Goal: Transaction & Acquisition: Purchase product/service

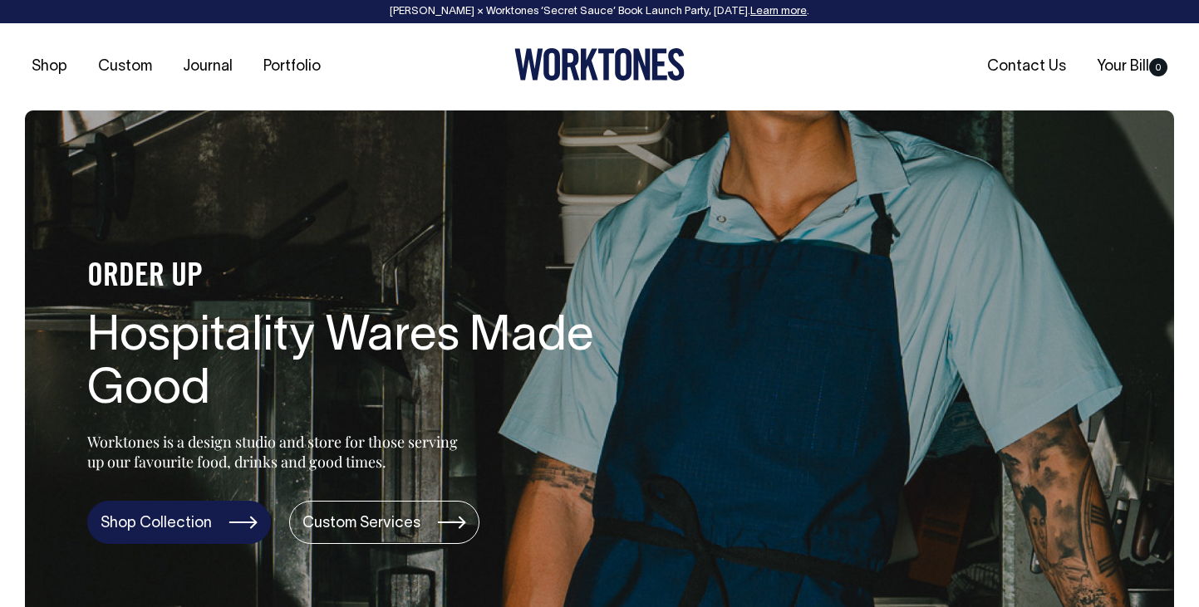
click at [204, 524] on link "Shop Collection" at bounding box center [179, 522] width 184 height 43
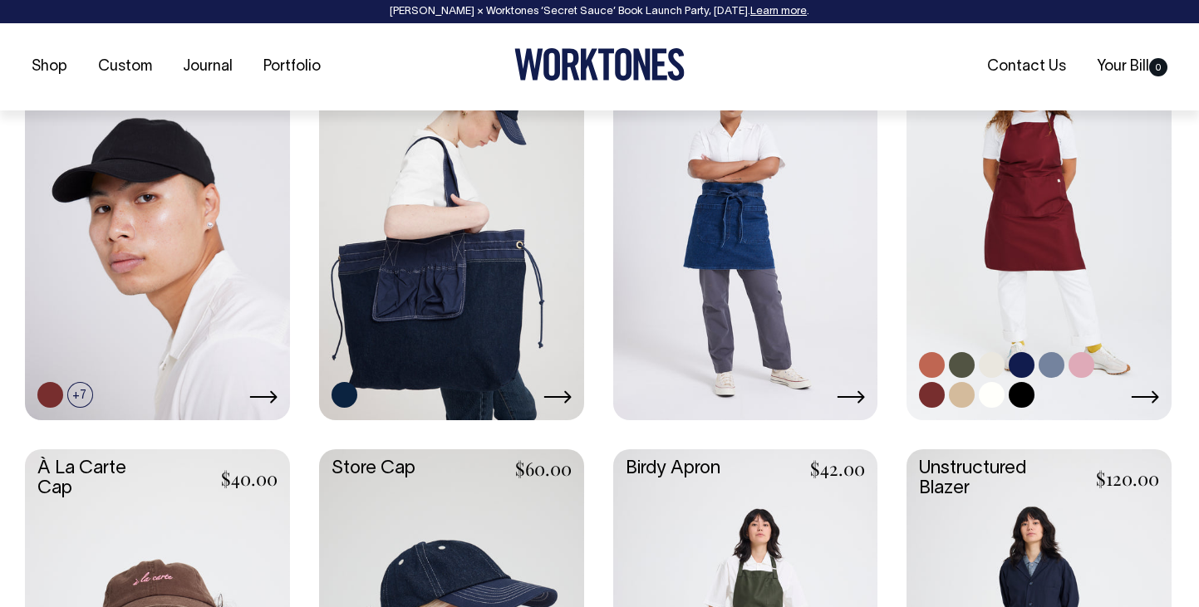
scroll to position [805, 0]
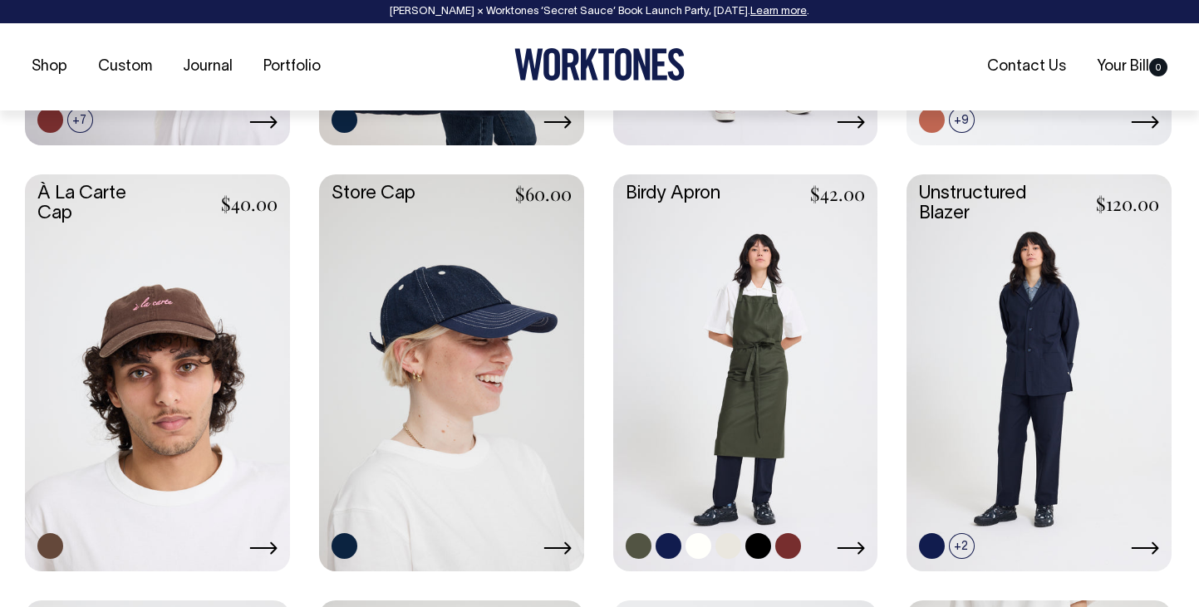
click at [743, 382] on link at bounding box center [745, 371] width 265 height 394
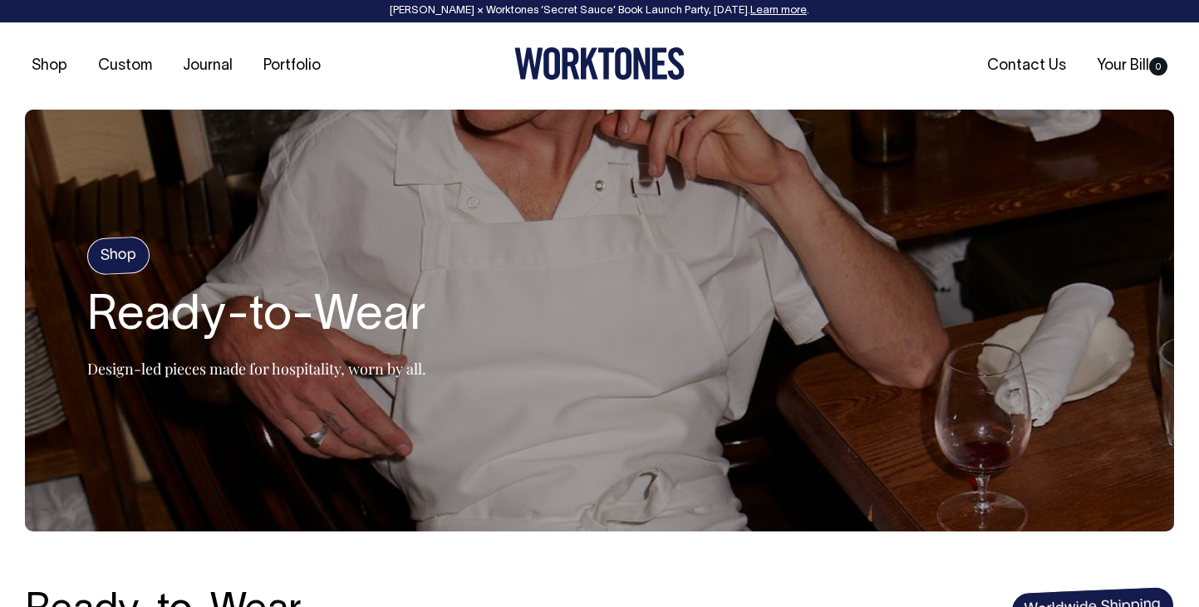
scroll to position [0, 0]
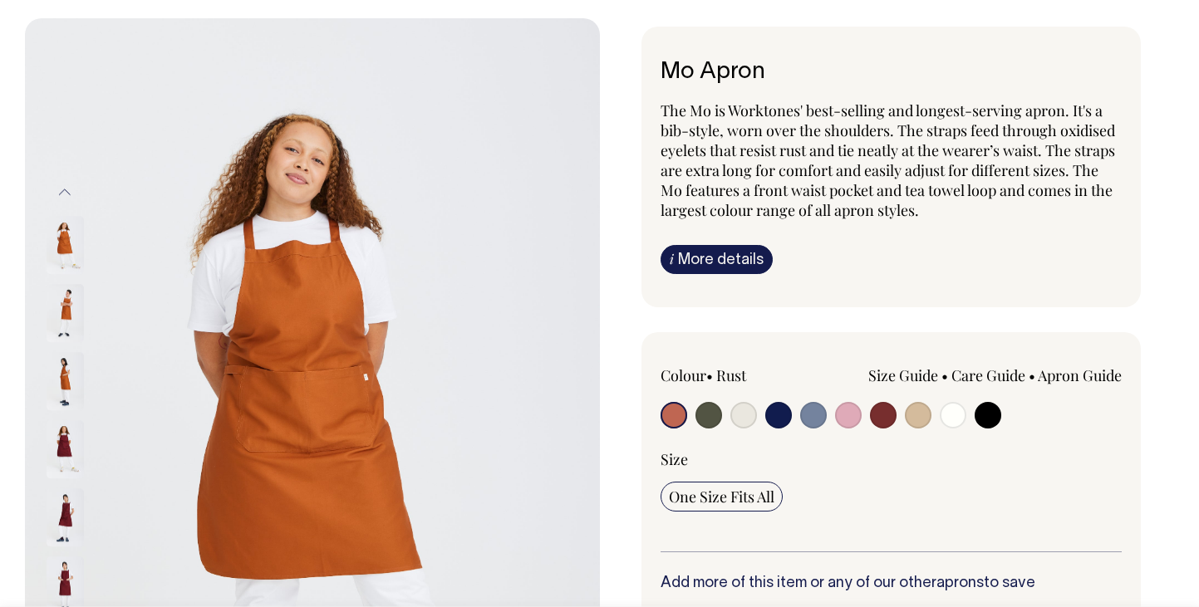
click at [916, 420] on input "radio" at bounding box center [918, 415] width 27 height 27
radio input "true"
select select "Khaki"
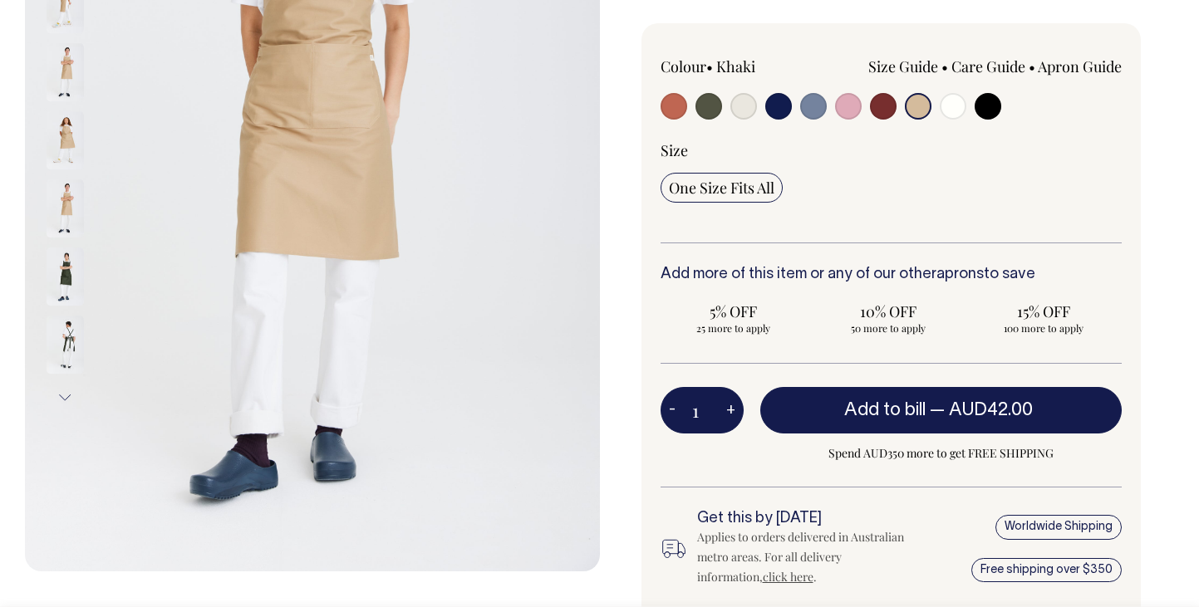
scroll to position [402, 0]
click at [729, 410] on button "+" at bounding box center [731, 409] width 26 height 33
type input "2"
click at [729, 410] on button "+" at bounding box center [731, 409] width 26 height 33
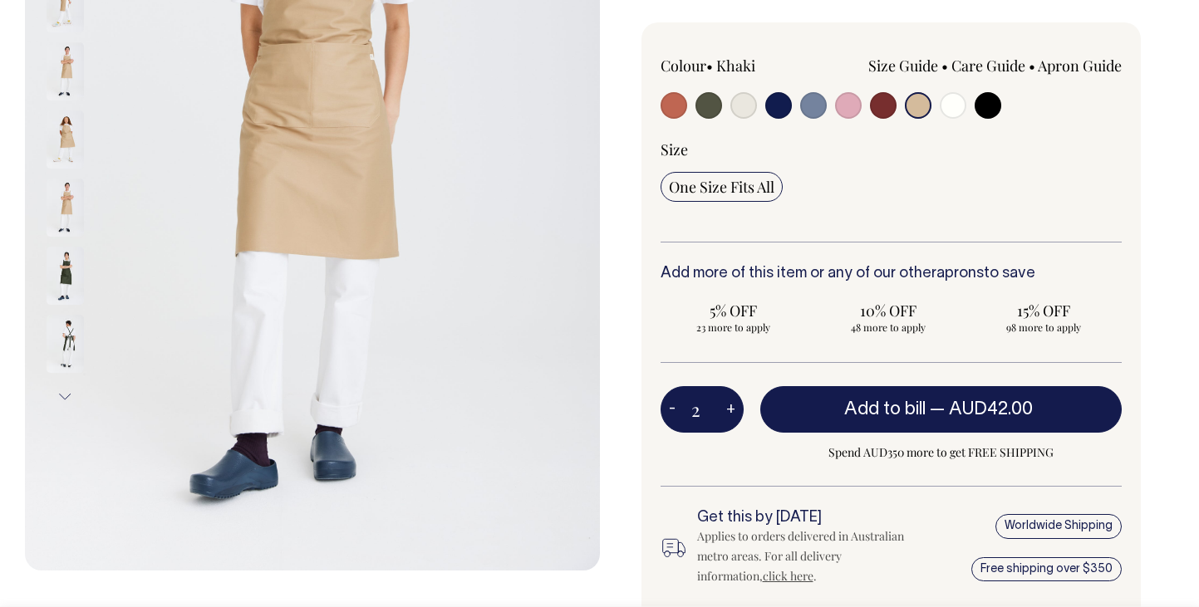
type input "3"
click at [729, 410] on button "+" at bounding box center [731, 409] width 26 height 33
type input "4"
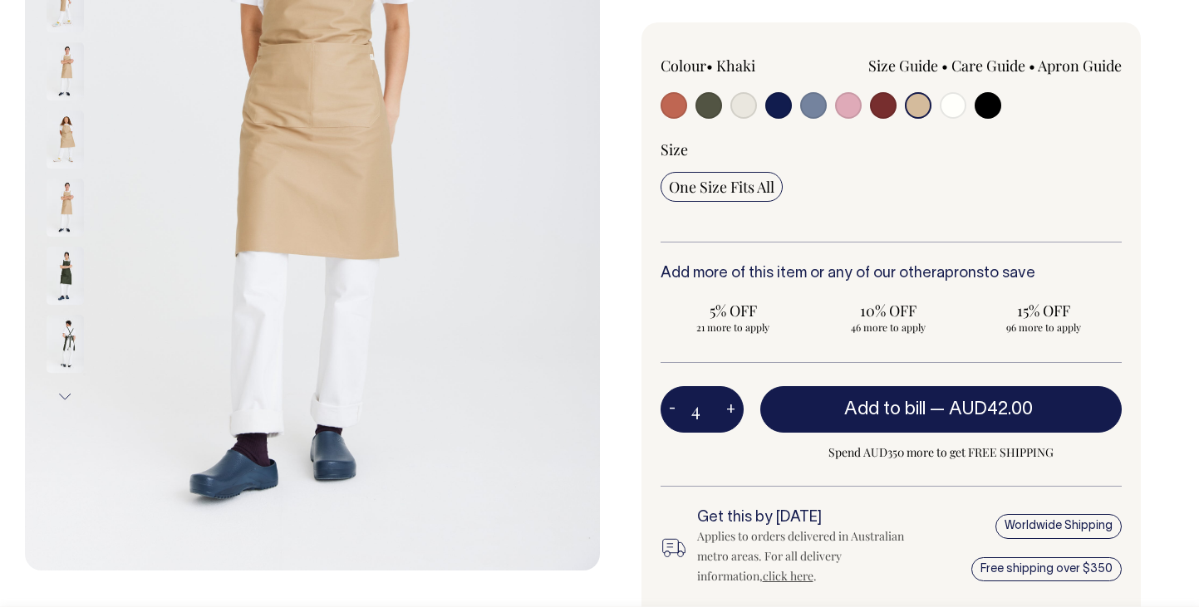
click at [729, 410] on button "+" at bounding box center [731, 409] width 26 height 33
type input "5"
click at [729, 410] on button "+" at bounding box center [731, 409] width 26 height 33
type input "6"
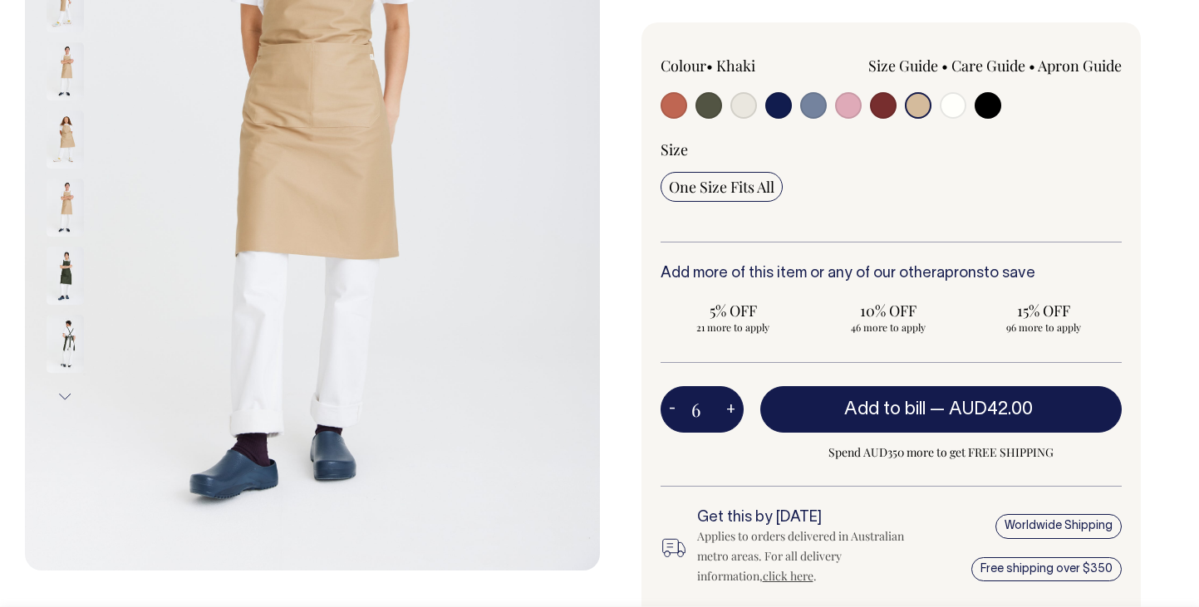
type input "6"
click at [729, 410] on button "+" at bounding box center [731, 409] width 26 height 33
type input "7"
click at [729, 410] on button "+" at bounding box center [731, 409] width 26 height 33
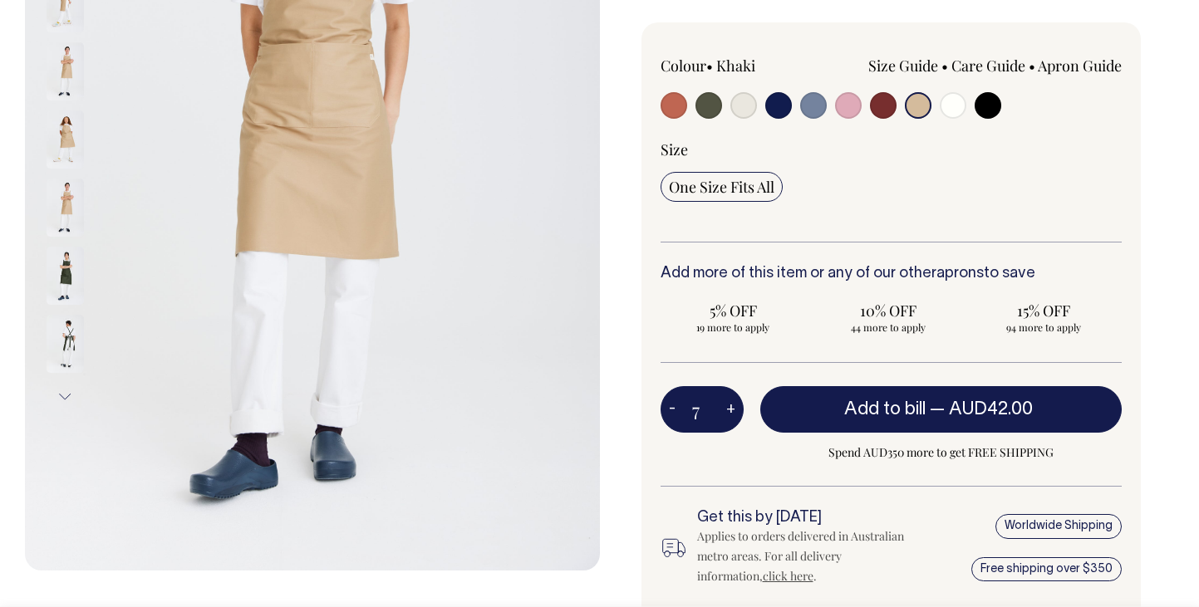
type input "8"
click at [729, 410] on button "+" at bounding box center [731, 409] width 26 height 33
type input "9"
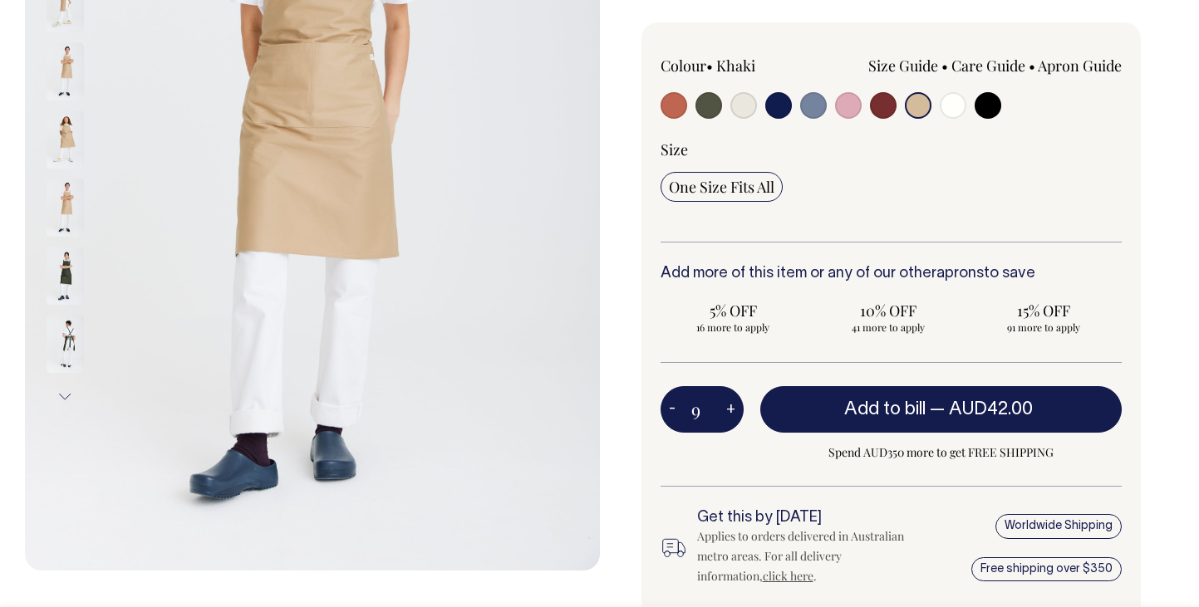
click at [729, 410] on button "+" at bounding box center [731, 409] width 26 height 33
type input "10"
click at [729, 410] on button "+" at bounding box center [731, 409] width 26 height 33
type input "11"
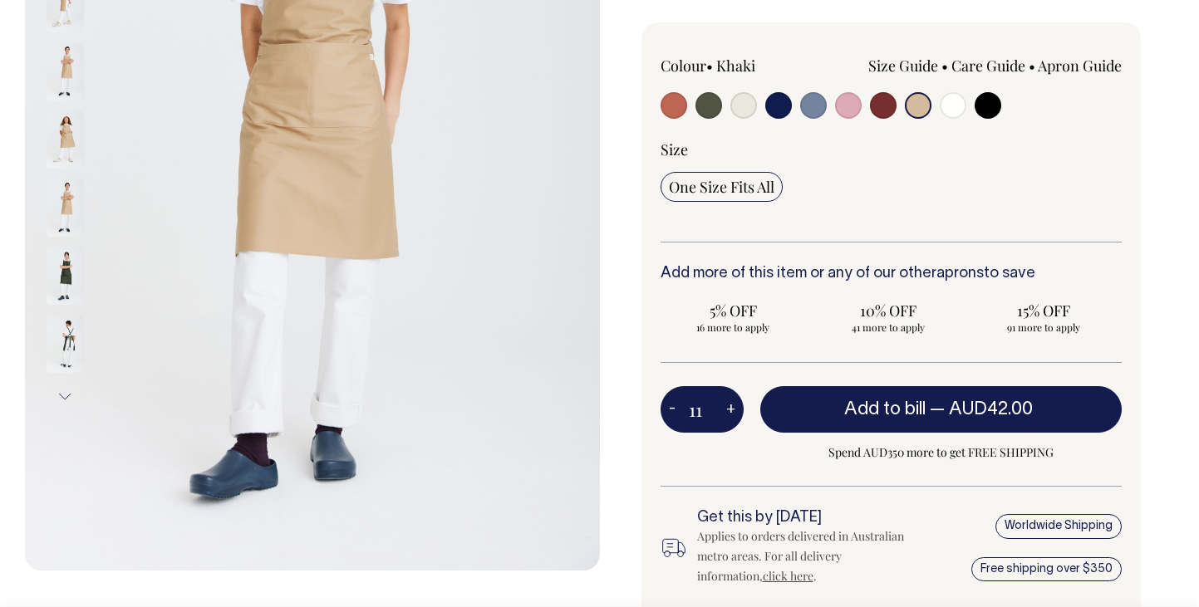
type input "11"
click at [729, 410] on button "+" at bounding box center [731, 409] width 26 height 33
type input "12"
click at [729, 410] on button "+" at bounding box center [731, 409] width 26 height 33
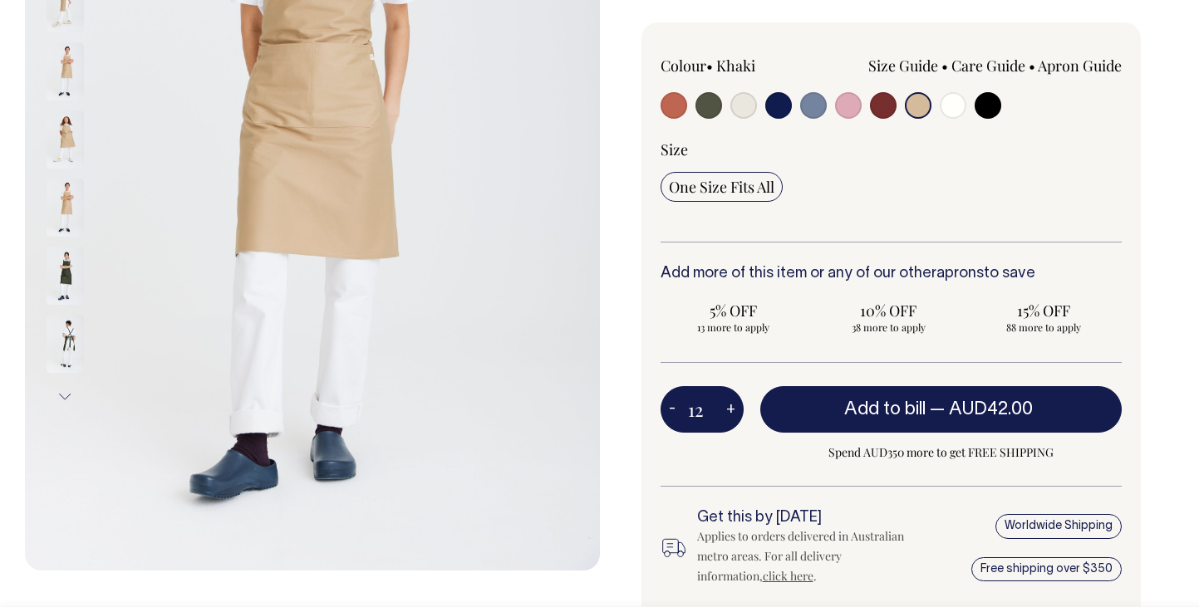
type input "13"
click at [729, 410] on button "+" at bounding box center [731, 409] width 26 height 33
type input "14"
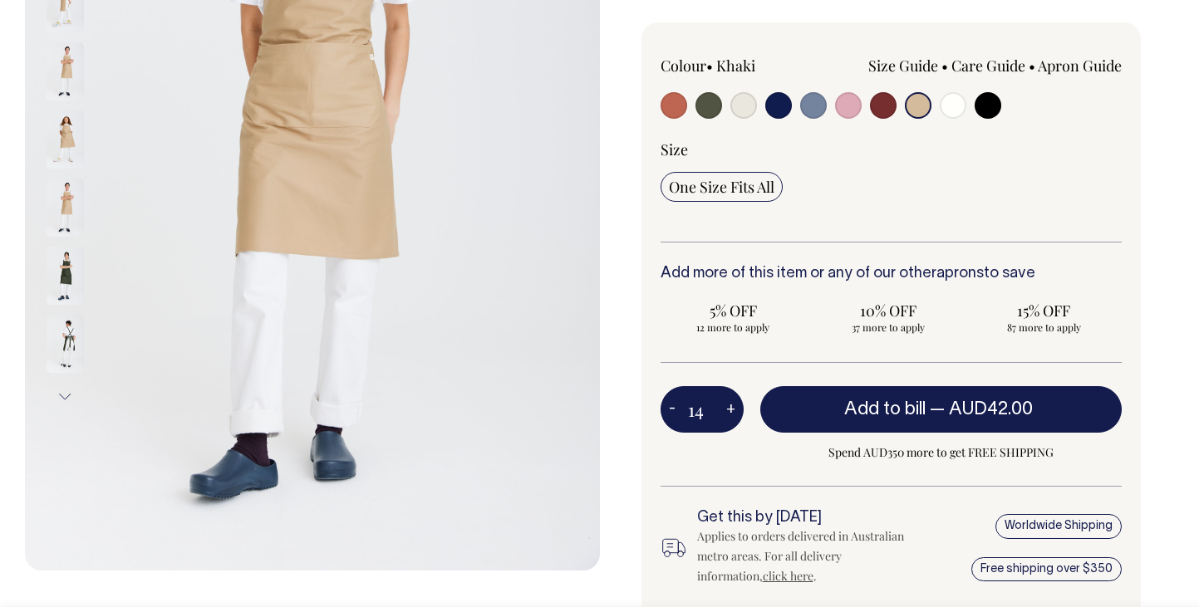
click at [729, 410] on button "+" at bounding box center [731, 409] width 26 height 33
type input "15"
click at [729, 410] on button "+" at bounding box center [731, 409] width 26 height 33
type input "16"
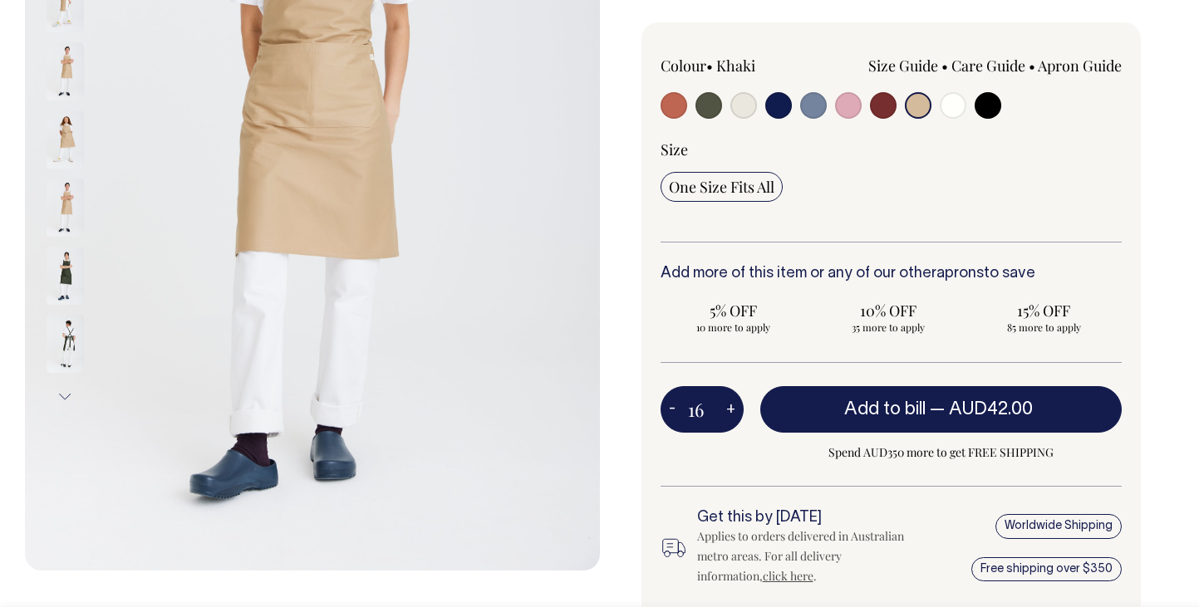
type input "16"
click at [729, 410] on button "+" at bounding box center [731, 409] width 26 height 33
type input "17"
click at [729, 410] on button "+" at bounding box center [731, 409] width 26 height 33
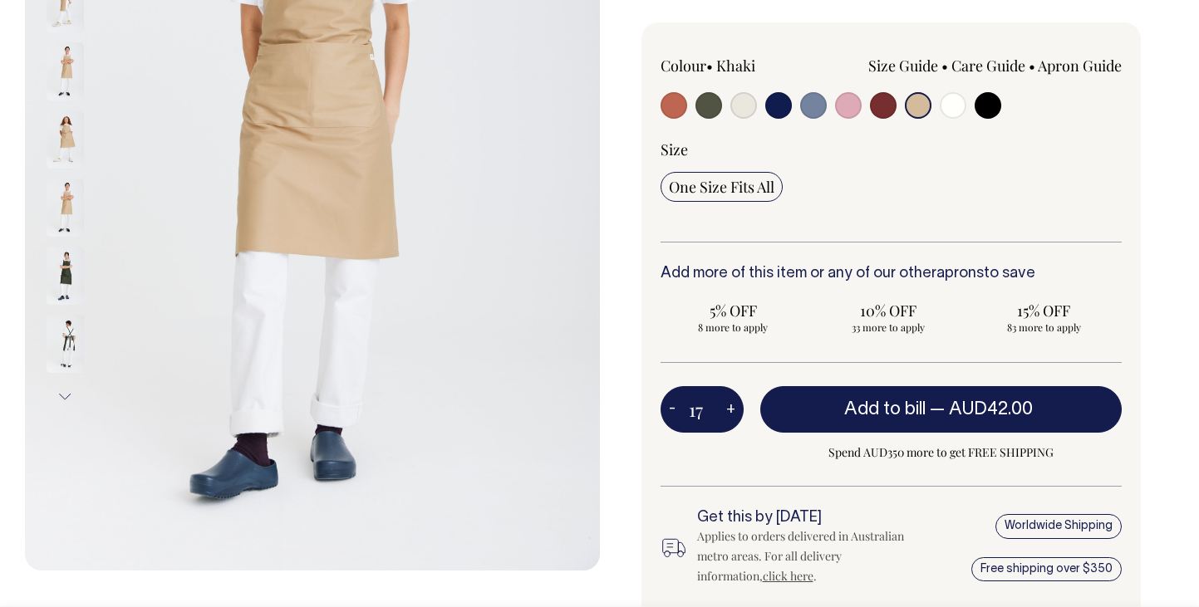
type input "18"
click at [729, 410] on button "+" at bounding box center [731, 409] width 26 height 33
type input "19"
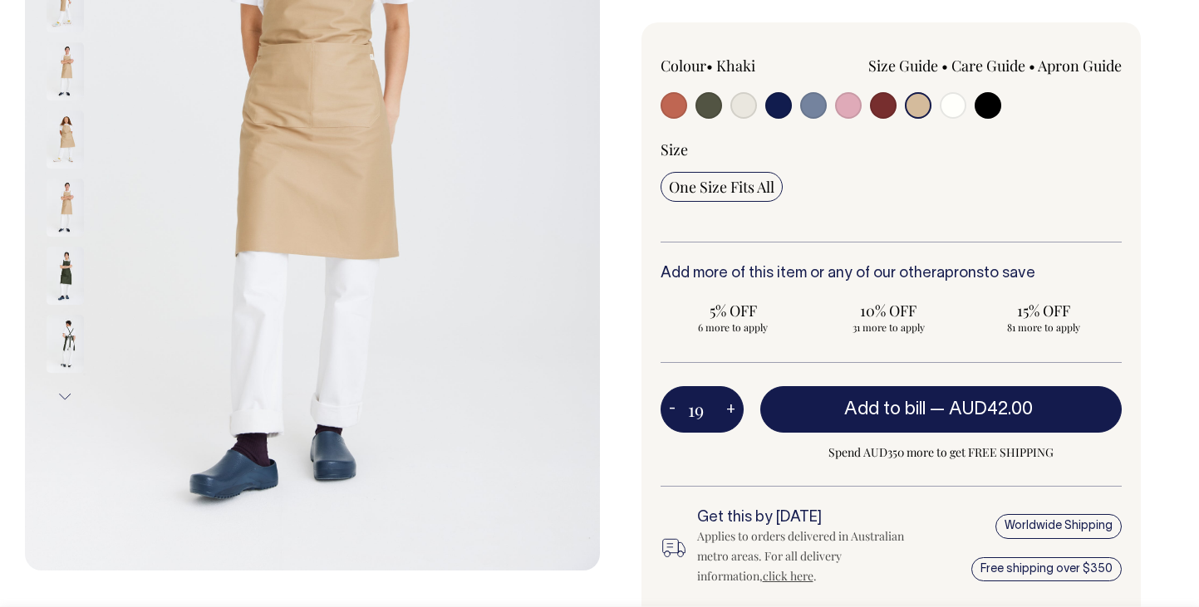
click at [729, 410] on button "+" at bounding box center [731, 409] width 26 height 33
type input "20"
click at [729, 411] on button "+" at bounding box center [731, 409] width 26 height 33
type input "21"
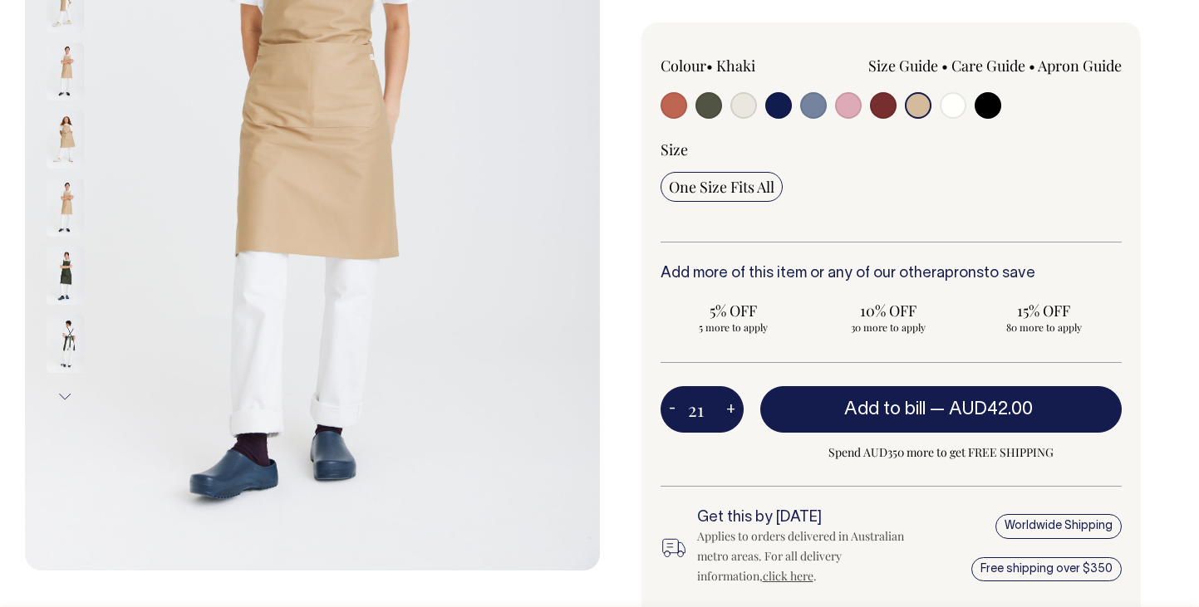
type input "21"
click at [729, 411] on button "+" at bounding box center [731, 409] width 26 height 33
type input "22"
click at [729, 411] on button "+" at bounding box center [731, 409] width 26 height 33
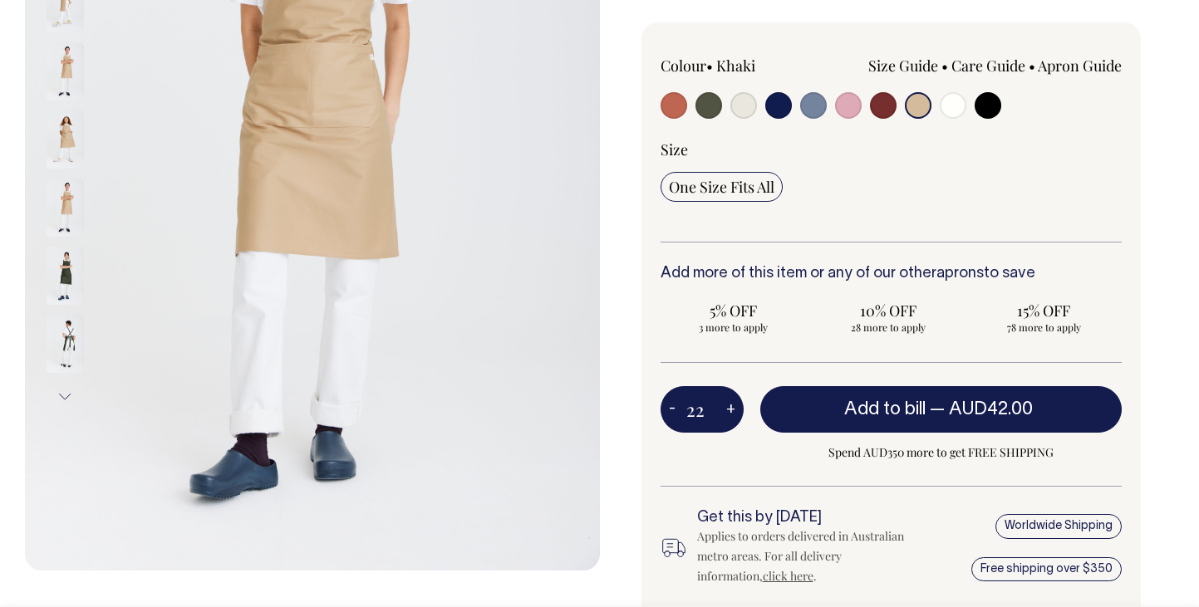
type input "23"
click at [729, 411] on button "+" at bounding box center [731, 409] width 26 height 33
type input "24"
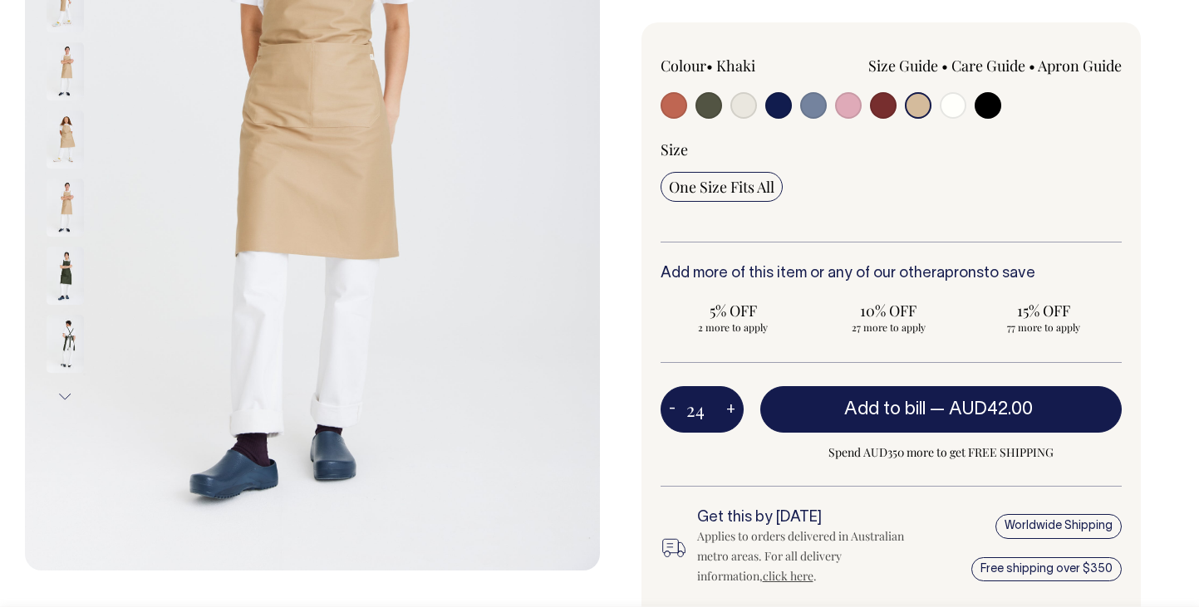
click at [729, 411] on button "+" at bounding box center [731, 409] width 26 height 33
type input "25"
radio input "true"
type input "25"
click at [729, 411] on button "+" at bounding box center [731, 409] width 26 height 33
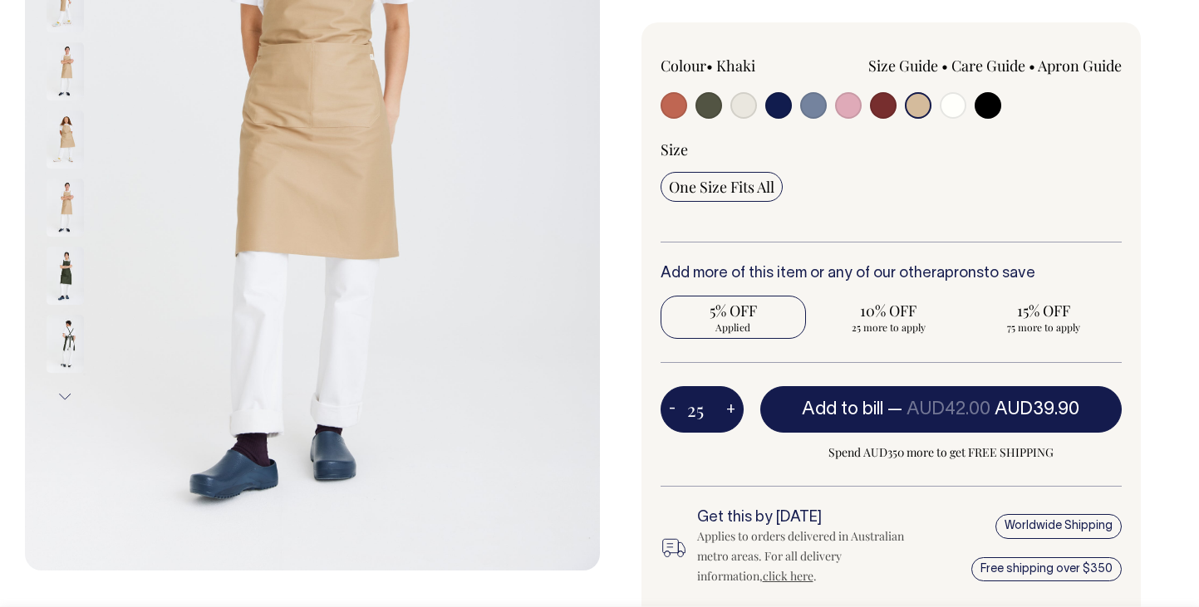
type input "26"
radio input "true"
type input "26"
click at [729, 411] on button "+" at bounding box center [731, 409] width 26 height 33
type input "27"
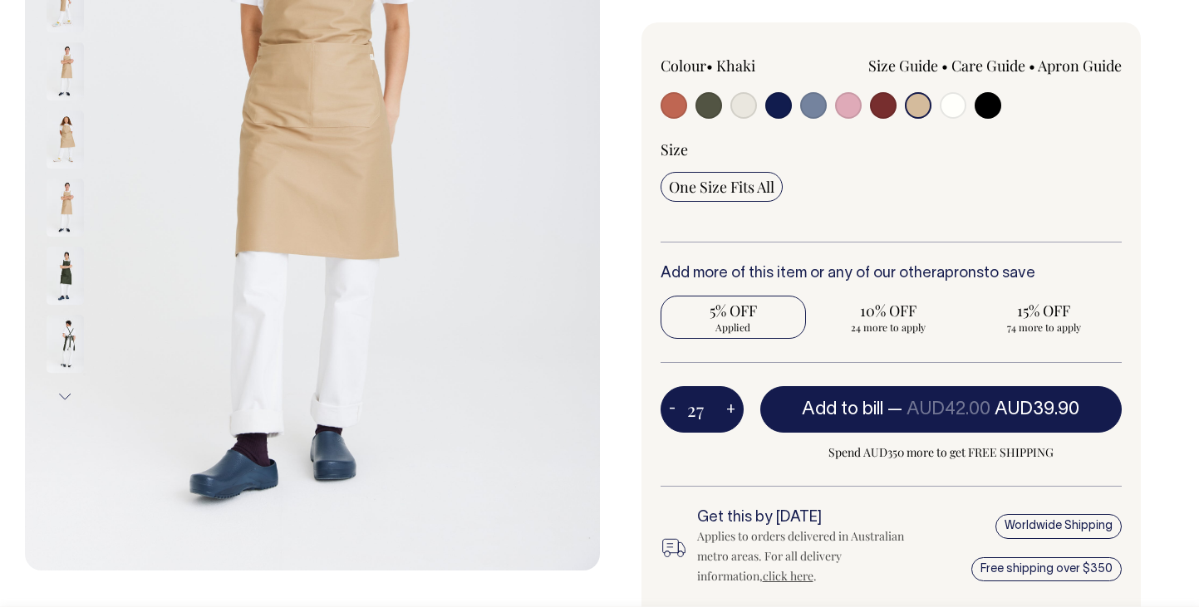
radio input "true"
type input "27"
click at [729, 411] on button "+" at bounding box center [731, 409] width 26 height 33
type input "28"
radio input "true"
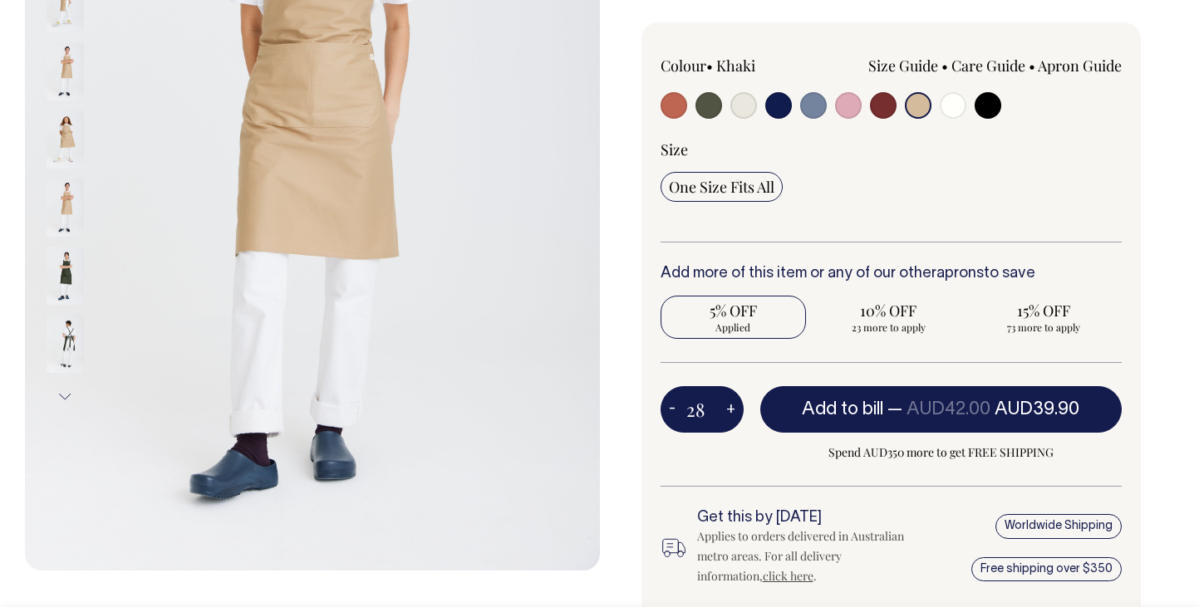
type input "28"
click at [729, 411] on button "+" at bounding box center [731, 409] width 26 height 33
type input "29"
radio input "true"
type input "29"
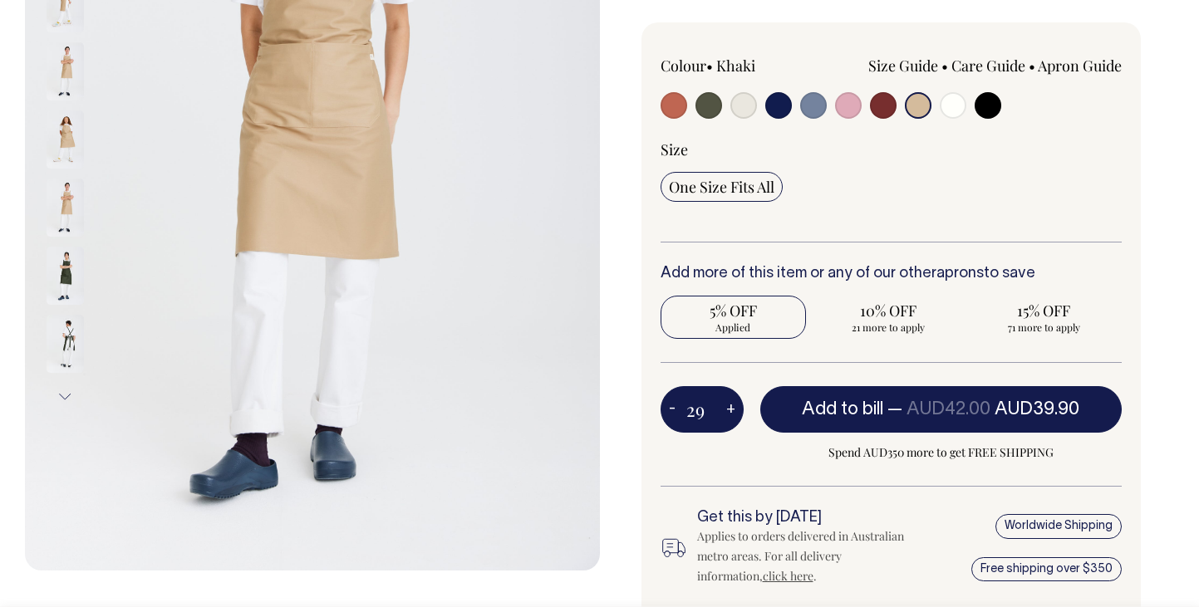
click at [729, 411] on button "+" at bounding box center [731, 409] width 26 height 33
type input "30"
radio input "true"
type input "30"
click at [729, 411] on button "+" at bounding box center [731, 409] width 26 height 33
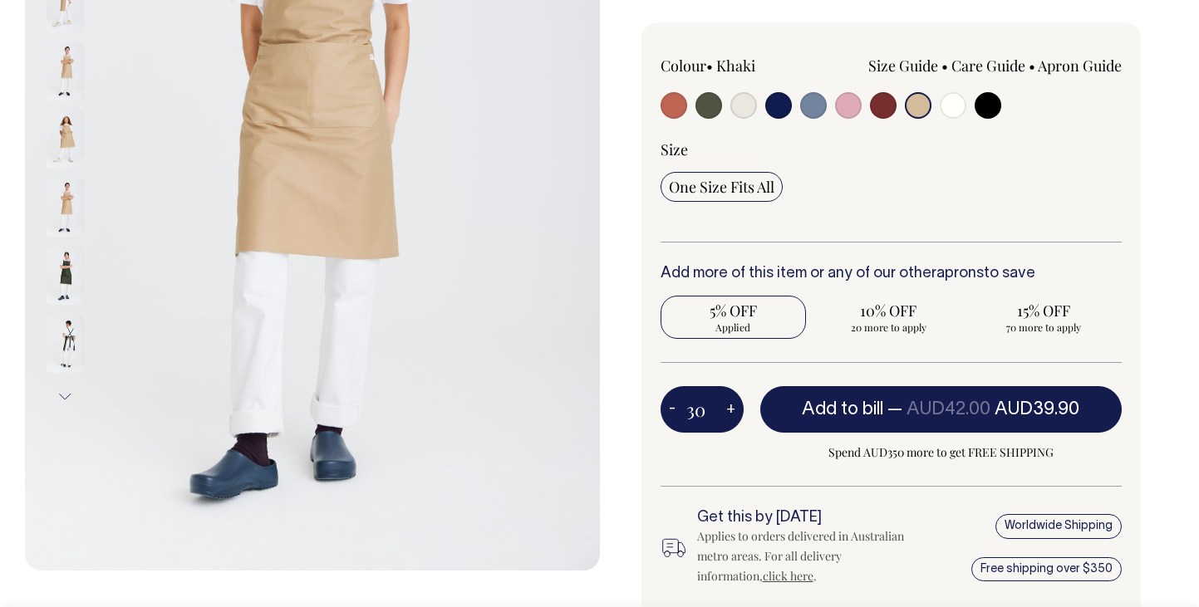
type input "31"
radio input "true"
type input "31"
click at [729, 411] on button "+" at bounding box center [731, 409] width 26 height 33
type input "32"
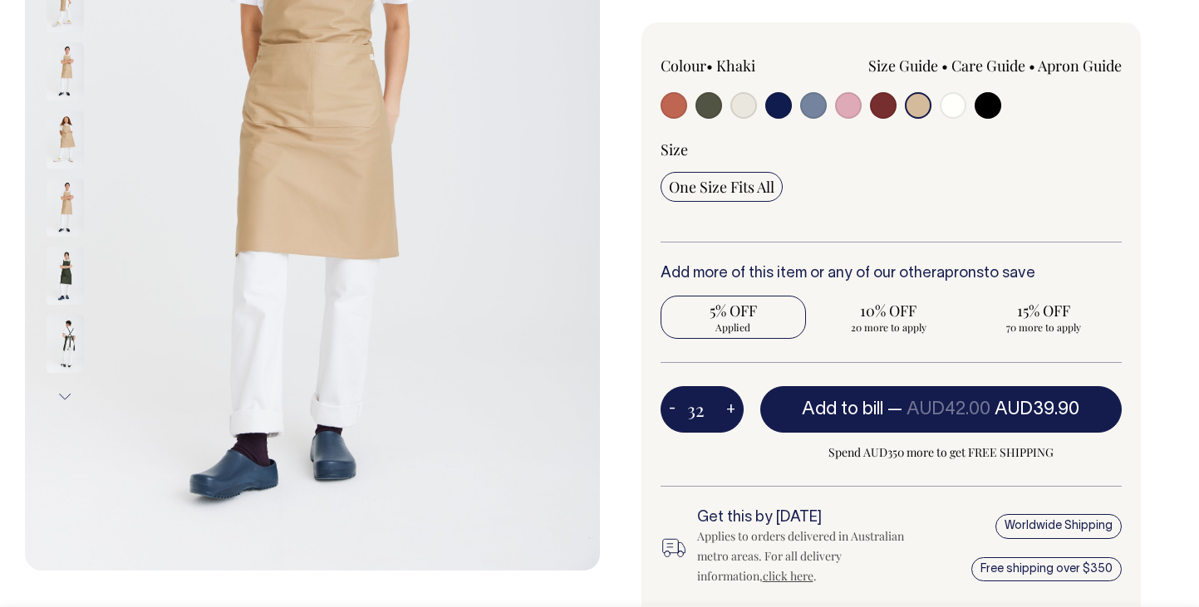
radio input "true"
type input "32"
click at [729, 411] on button "+" at bounding box center [731, 409] width 26 height 33
type input "33"
radio input "true"
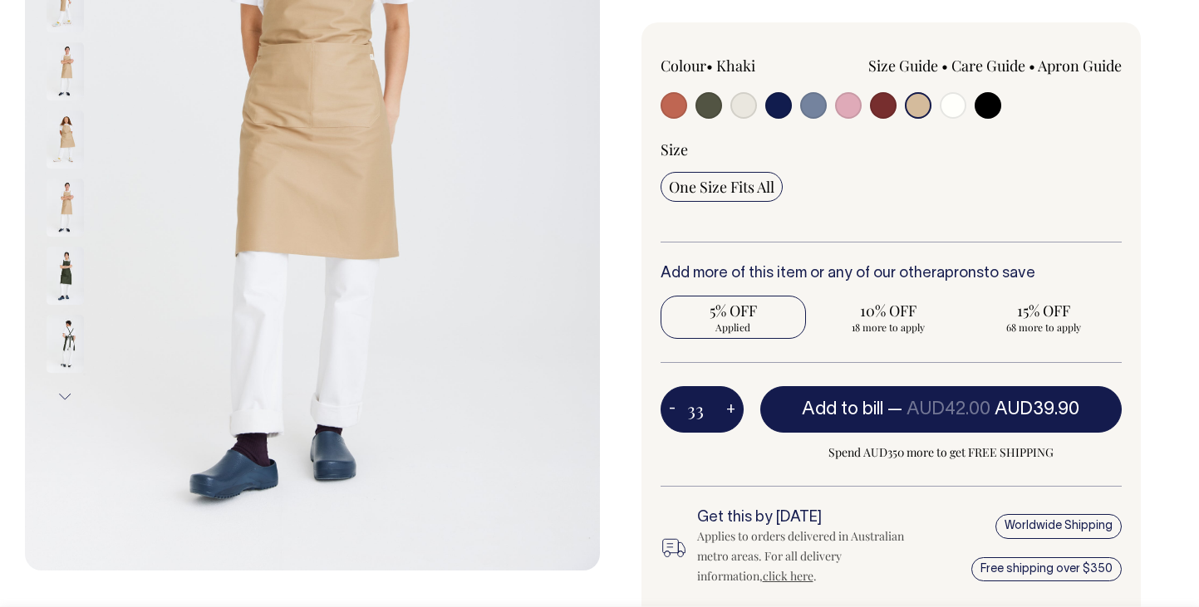
type input "33"
click at [729, 411] on button "+" at bounding box center [731, 409] width 26 height 33
type input "34"
radio input "true"
type input "34"
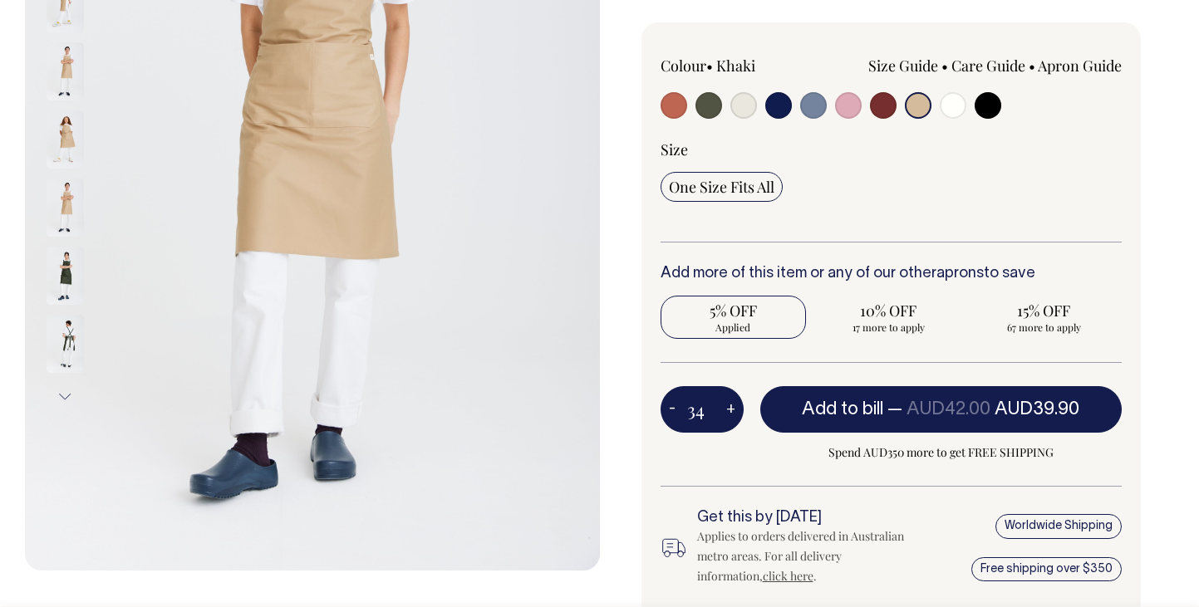
click at [729, 411] on button "+" at bounding box center [731, 409] width 26 height 33
type input "35"
radio input "true"
type input "35"
click at [729, 411] on button "+" at bounding box center [731, 409] width 26 height 33
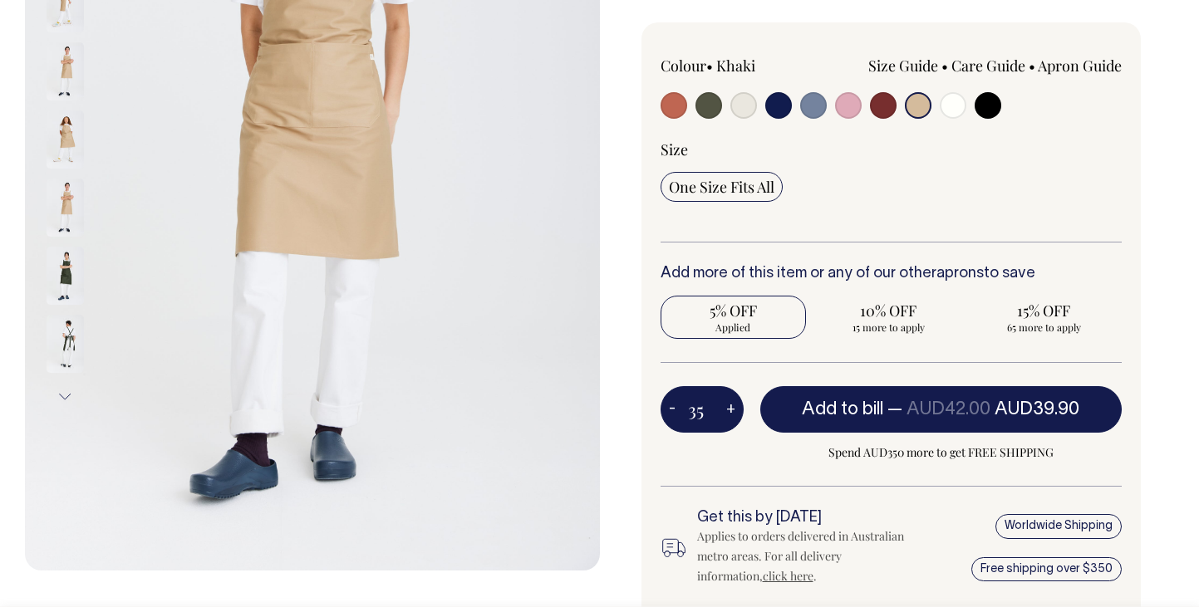
type input "36"
radio input "true"
type input "36"
click at [729, 411] on button "+" at bounding box center [731, 409] width 26 height 33
type input "37"
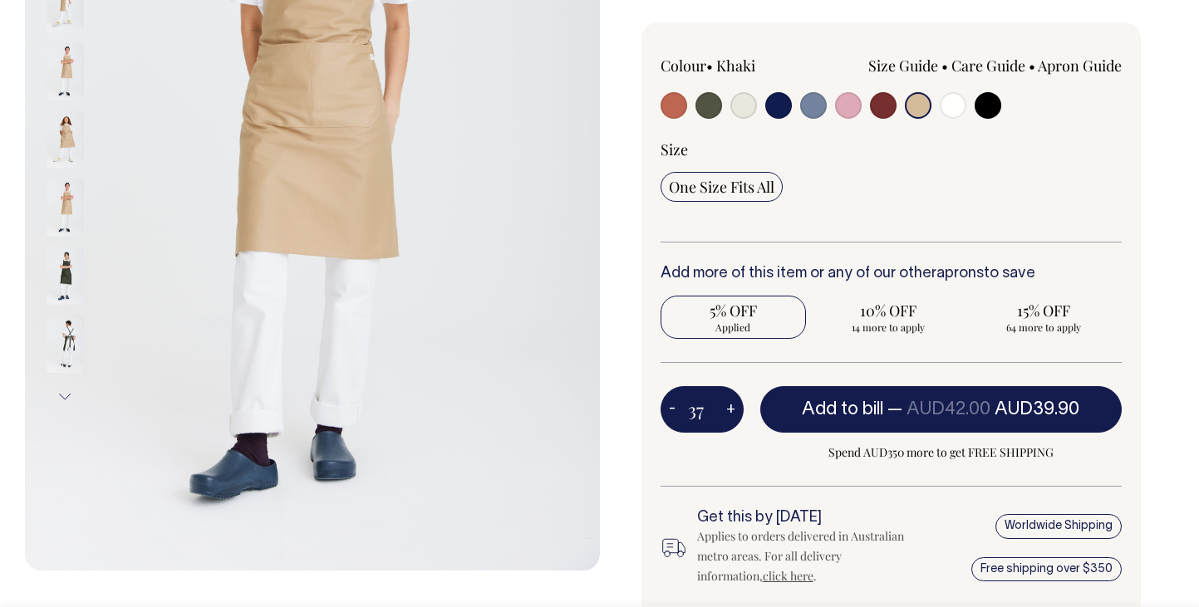
radio input "true"
type input "37"
click at [729, 411] on button "+" at bounding box center [731, 409] width 26 height 33
type input "38"
radio input "true"
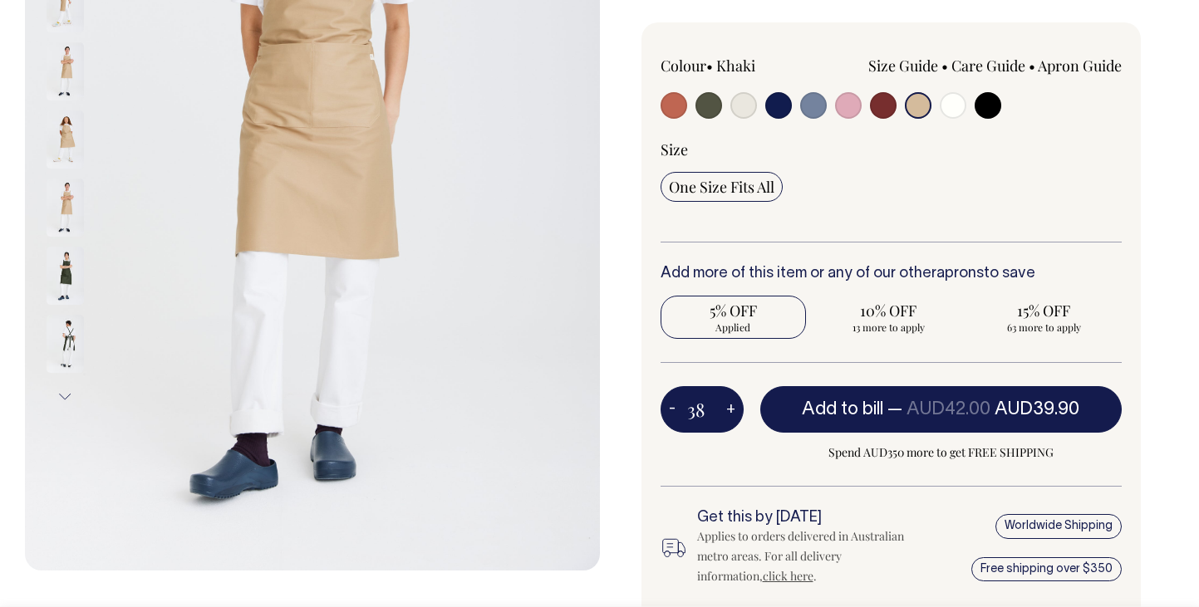
type input "38"
click at [729, 411] on button "+" at bounding box center [731, 409] width 26 height 33
type input "39"
radio input "true"
type input "39"
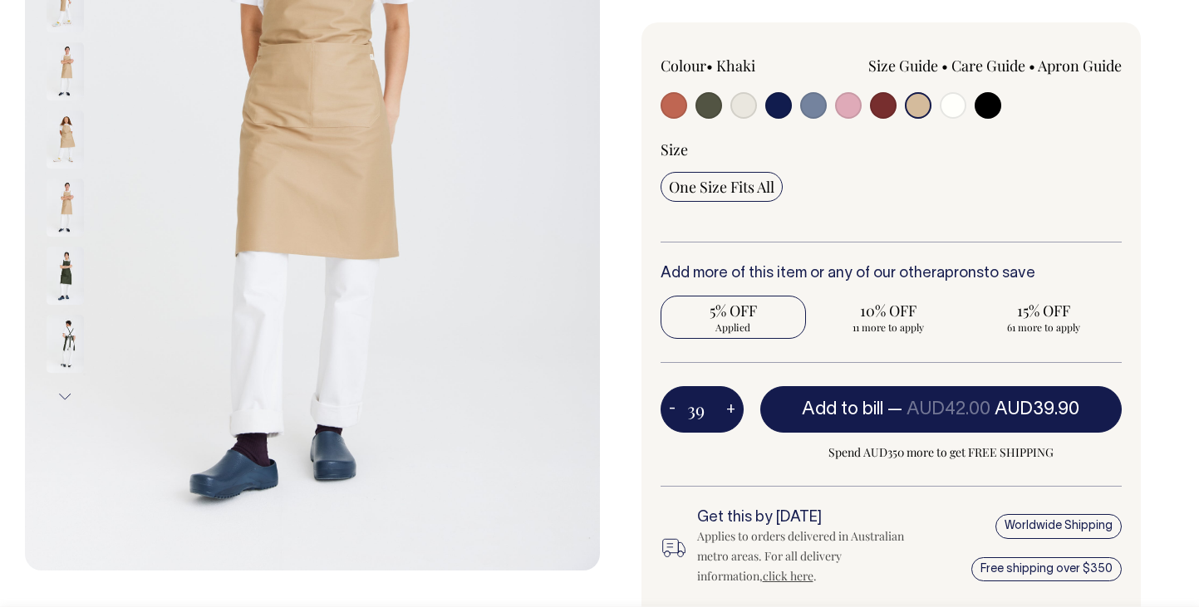
click at [729, 411] on button "+" at bounding box center [731, 409] width 26 height 33
type input "40"
radio input "true"
type input "40"
click at [729, 411] on button "+" at bounding box center [731, 409] width 26 height 33
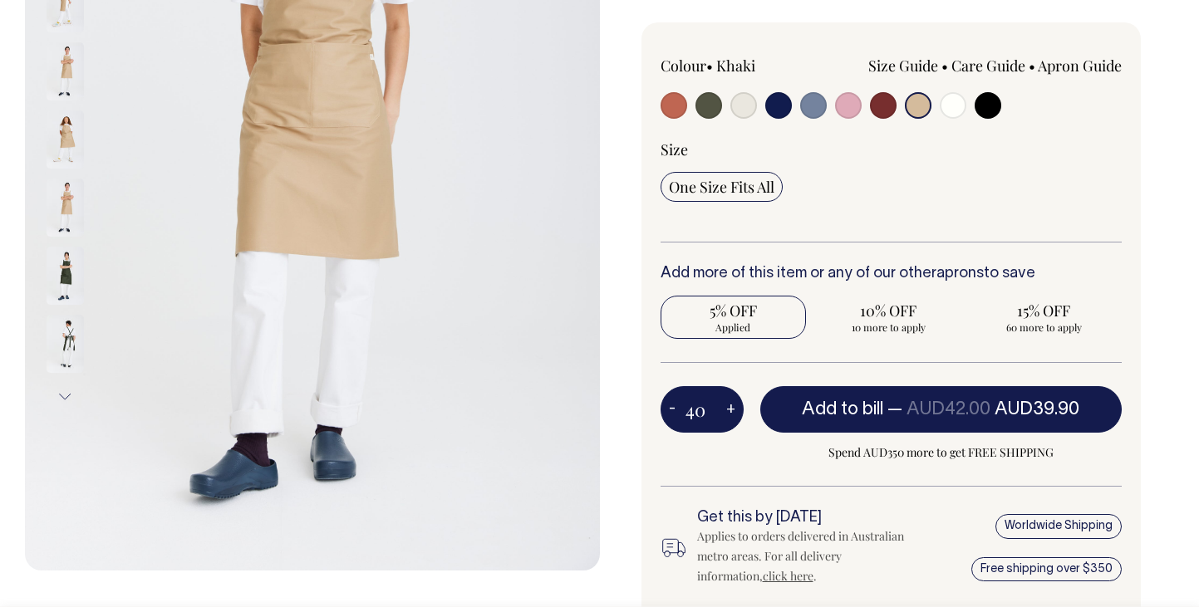
type input "41"
radio input "true"
type input "41"
click at [729, 411] on button "+" at bounding box center [731, 409] width 26 height 33
type input "42"
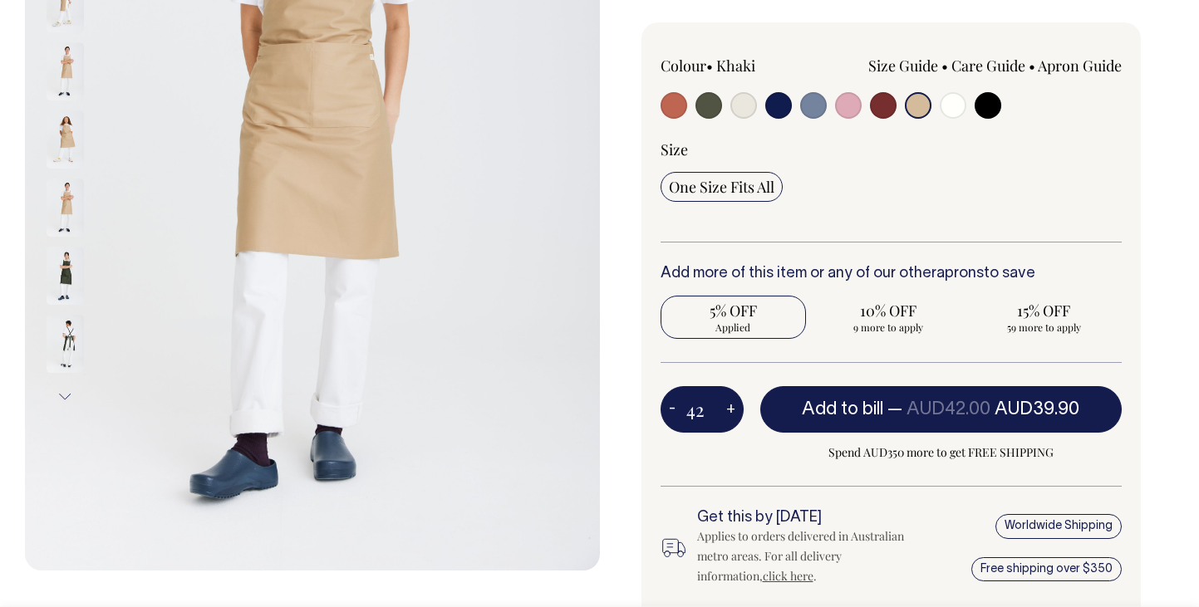
radio input "true"
type input "42"
click at [729, 411] on button "+" at bounding box center [731, 409] width 26 height 33
type input "43"
radio input "true"
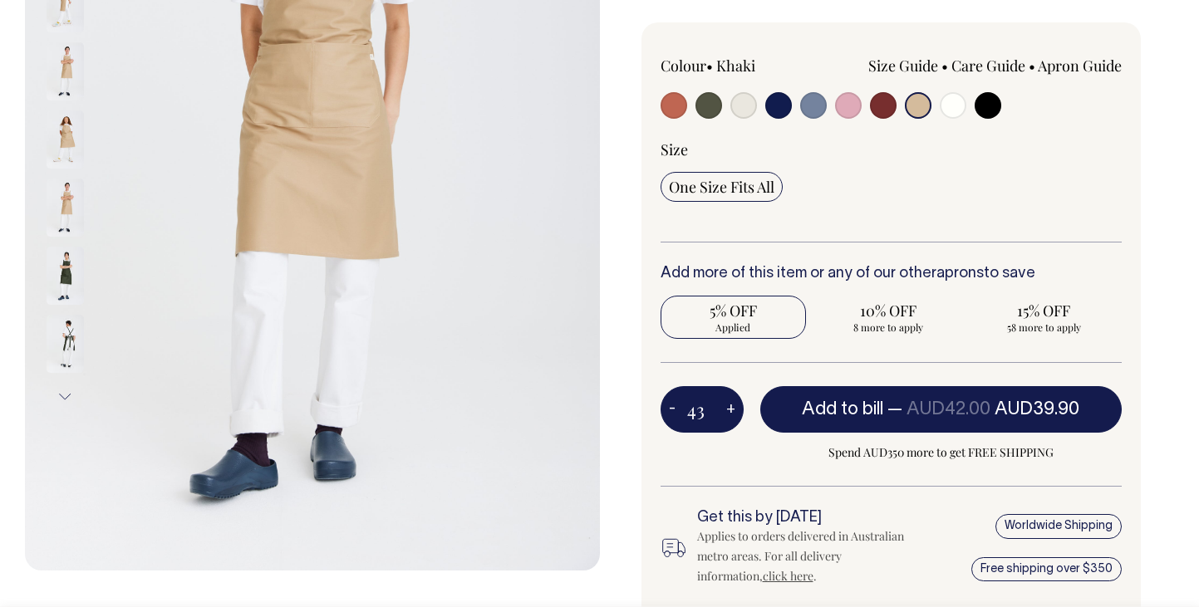
type input "43"
click at [729, 411] on button "+" at bounding box center [731, 409] width 26 height 33
type input "44"
radio input "true"
type input "44"
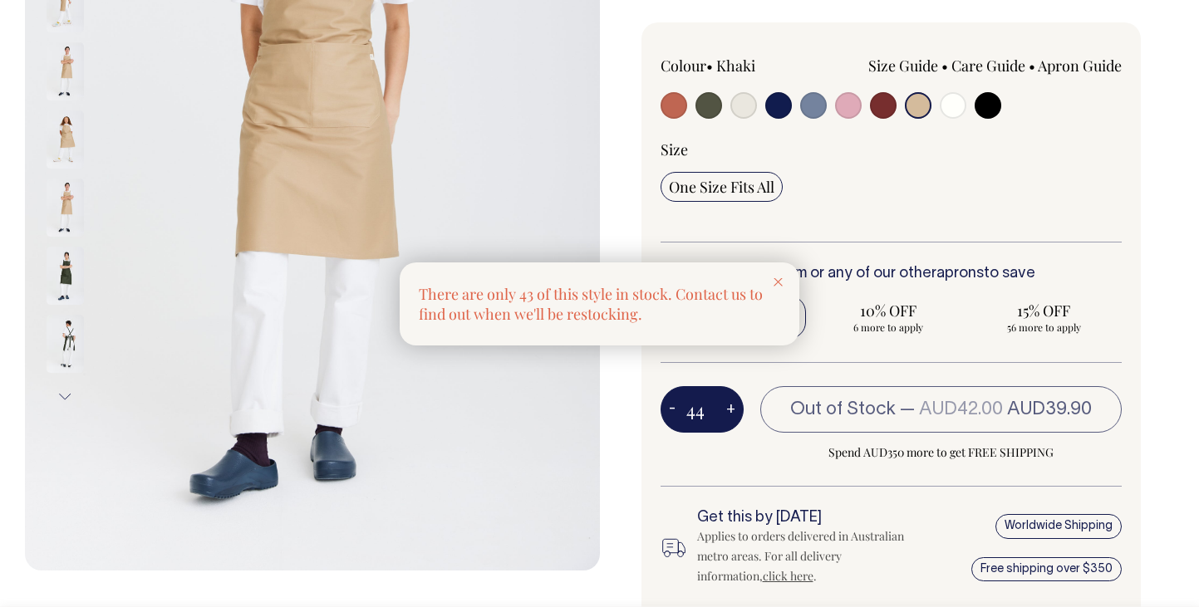
click at [729, 411] on div at bounding box center [599, 303] width 1199 height 607
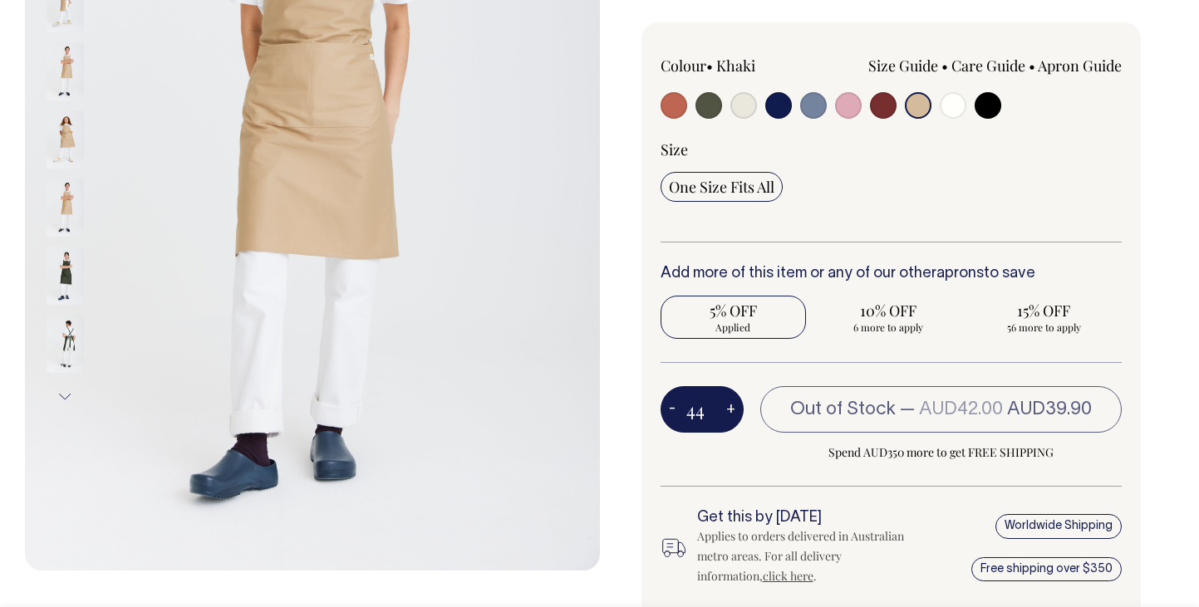
click at [729, 411] on button "+" at bounding box center [731, 409] width 26 height 33
type input "45"
radio input "true"
type input "45"
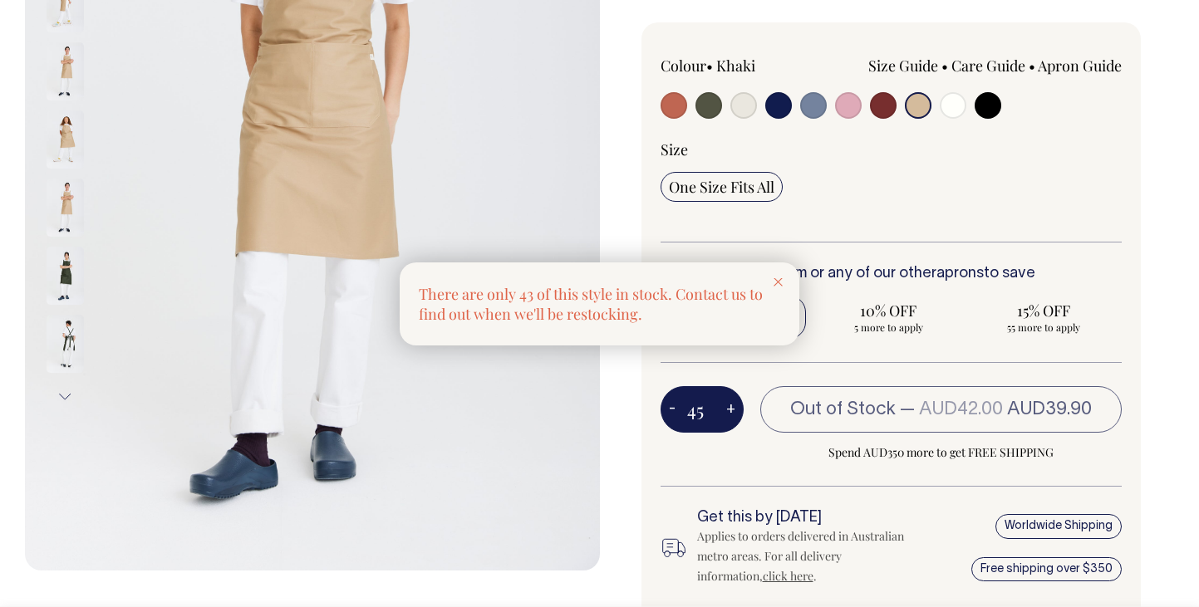
click at [729, 411] on div at bounding box center [599, 303] width 1199 height 607
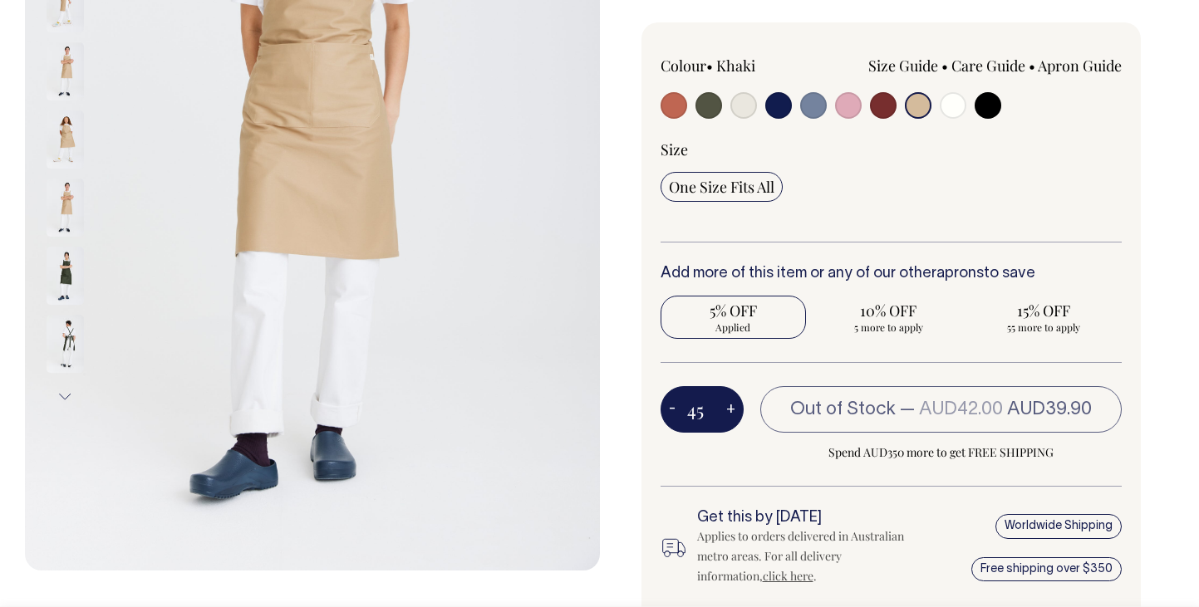
click at [724, 407] on button "+" at bounding box center [731, 409] width 26 height 33
type input "46"
radio input "true"
type input "46"
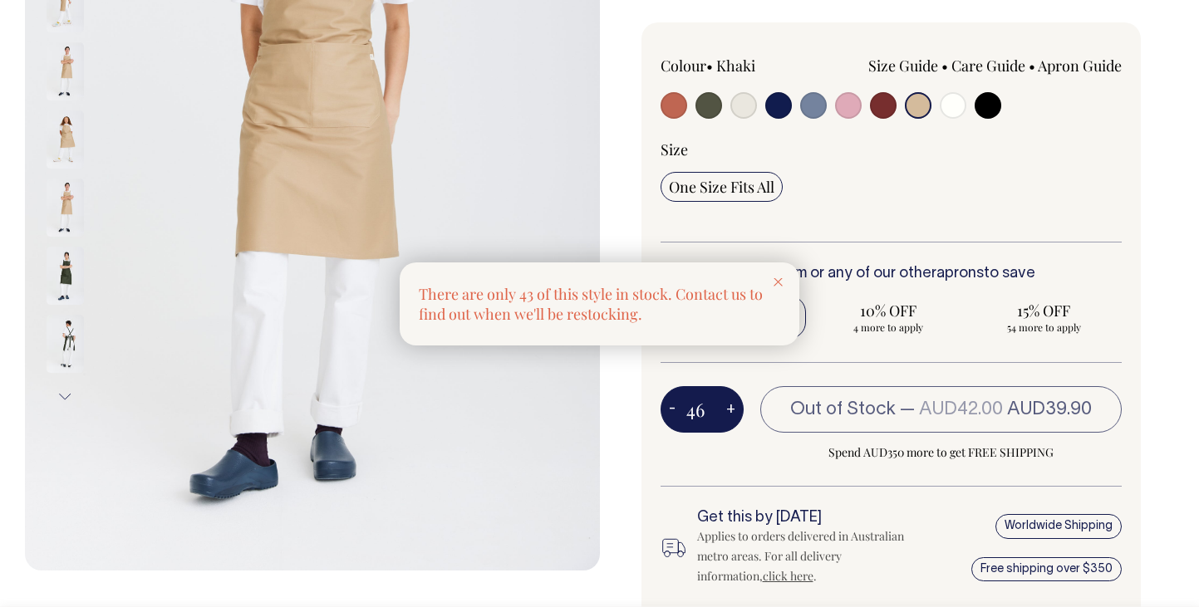
click at [677, 409] on div at bounding box center [599, 303] width 1199 height 607
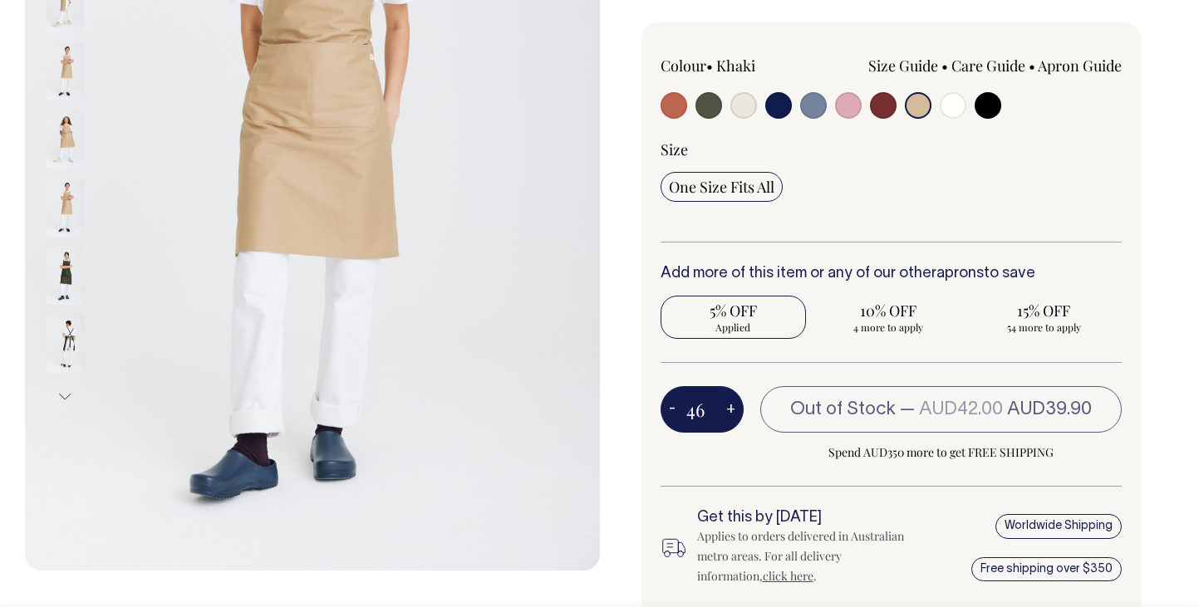
click at [677, 409] on button "-" at bounding box center [671, 409] width 23 height 33
type input "45"
radio input "true"
type input "45"
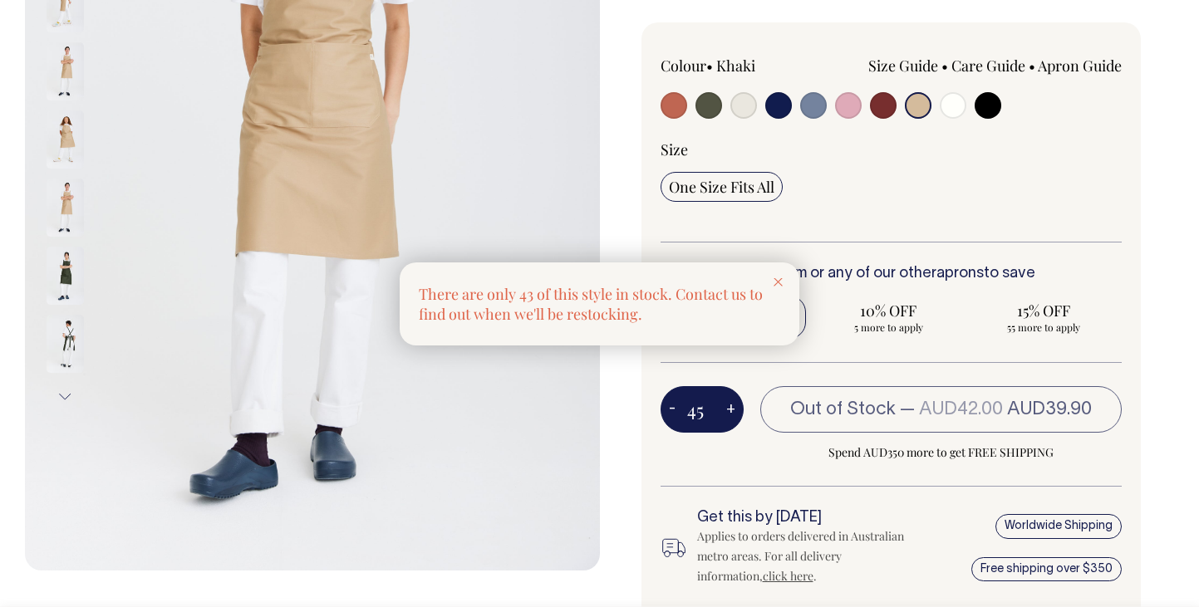
click at [677, 409] on div at bounding box center [599, 303] width 1199 height 607
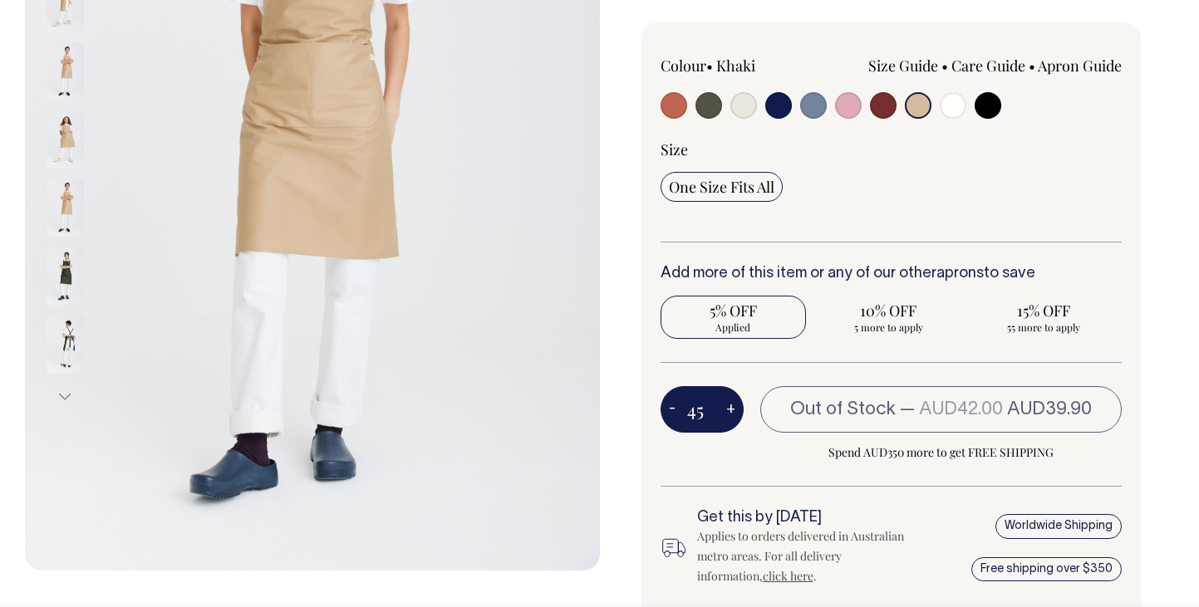
click at [677, 409] on button "-" at bounding box center [671, 409] width 23 height 33
type input "44"
radio input "true"
type input "44"
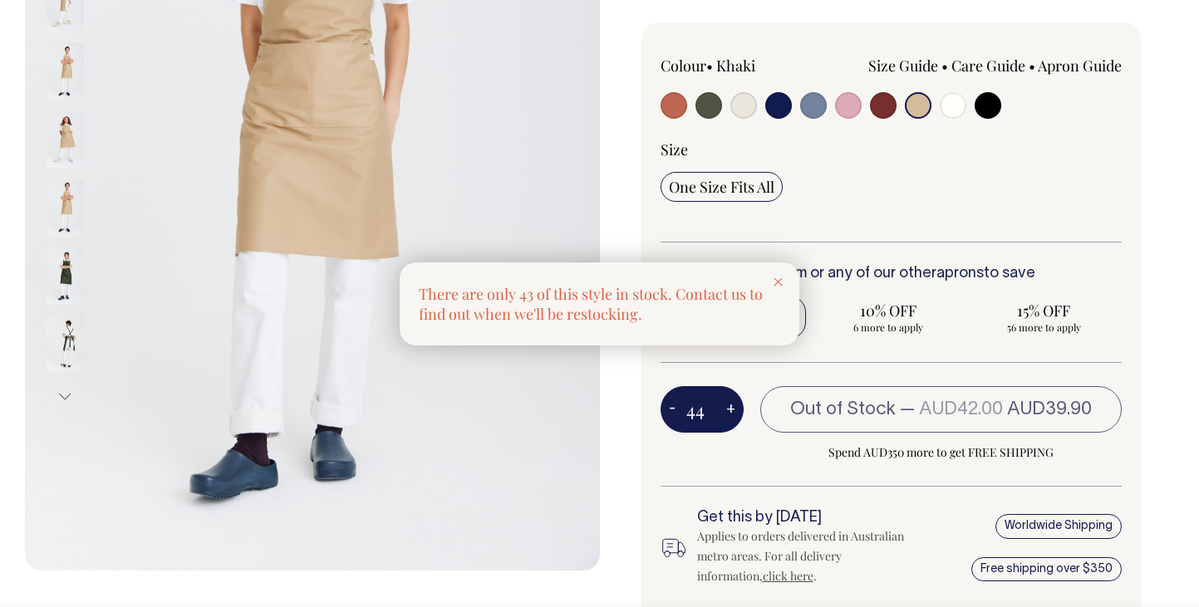
click at [677, 409] on div at bounding box center [599, 303] width 1199 height 607
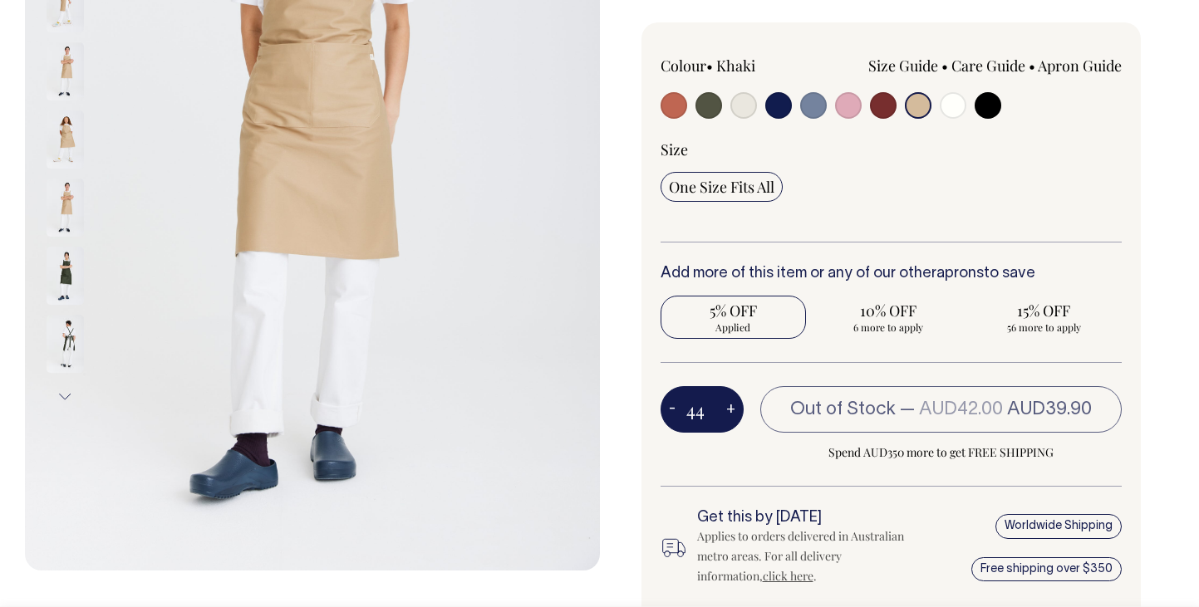
click at [670, 409] on button "-" at bounding box center [671, 409] width 23 height 33
type input "43"
radio input "true"
type input "43"
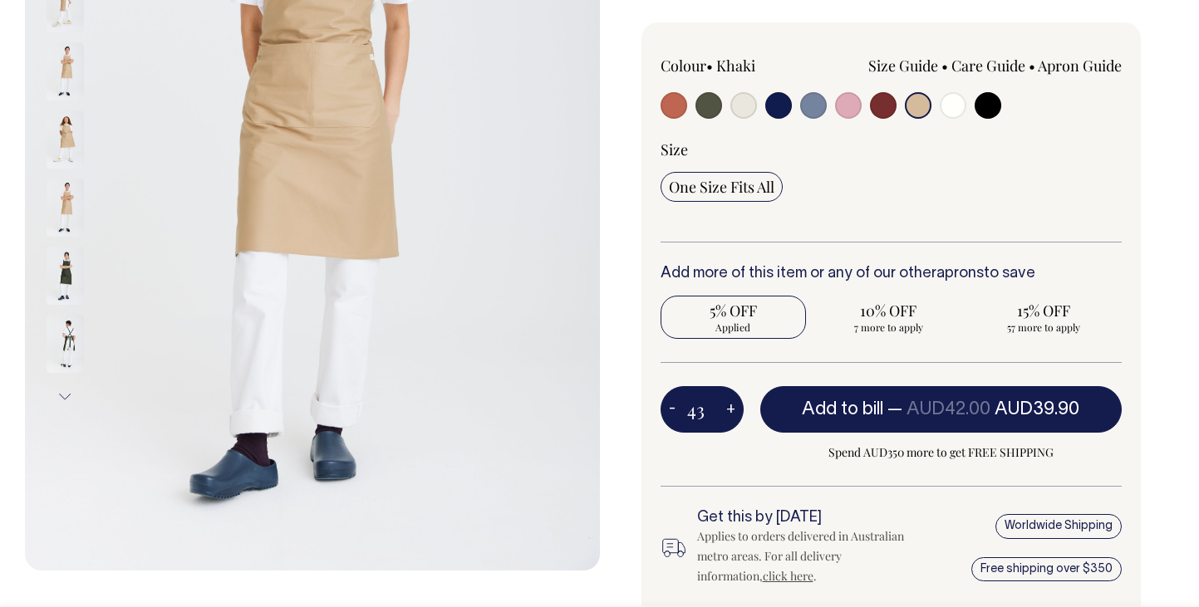
click at [670, 409] on button "-" at bounding box center [671, 409] width 23 height 33
type input "42"
radio input "true"
type input "42"
click at [670, 409] on button "-" at bounding box center [671, 409] width 23 height 33
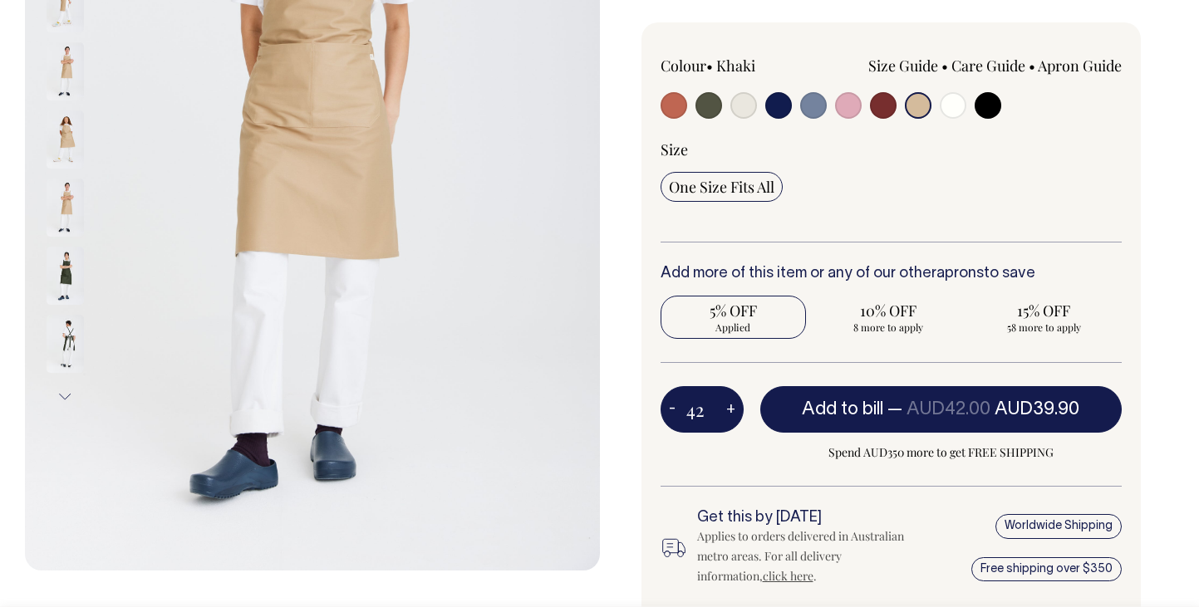
type input "41"
radio input "true"
type input "41"
click at [670, 409] on button "-" at bounding box center [671, 409] width 23 height 33
type input "40"
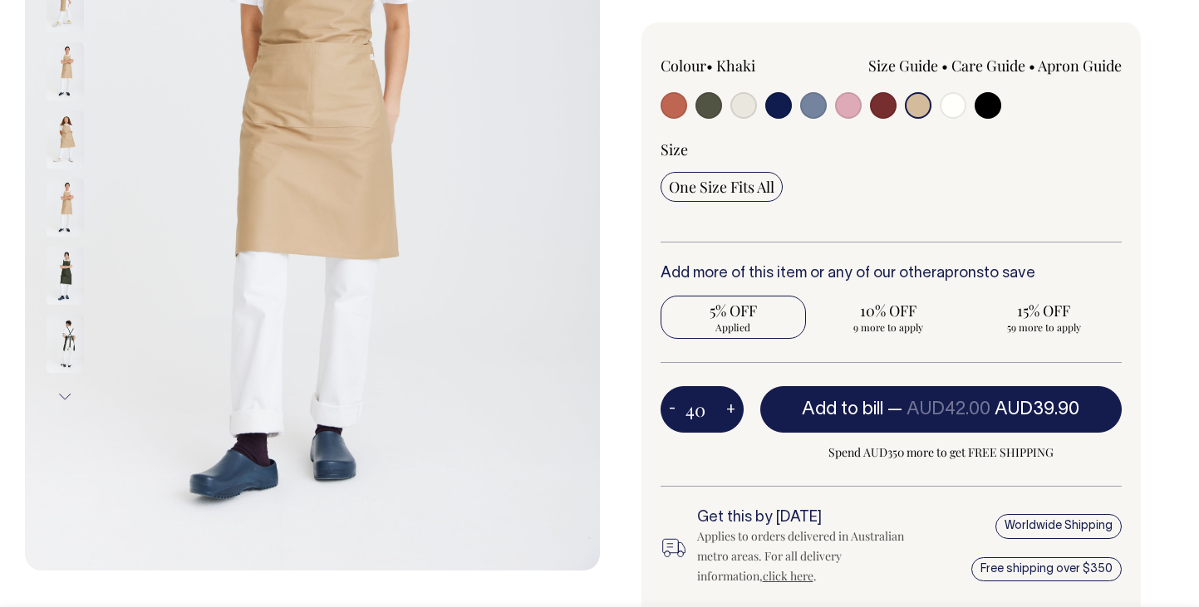
radio input "true"
type input "40"
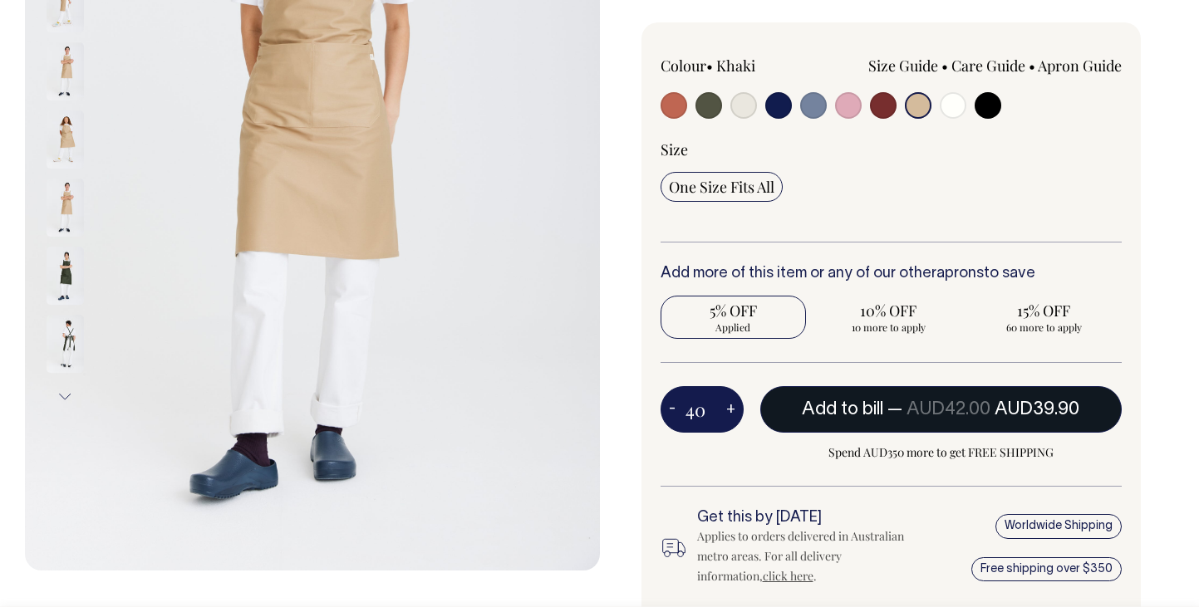
click at [1038, 408] on span "AUD39.90" at bounding box center [1036, 409] width 85 height 17
type input "1"
radio input "false"
type input "1"
radio input "true"
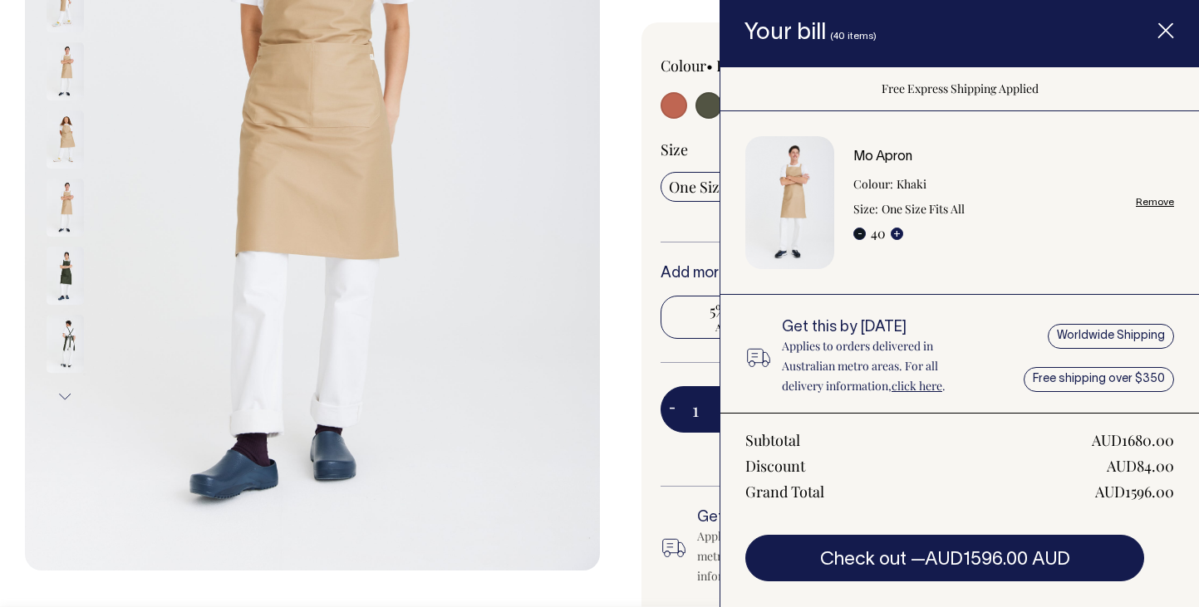
click at [862, 233] on button "-" at bounding box center [859, 234] width 12 height 12
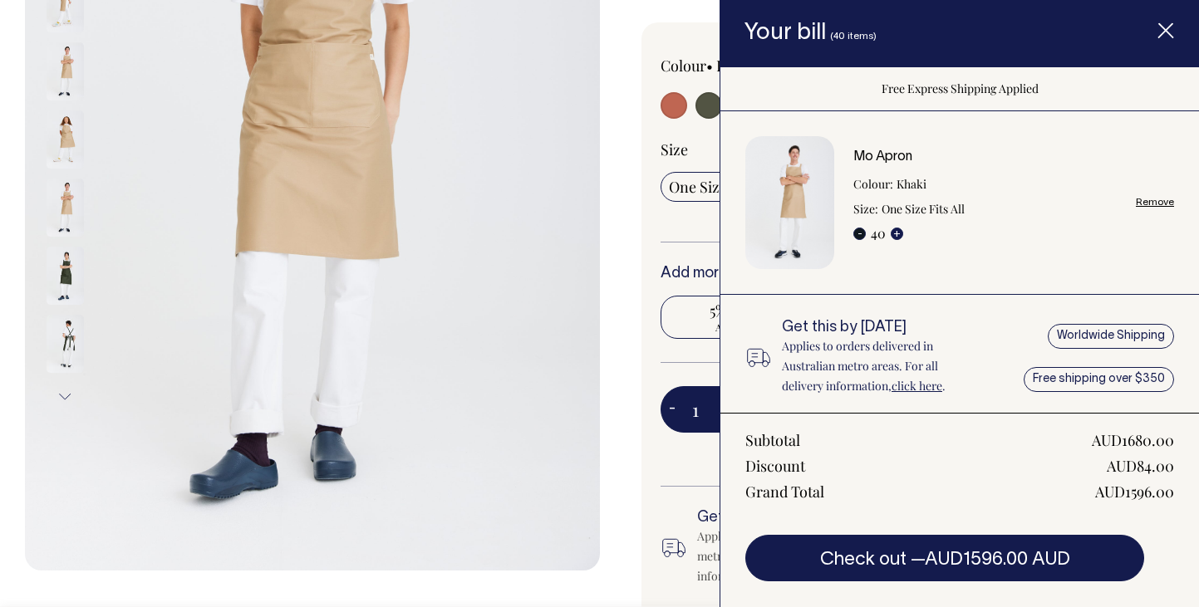
type input "39"
click at [862, 233] on button "-" at bounding box center [859, 234] width 12 height 12
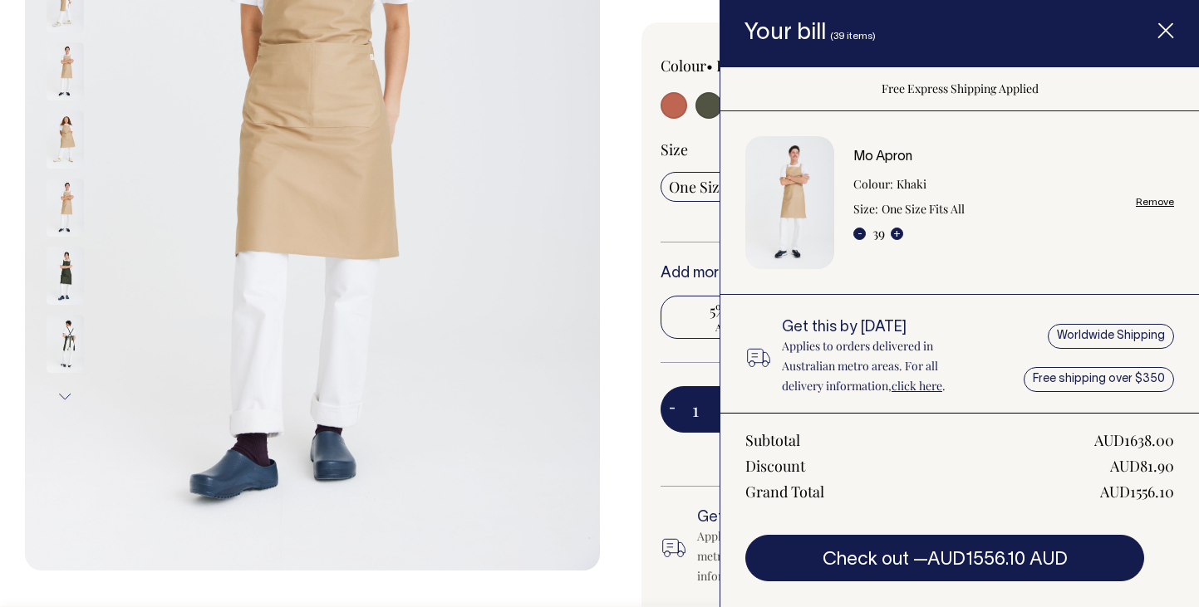
click at [862, 233] on button "-" at bounding box center [859, 234] width 12 height 12
radio input "true"
click at [862, 233] on button "-" at bounding box center [859, 234] width 12 height 12
type input "37"
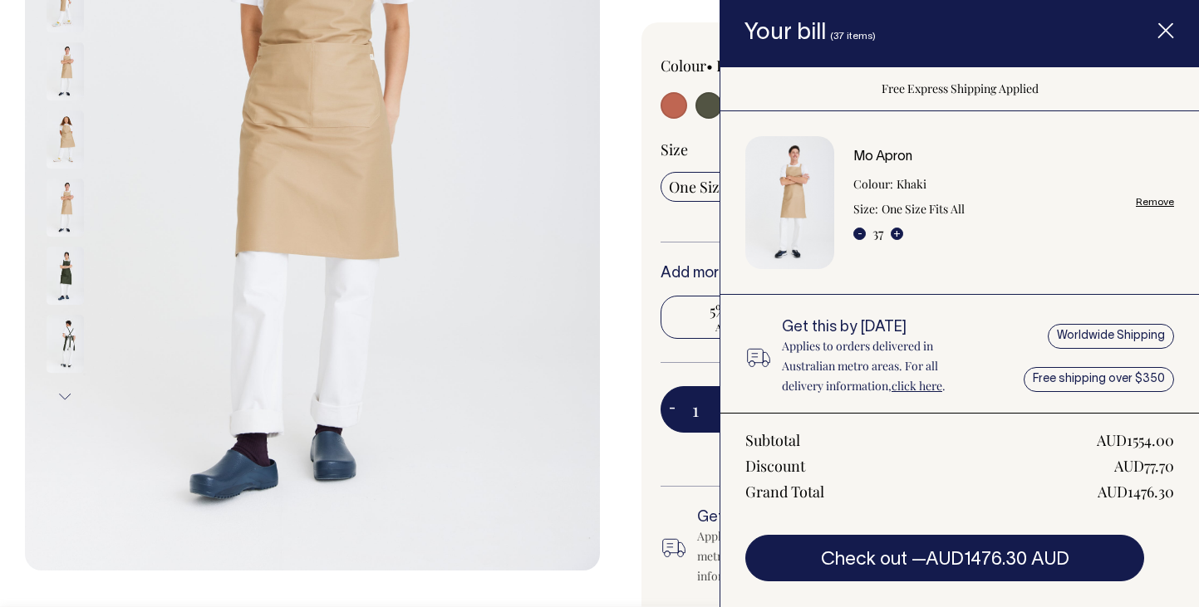
click at [1167, 28] on line "Item added to your cart" at bounding box center [1165, 30] width 13 height 13
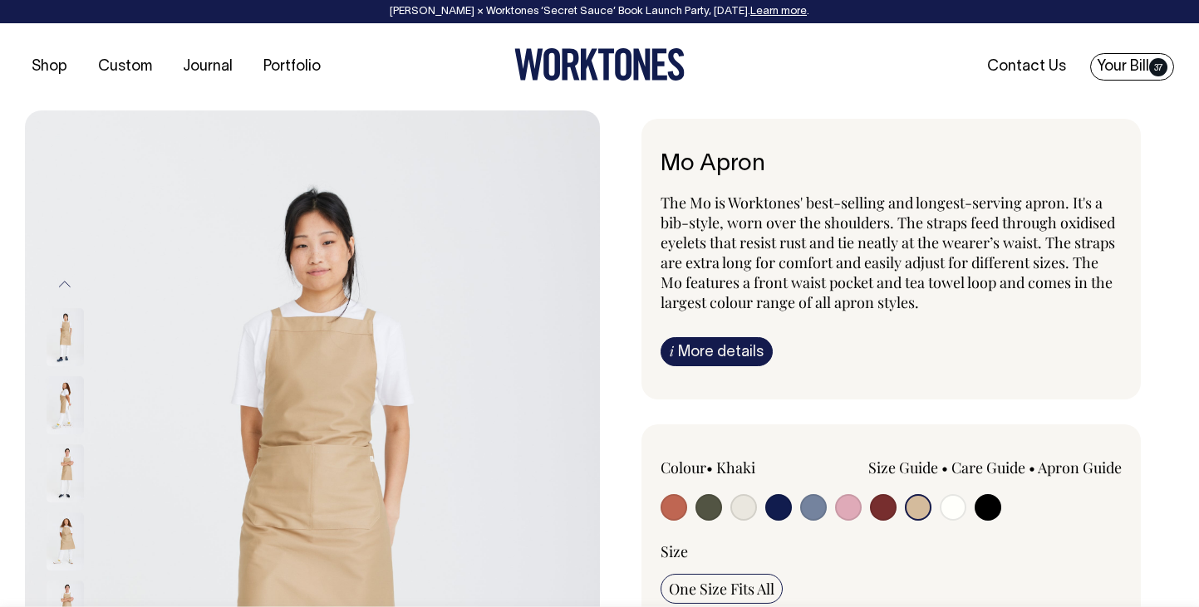
scroll to position [0, 0]
click at [1125, 70] on link "Your Bill 37" at bounding box center [1132, 66] width 84 height 27
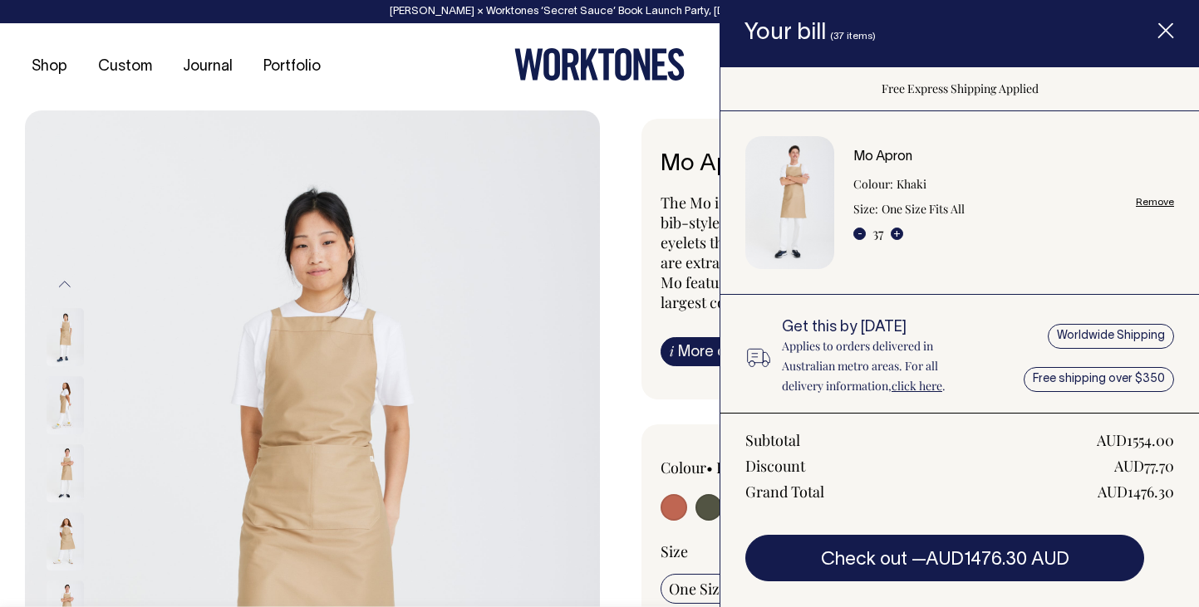
click at [1148, 204] on link "Remove" at bounding box center [1155, 202] width 38 height 11
radio input "false"
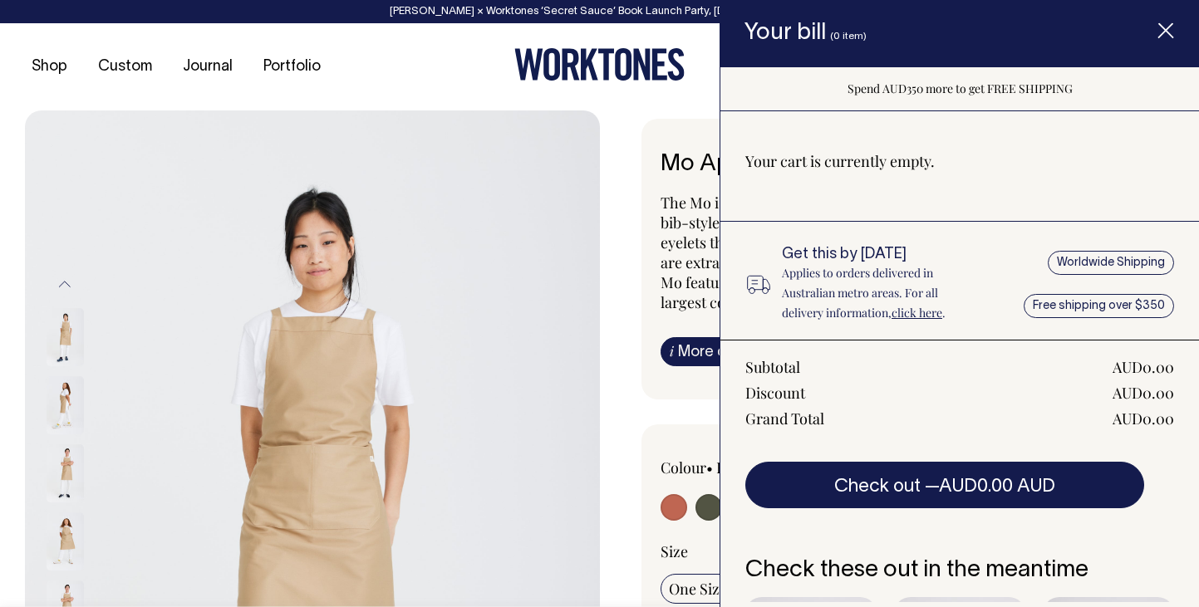
click at [1171, 26] on icon "Item added to your cart" at bounding box center [1165, 31] width 17 height 17
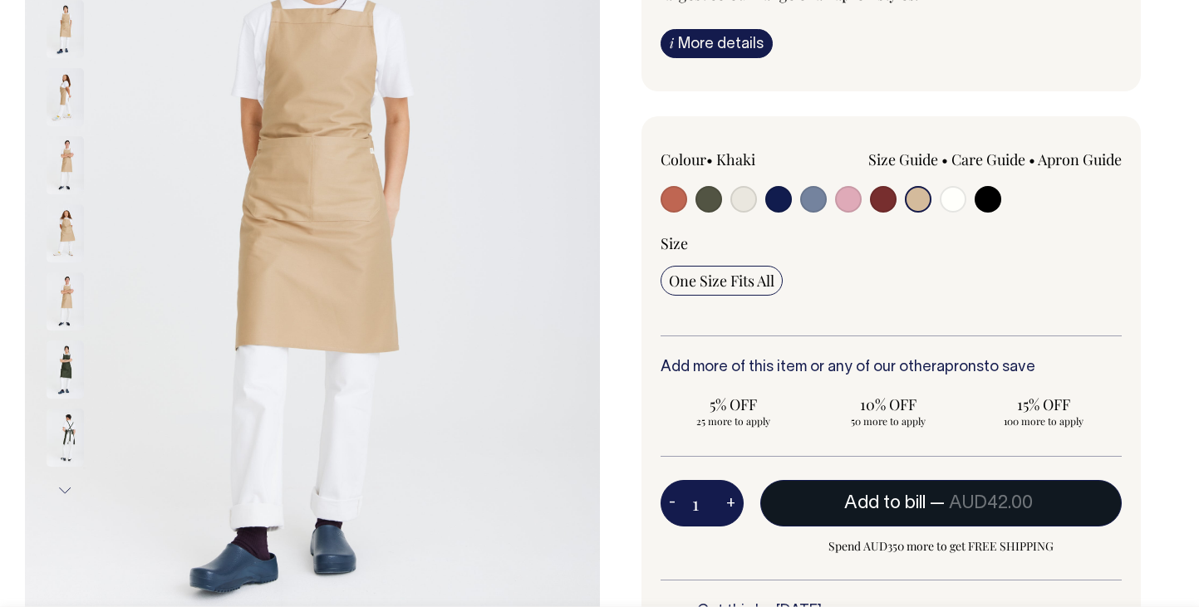
click at [731, 512] on button "+" at bounding box center [731, 503] width 26 height 33
type input "2"
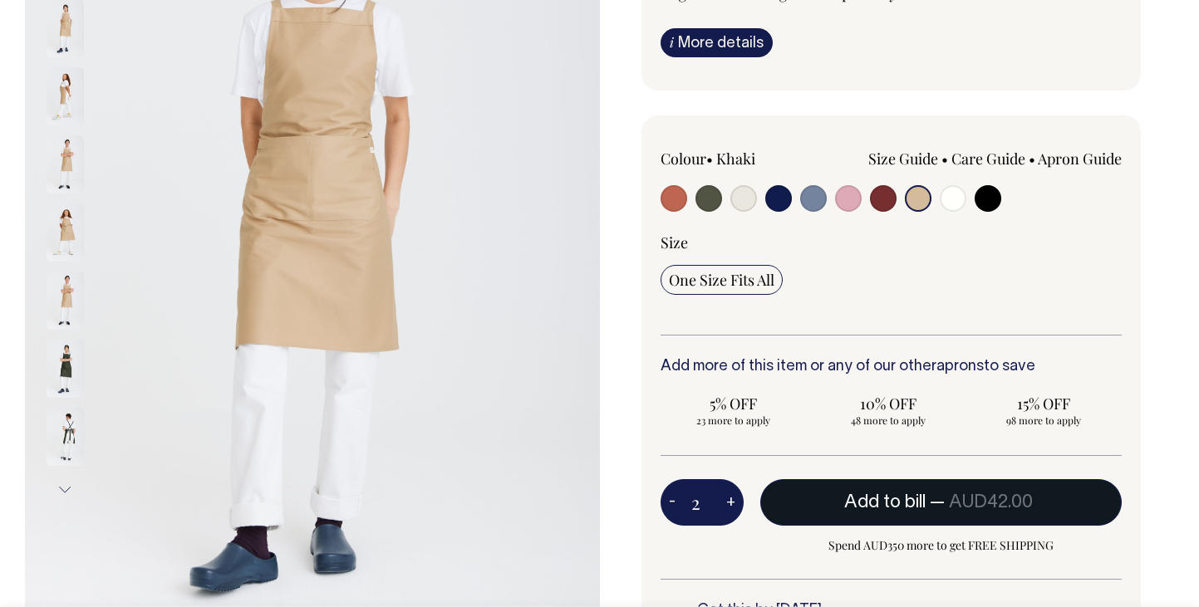
click at [731, 512] on button "+" at bounding box center [731, 502] width 26 height 33
type input "3"
click at [731, 512] on button "+" at bounding box center [731, 502] width 26 height 33
type input "4"
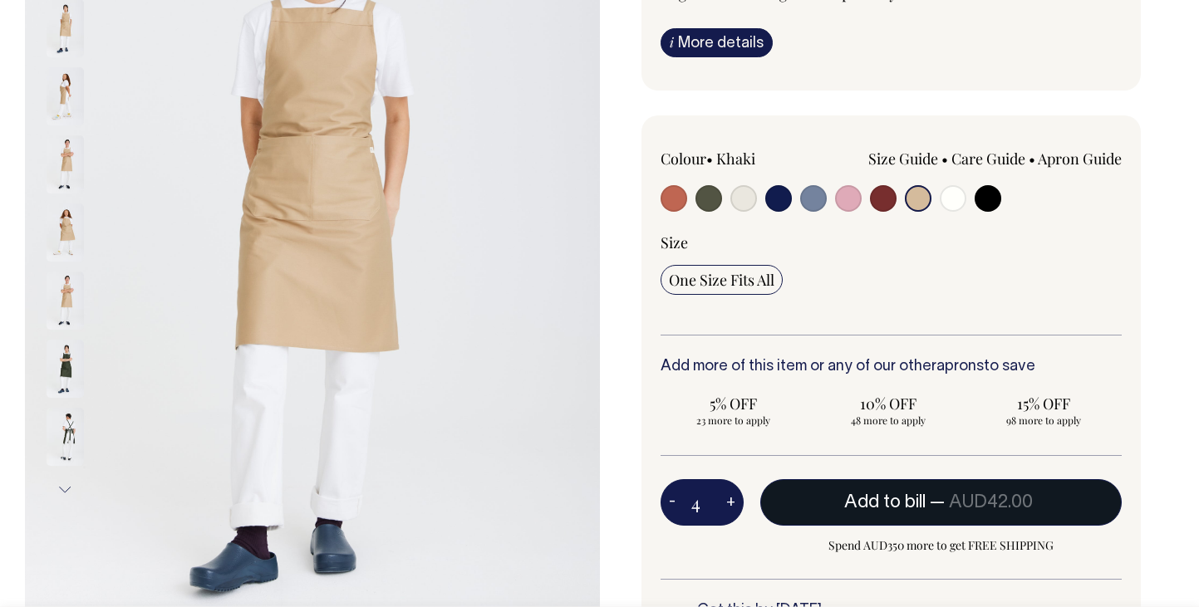
type input "4"
click at [731, 512] on button "+" at bounding box center [731, 502] width 26 height 33
type input "5"
click at [731, 512] on button "+" at bounding box center [731, 502] width 26 height 33
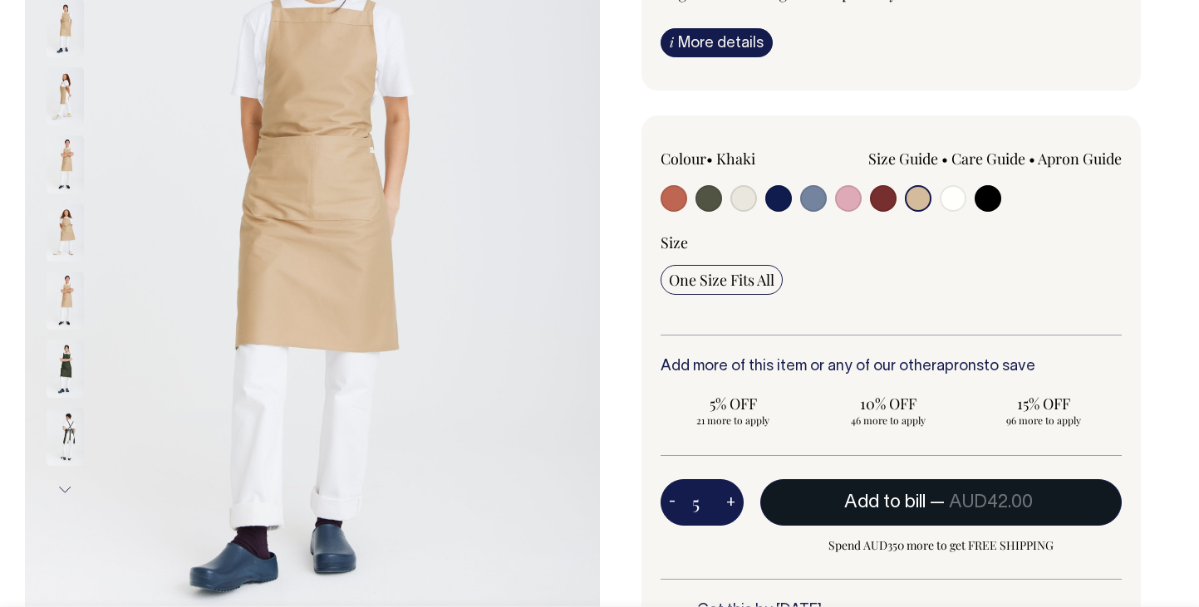
type input "6"
click at [731, 512] on button "+" at bounding box center [731, 502] width 26 height 33
type input "7"
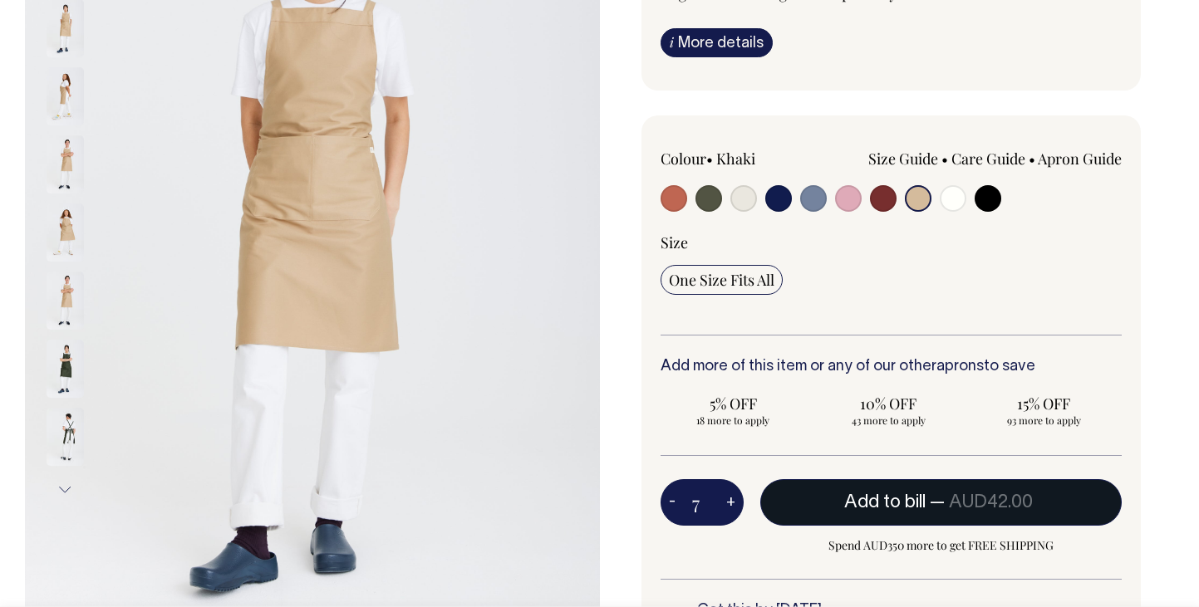
click at [731, 512] on button "+" at bounding box center [731, 502] width 26 height 33
type input "8"
click at [731, 512] on button "+" at bounding box center [731, 502] width 26 height 33
type input "9"
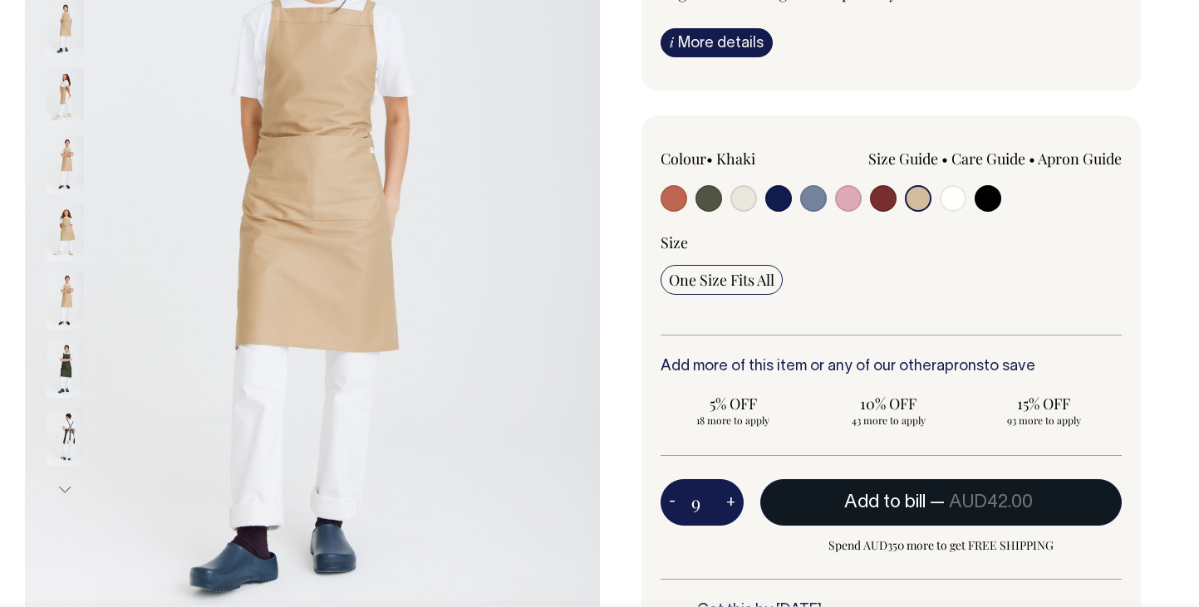
type input "9"
click at [731, 512] on button "+" at bounding box center [731, 502] width 26 height 33
type input "10"
click at [731, 512] on button "+" at bounding box center [731, 502] width 26 height 33
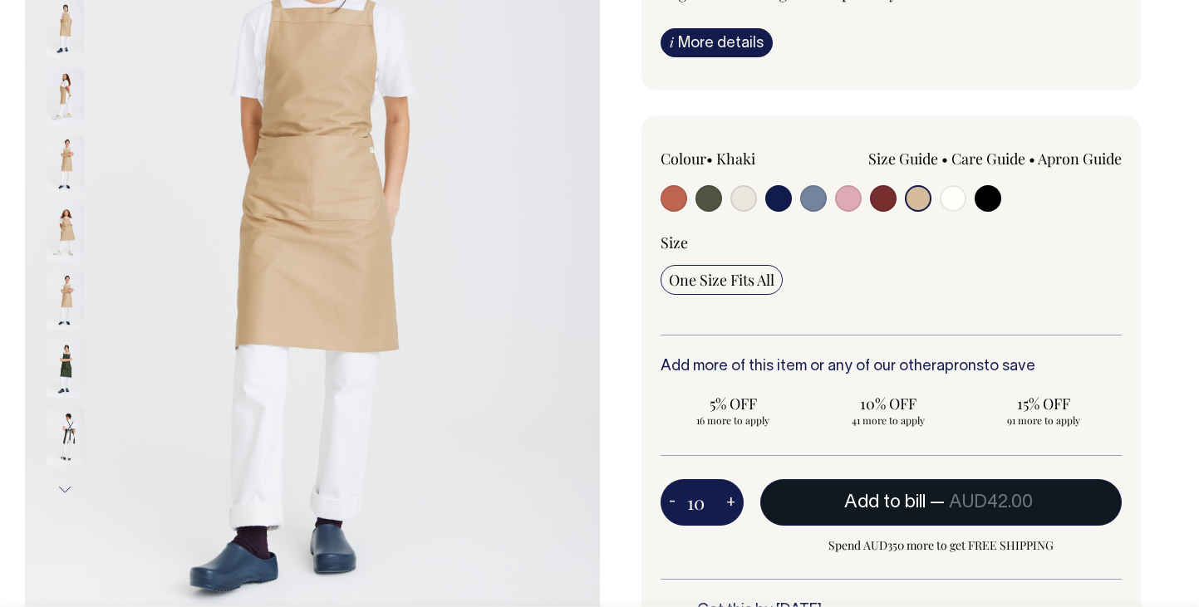
type input "11"
click at [731, 512] on button "+" at bounding box center [731, 502] width 26 height 33
type input "12"
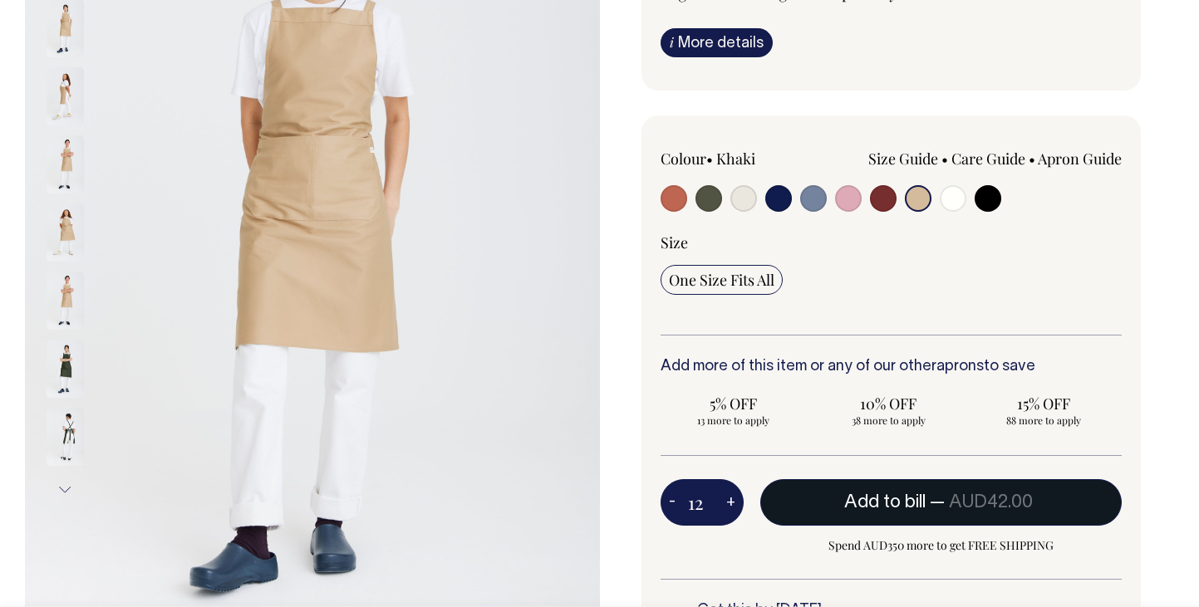
click at [731, 512] on button "+" at bounding box center [731, 502] width 26 height 33
type input "13"
click at [731, 512] on button "+" at bounding box center [731, 502] width 26 height 33
type input "14"
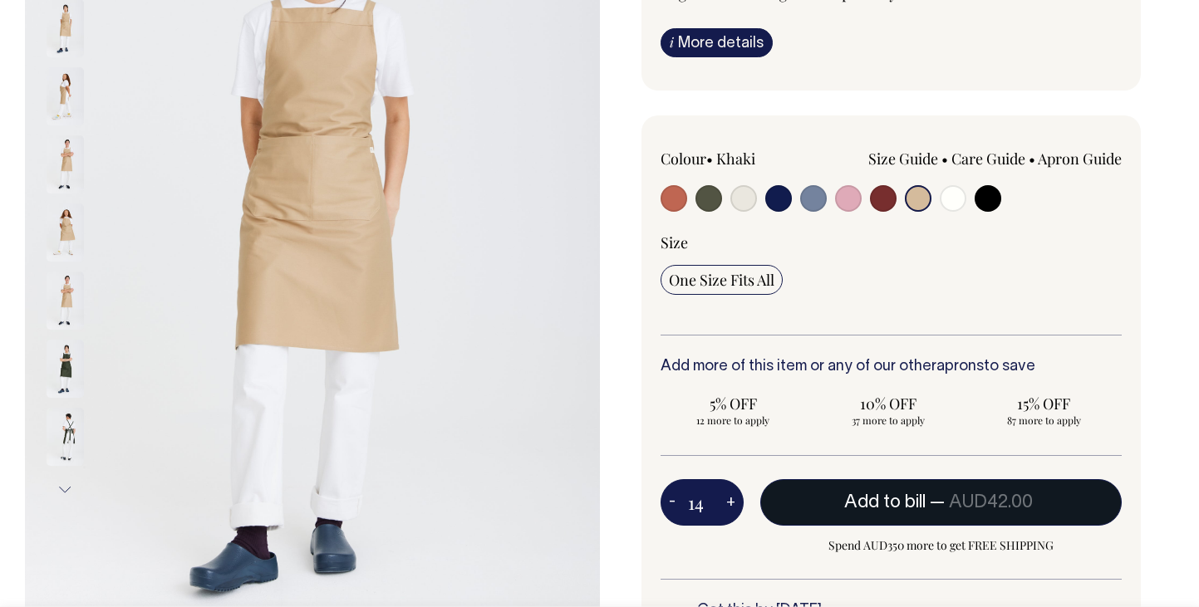
type input "14"
click at [731, 512] on button "+" at bounding box center [731, 502] width 26 height 33
type input "15"
click at [731, 512] on button "+" at bounding box center [731, 502] width 26 height 33
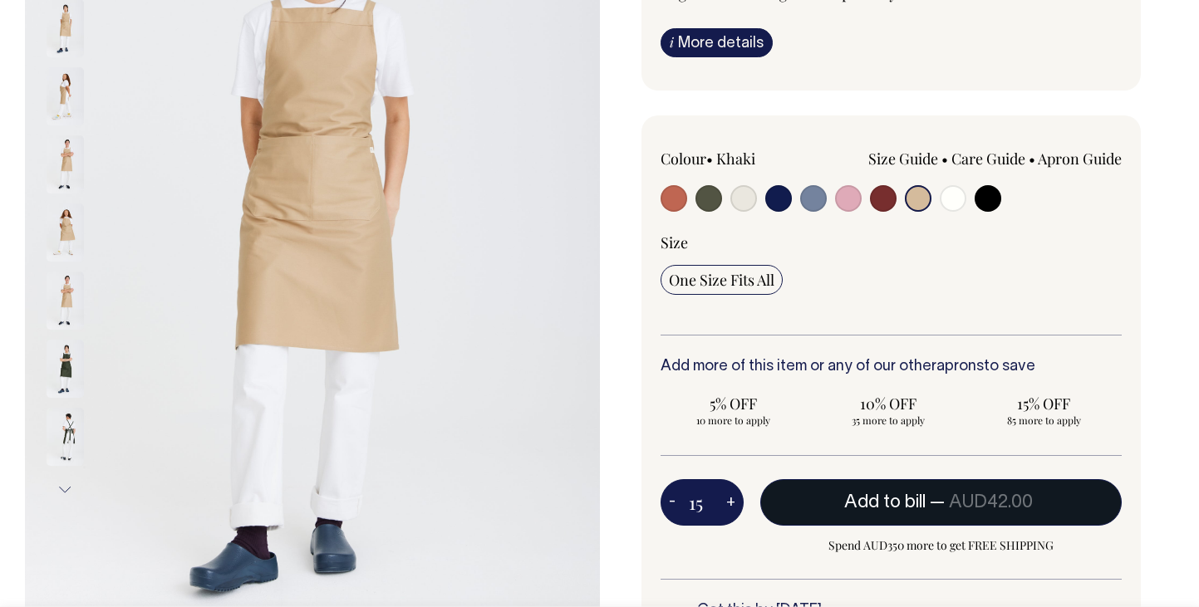
type input "16"
click at [731, 512] on button "+" at bounding box center [731, 502] width 26 height 33
type input "17"
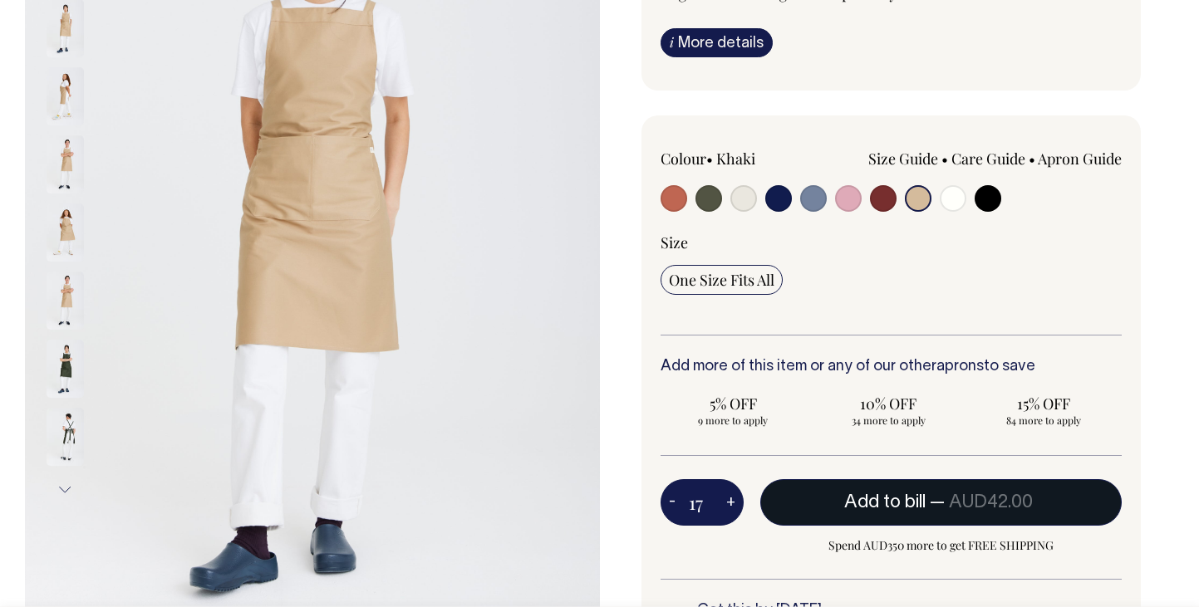
click at [731, 512] on button "+" at bounding box center [731, 502] width 26 height 33
type input "18"
click at [731, 512] on button "+" at bounding box center [731, 502] width 26 height 33
type input "19"
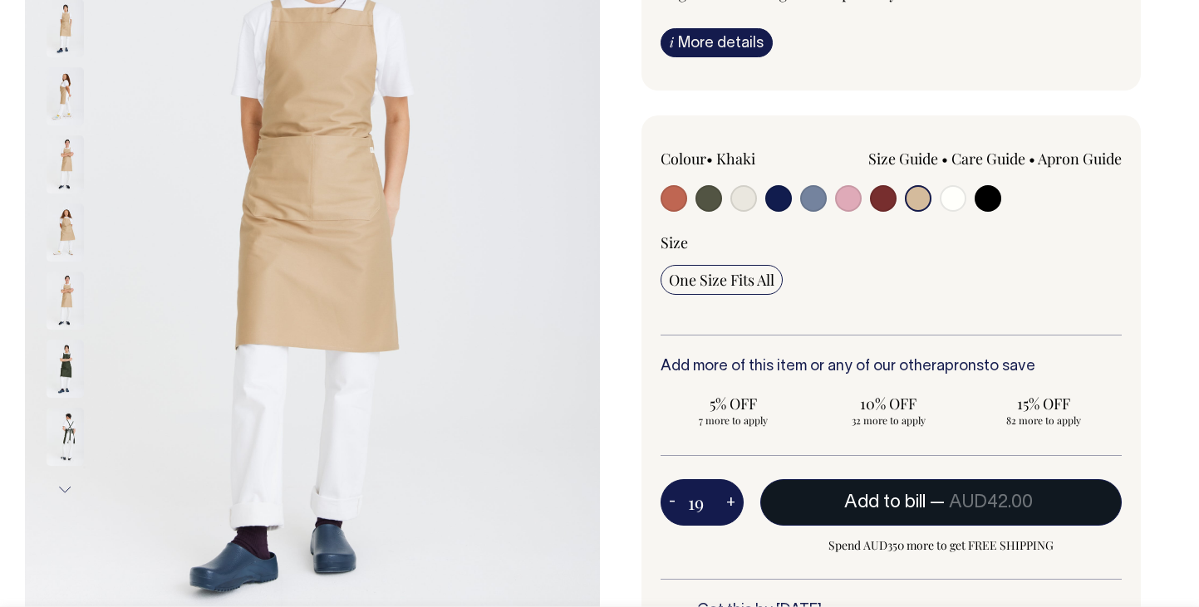
type input "19"
click at [731, 512] on button "+" at bounding box center [731, 502] width 26 height 33
type input "20"
click at [731, 512] on button "+" at bounding box center [731, 502] width 26 height 33
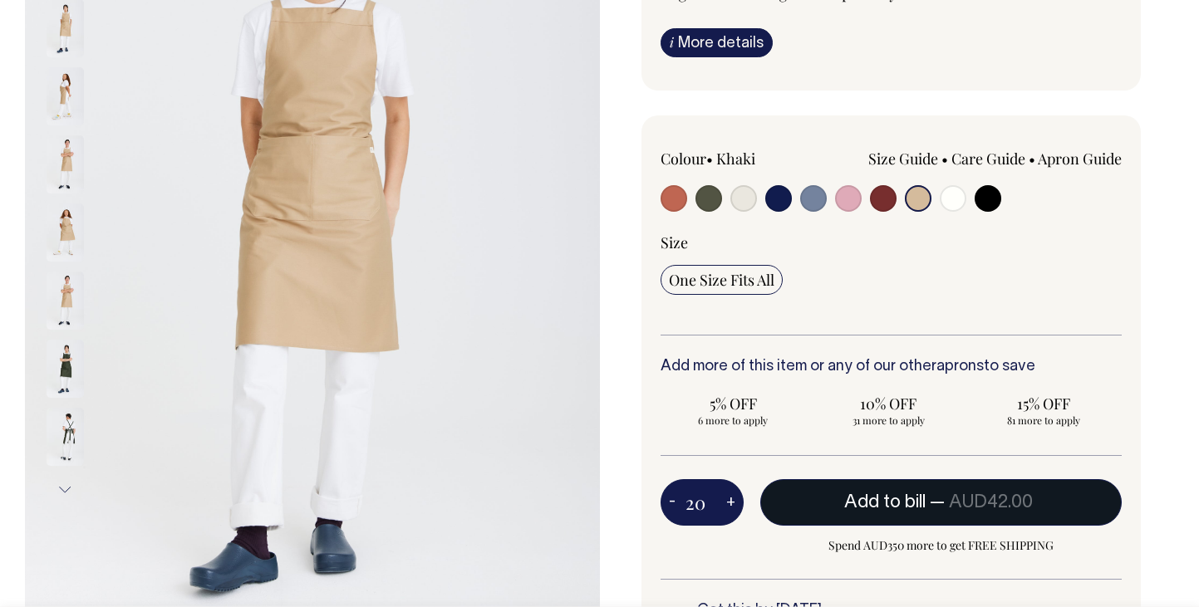
type input "21"
click at [673, 505] on button "-" at bounding box center [671, 502] width 23 height 33
type input "20"
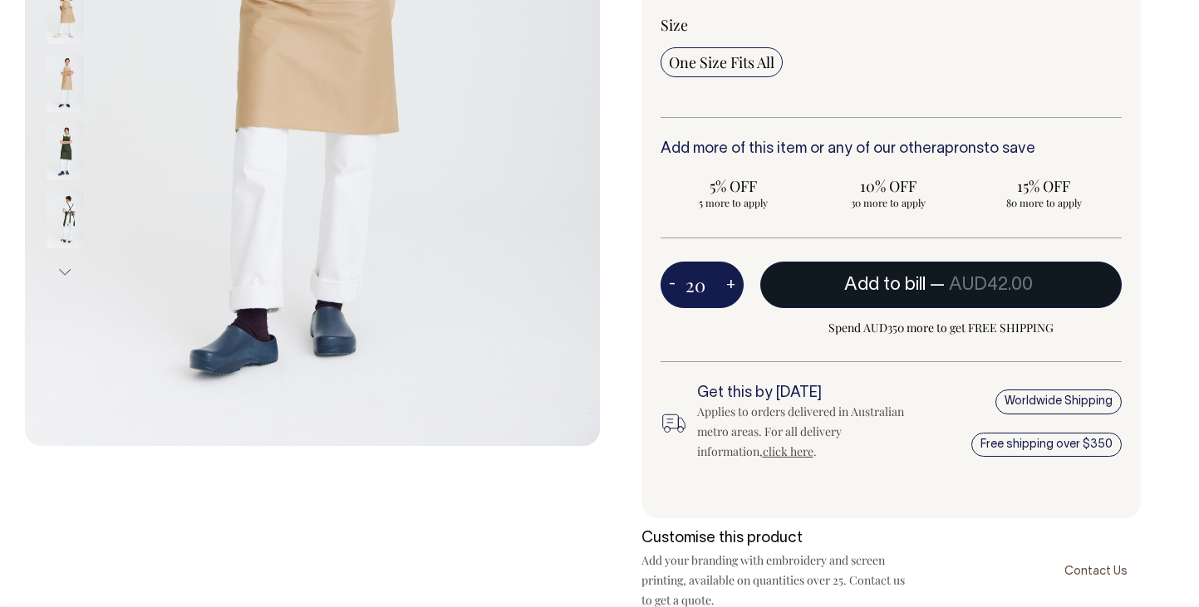
scroll to position [527, 0]
click at [881, 277] on span "Add to bill" at bounding box center [884, 285] width 81 height 17
type input "1"
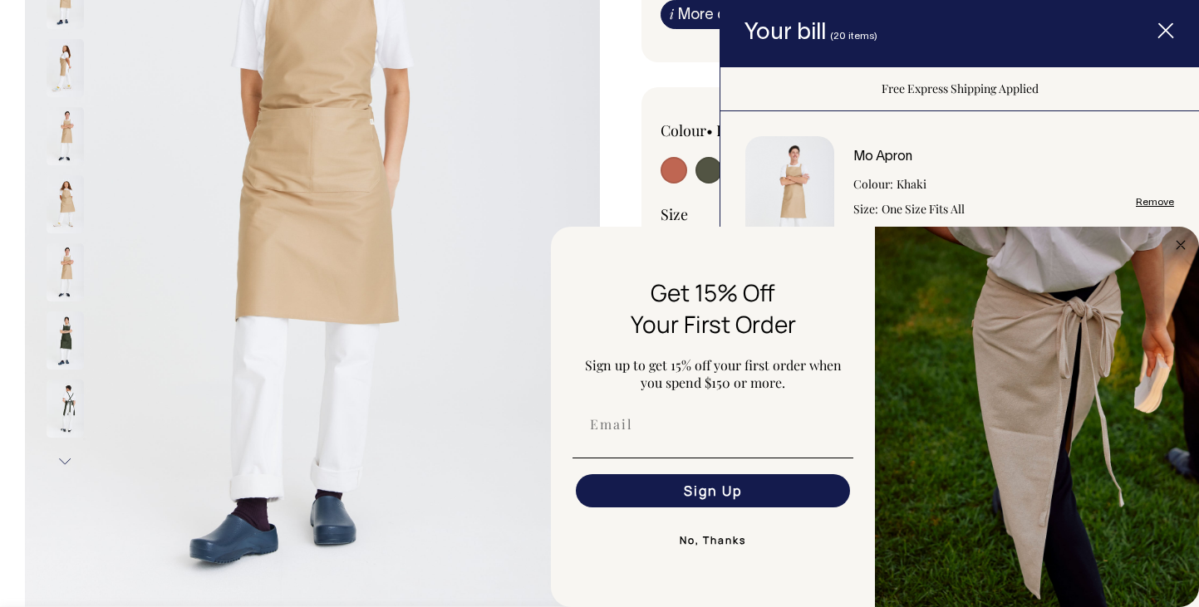
scroll to position [338, 0]
click at [708, 432] on input "Email" at bounding box center [713, 424] width 274 height 33
type input "ezekiel@lightyearsasiandiner.com.au"
click at [712, 493] on button "Sign Up" at bounding box center [713, 490] width 274 height 33
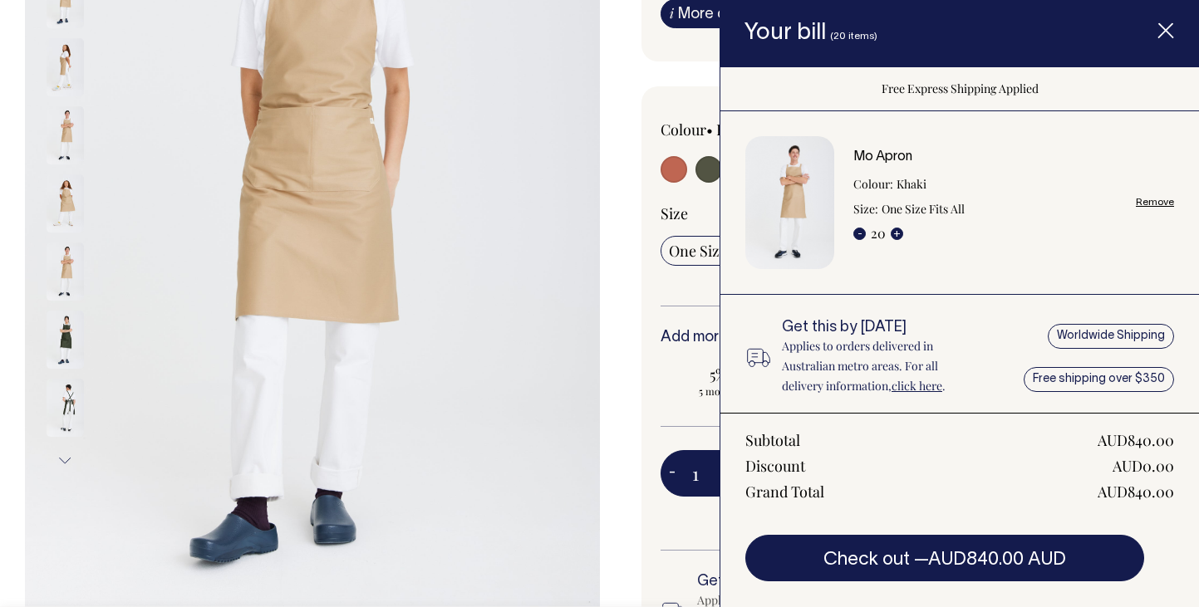
scroll to position [0, 0]
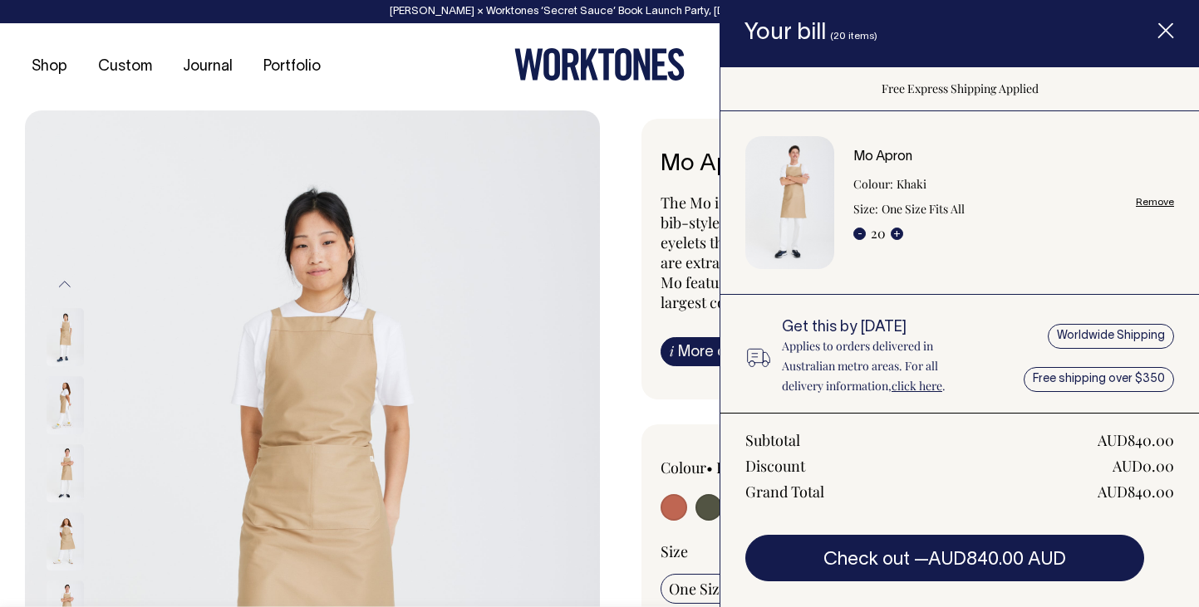
click at [1166, 33] on icon "Item added to your cart" at bounding box center [1165, 31] width 17 height 17
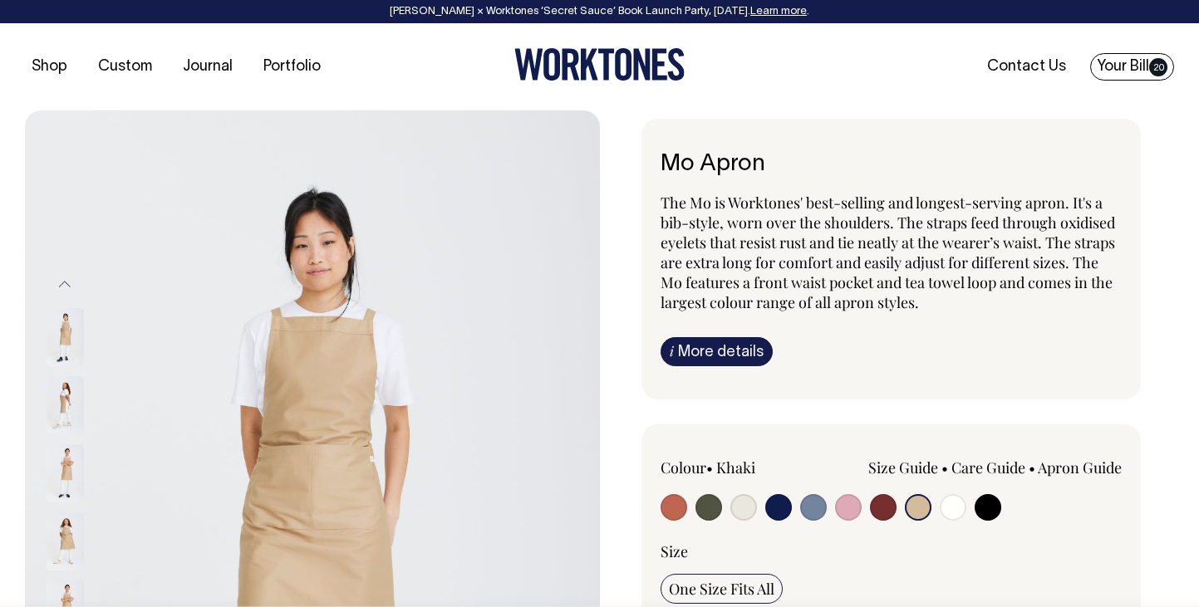
click at [1122, 66] on link "Your Bill 20" at bounding box center [1132, 66] width 84 height 27
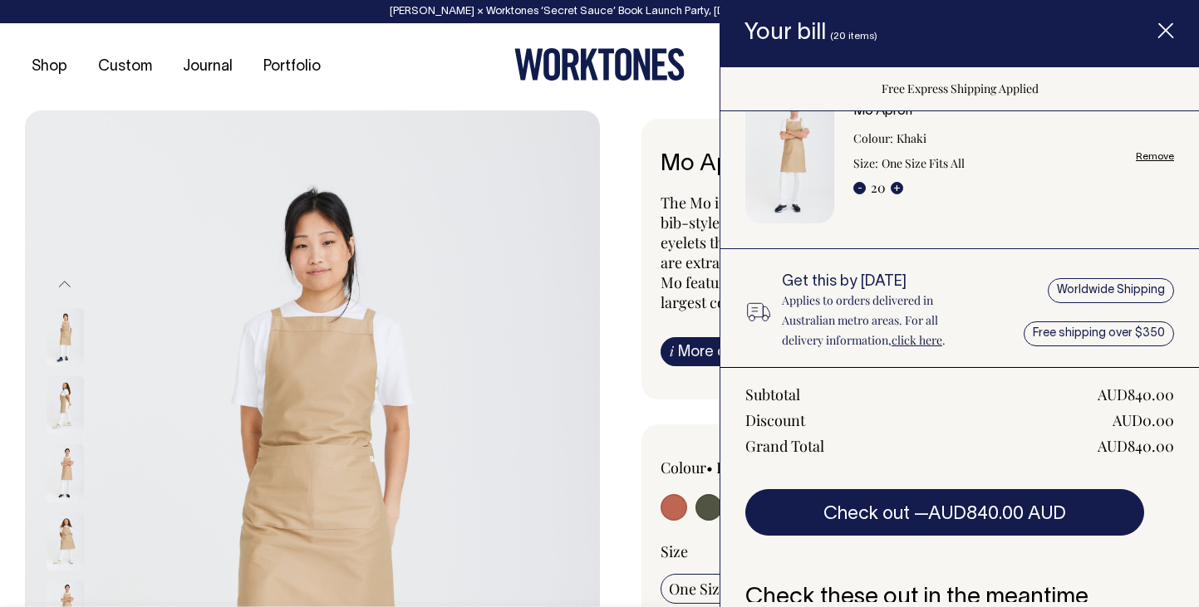
scroll to position [47, 0]
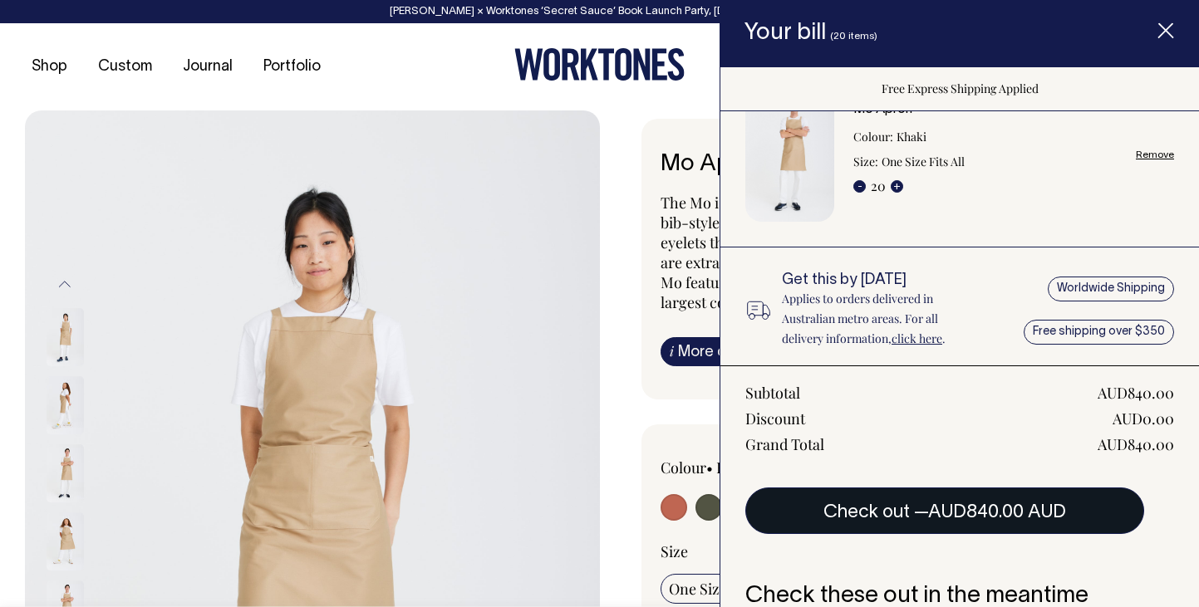
click at [869, 498] on button "Check out — AUD840.00 AUD" at bounding box center [944, 511] width 399 height 47
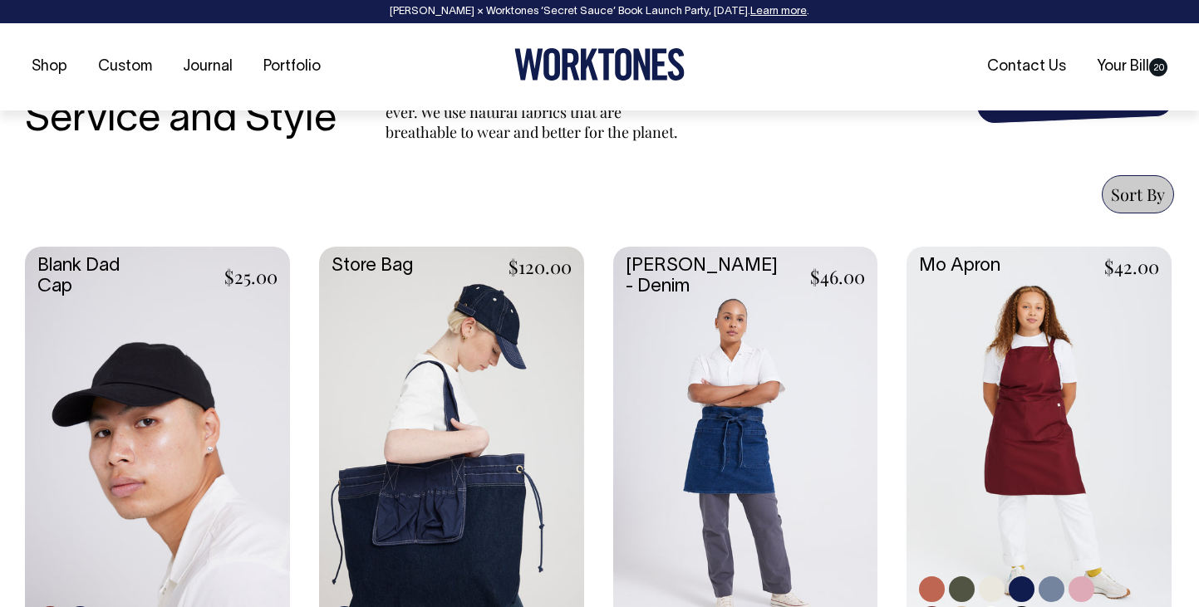
click at [1005, 430] on link at bounding box center [1038, 444] width 265 height 394
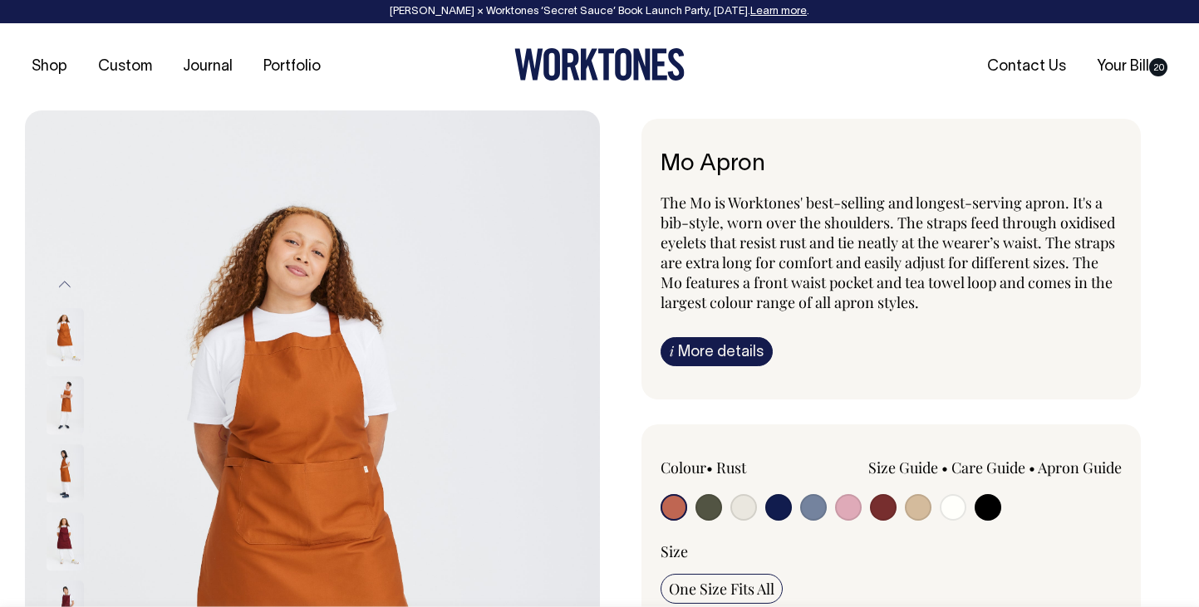
click at [912, 505] on input "radio" at bounding box center [918, 507] width 27 height 27
radio input "true"
select select "Khaki"
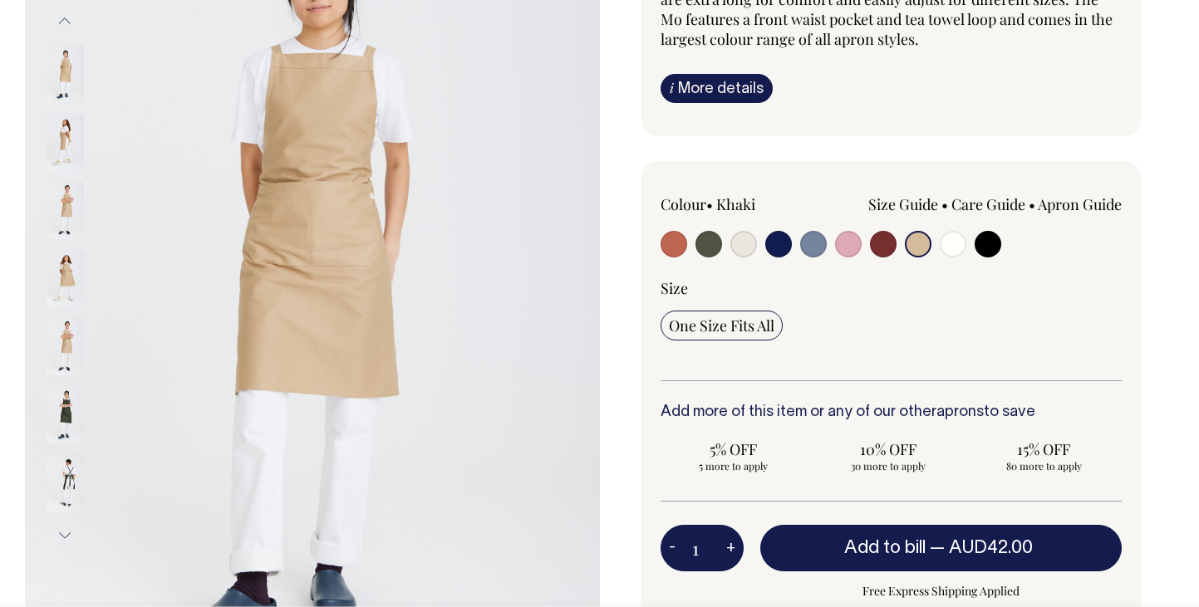
scroll to position [264, 0]
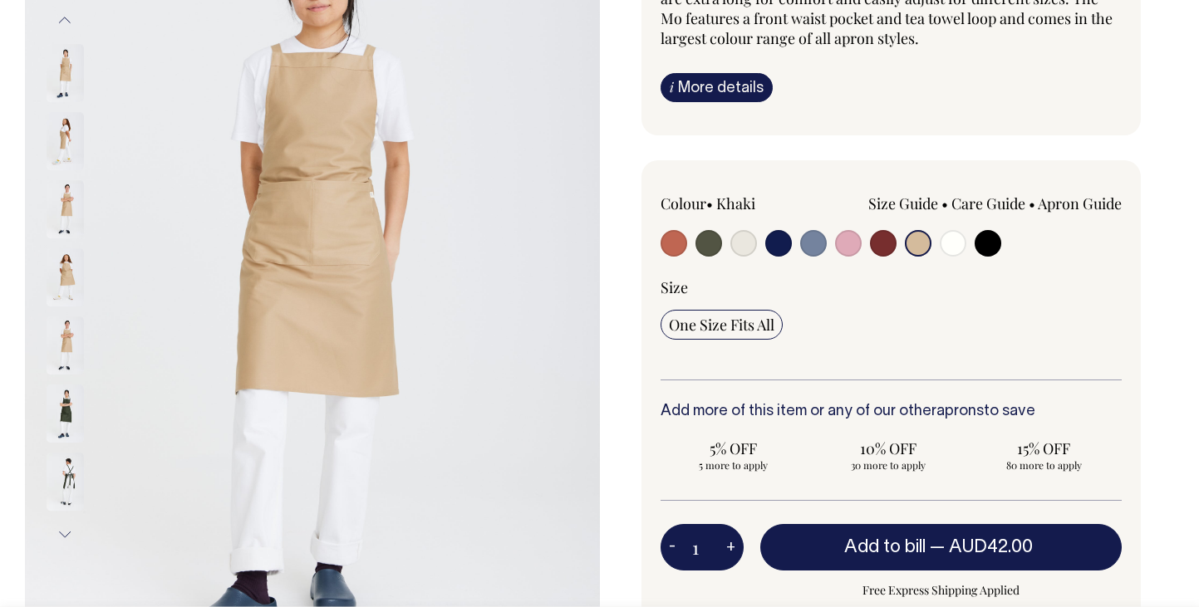
click at [721, 548] on button "+" at bounding box center [731, 547] width 26 height 33
type input "2"
click at [721, 548] on button "+" at bounding box center [731, 547] width 26 height 33
type input "3"
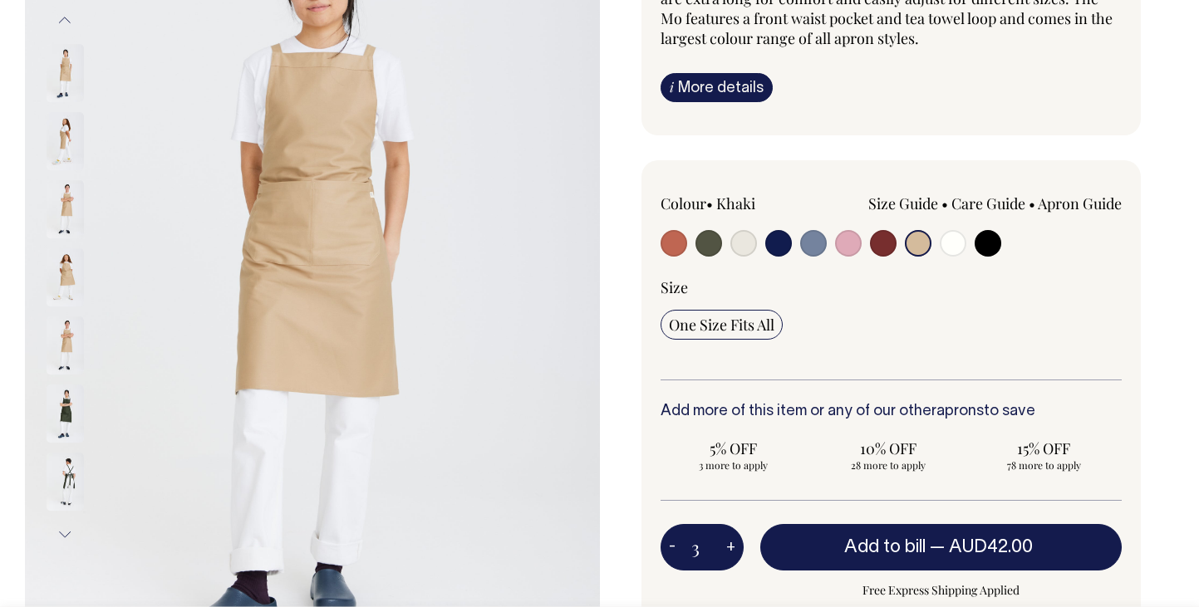
type input "3"
click at [721, 548] on button "+" at bounding box center [731, 547] width 26 height 33
type input "4"
click at [721, 548] on button "+" at bounding box center [731, 547] width 26 height 33
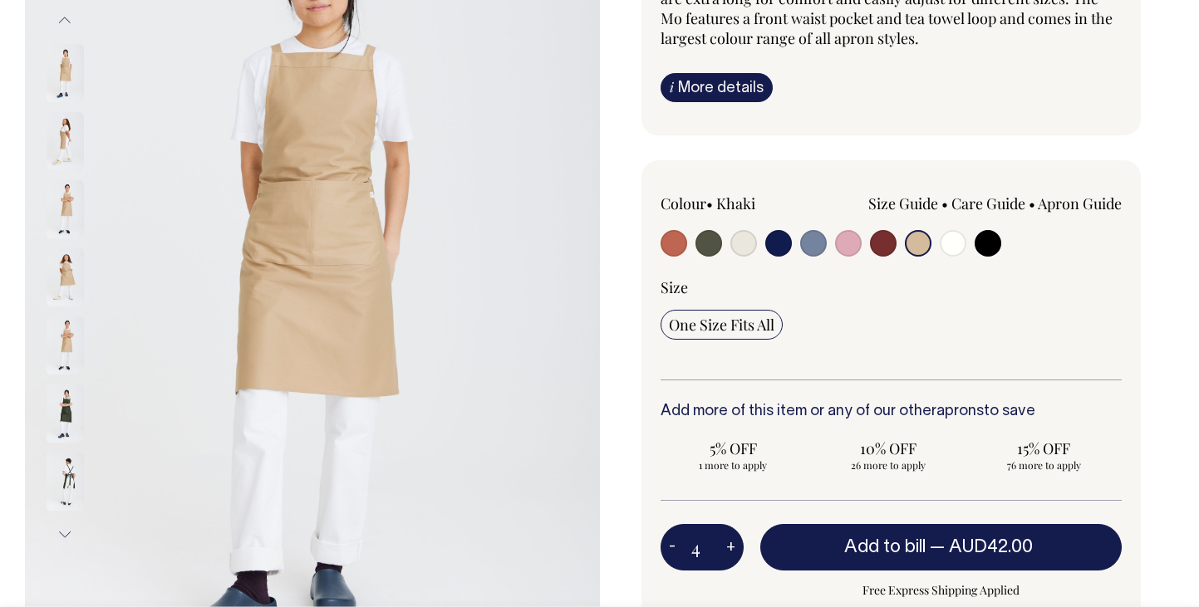
type input "5"
radio input "true"
type input "5"
click at [721, 548] on button "+" at bounding box center [731, 547] width 26 height 33
type input "6"
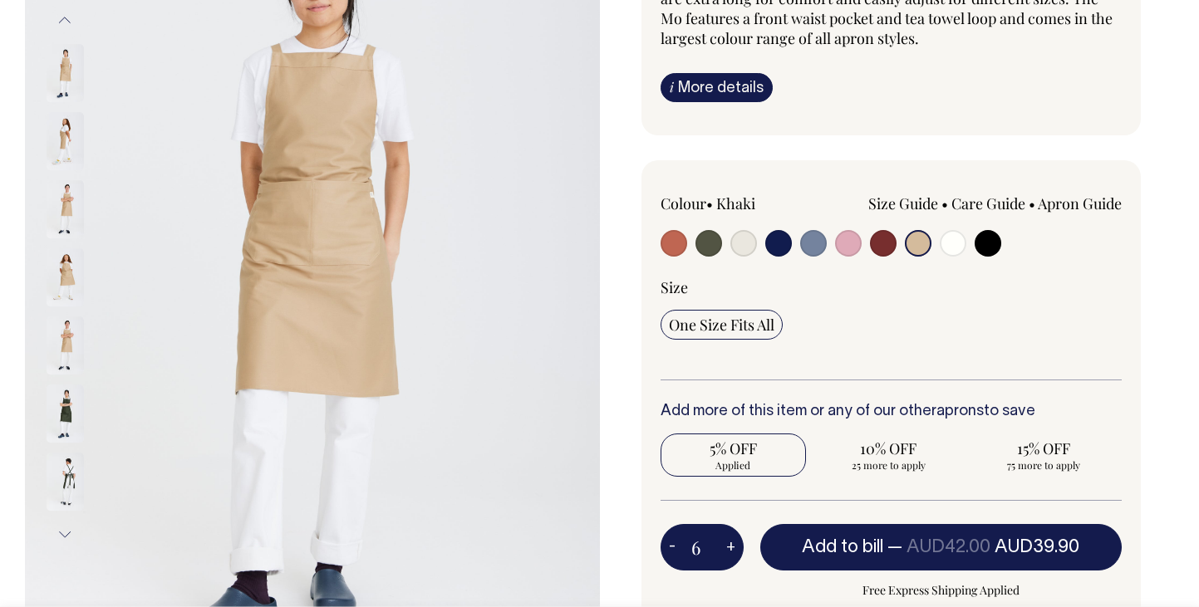
radio input "true"
type input "6"
click at [721, 548] on button "+" at bounding box center [731, 547] width 26 height 33
type input "7"
radio input "true"
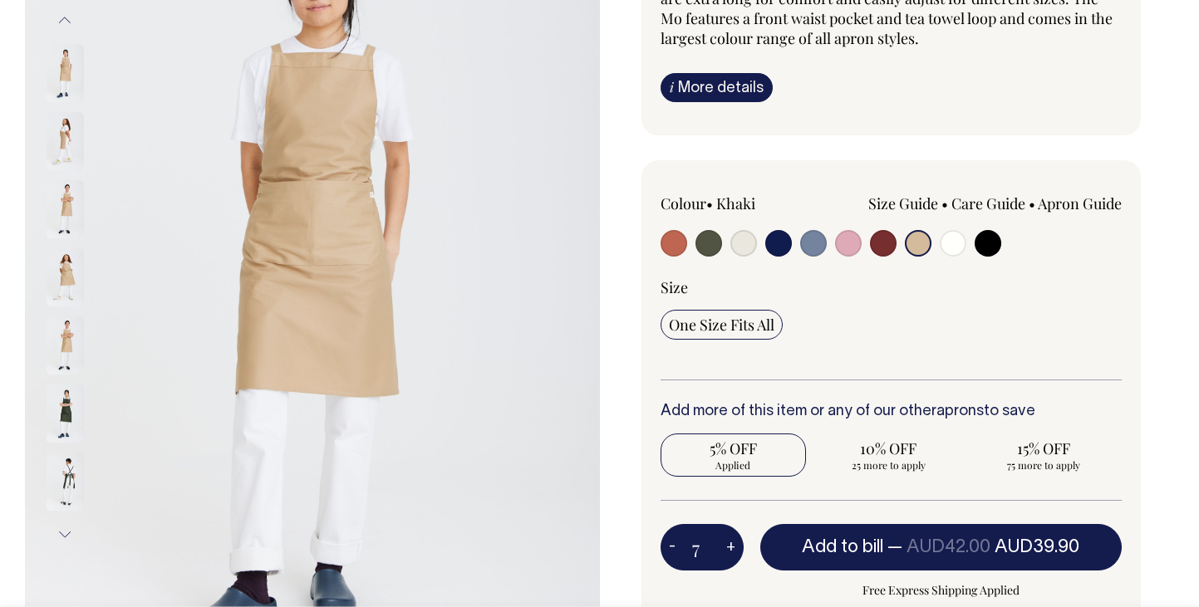
type input "7"
click at [721, 548] on button "+" at bounding box center [731, 547] width 26 height 33
type input "8"
radio input "true"
type input "8"
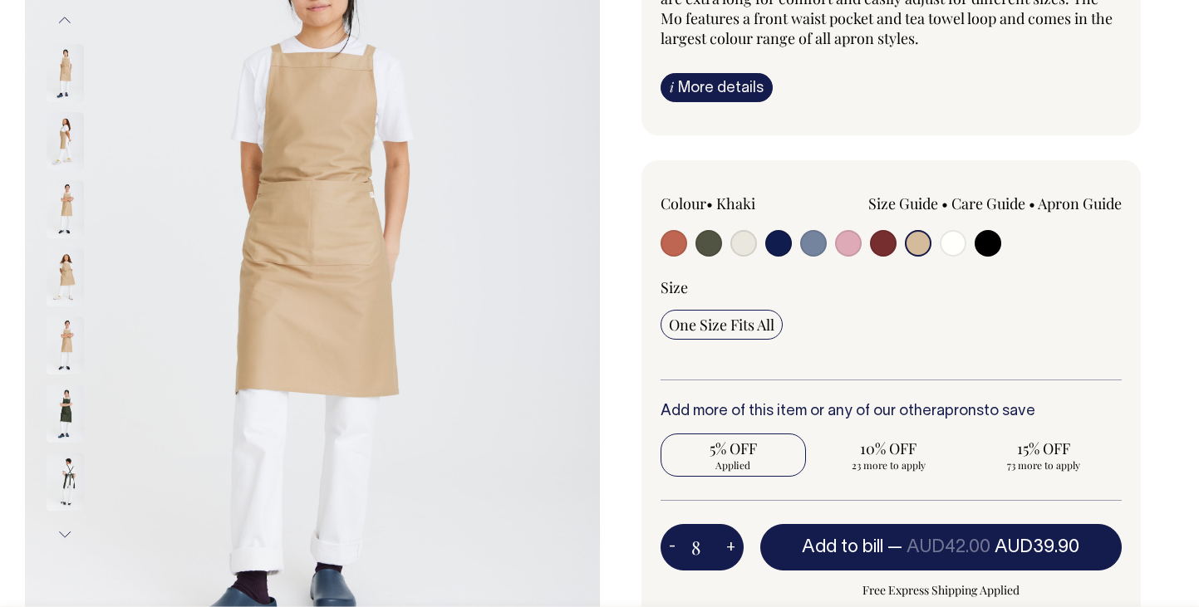
click at [721, 548] on button "+" at bounding box center [731, 547] width 26 height 33
type input "9"
radio input "true"
type input "9"
click at [721, 548] on button "+" at bounding box center [731, 547] width 26 height 33
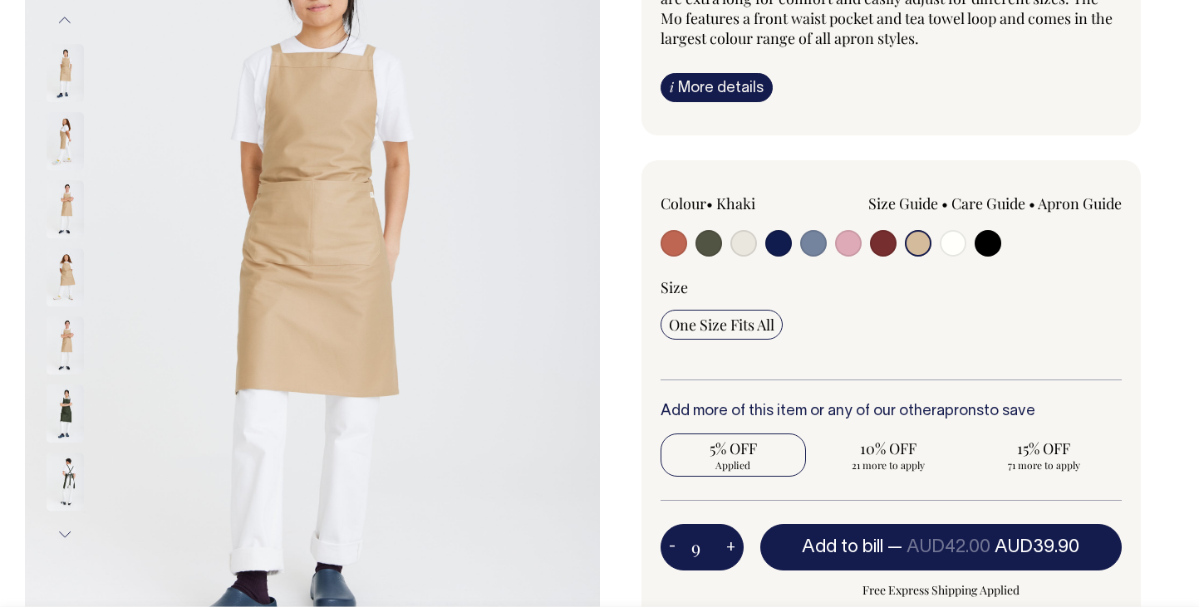
type input "10"
radio input "true"
type input "10"
click at [721, 548] on button "+" at bounding box center [731, 547] width 26 height 33
type input "11"
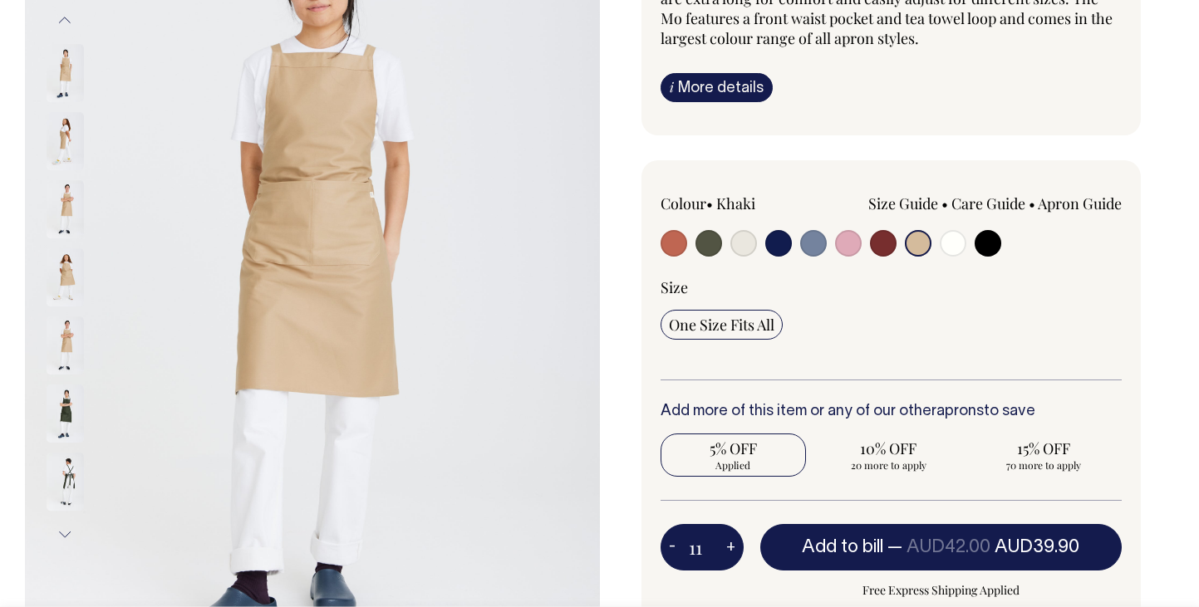
radio input "true"
type input "11"
click at [721, 548] on button "+" at bounding box center [731, 547] width 26 height 33
type input "12"
radio input "true"
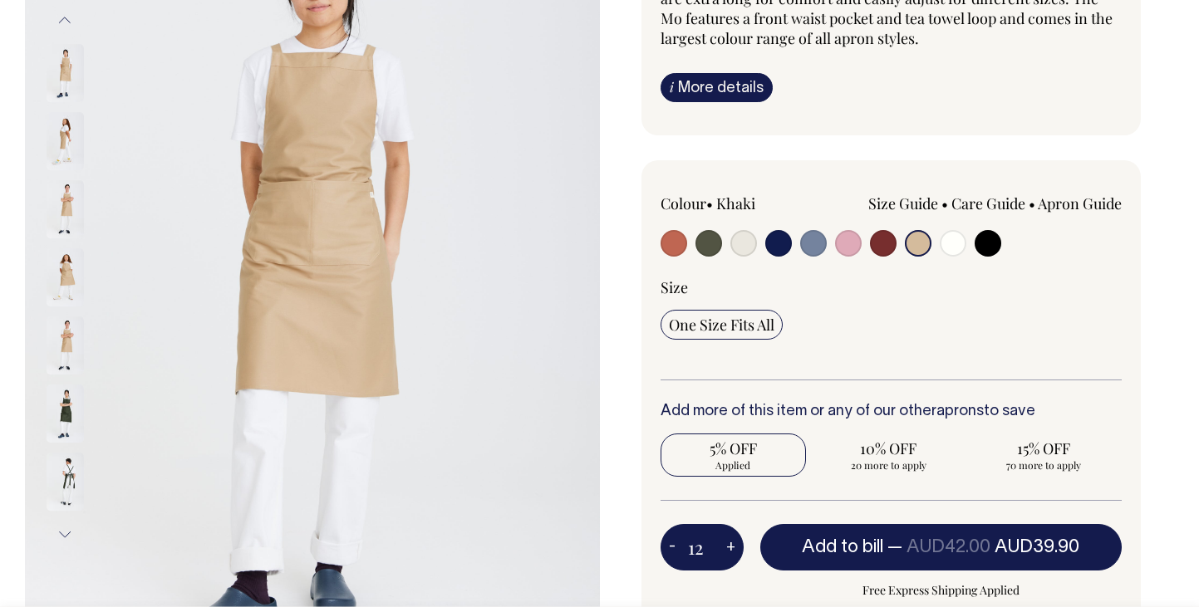
type input "12"
click at [730, 546] on button "+" at bounding box center [731, 547] width 26 height 33
type input "13"
radio input "true"
type input "13"
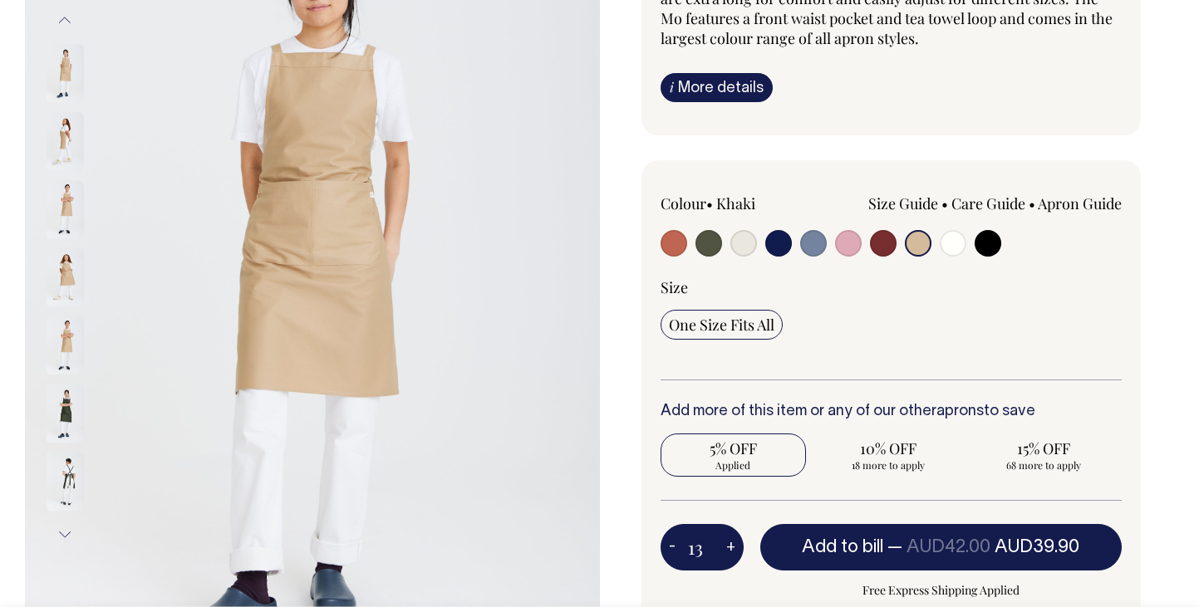
click at [730, 546] on button "+" at bounding box center [731, 547] width 26 height 33
type input "14"
radio input "true"
type input "14"
click at [730, 546] on button "+" at bounding box center [731, 547] width 26 height 33
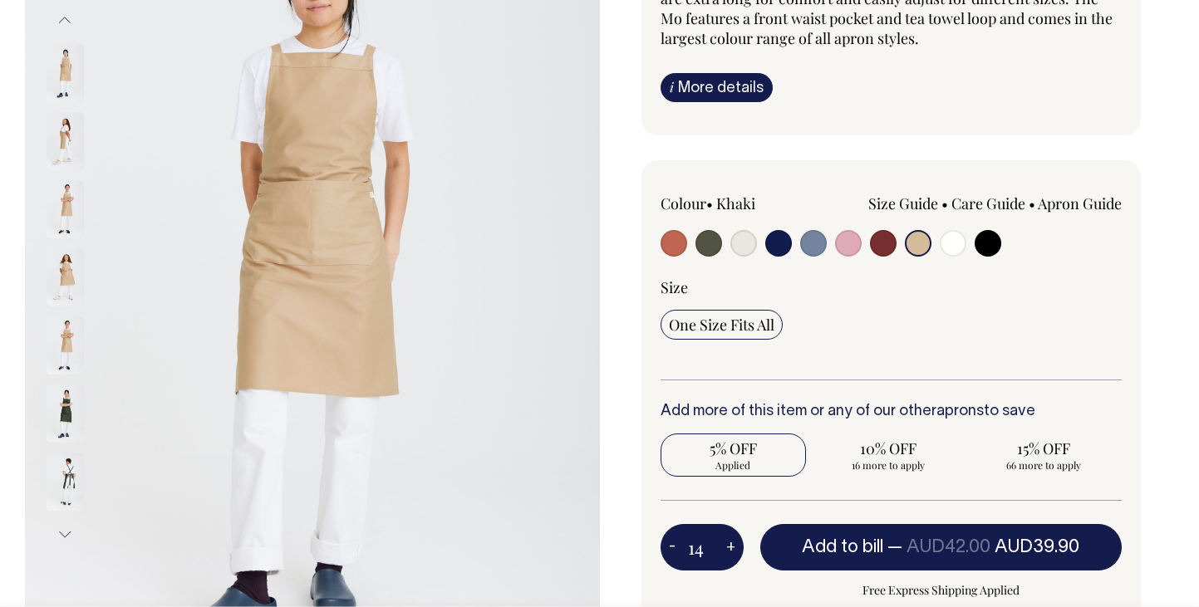
type input "15"
radio input "true"
type input "15"
click at [730, 546] on button "+" at bounding box center [731, 547] width 26 height 33
type input "16"
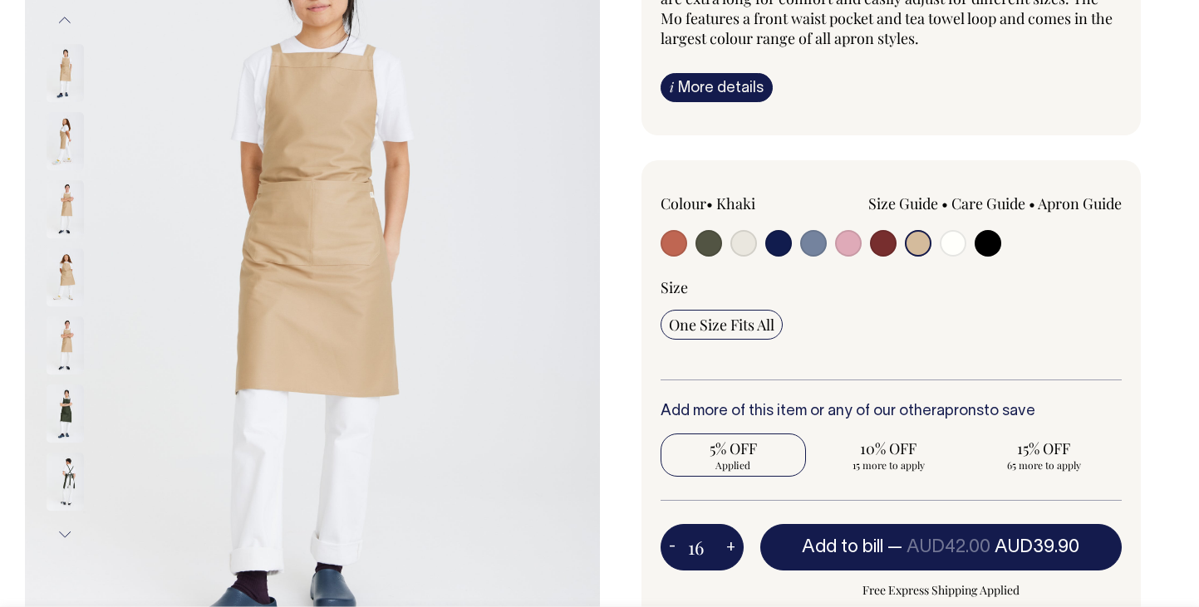
radio input "true"
type input "16"
click at [730, 546] on button "+" at bounding box center [731, 547] width 26 height 33
type input "17"
radio input "true"
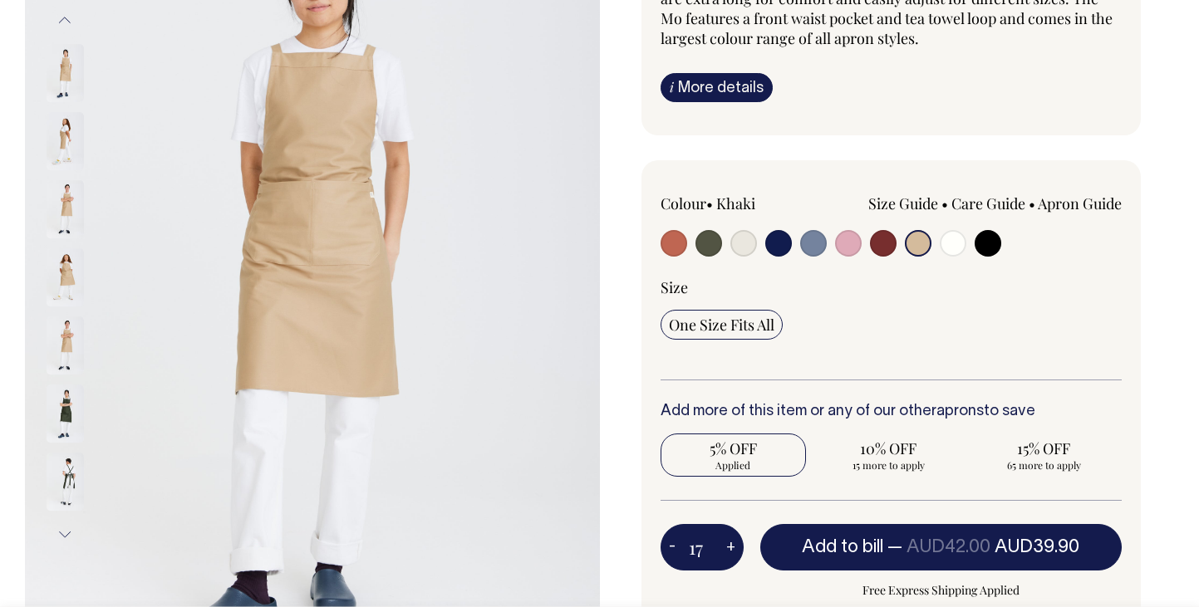
type input "17"
click at [730, 546] on button "+" at bounding box center [731, 547] width 26 height 33
type input "18"
radio input "true"
type input "18"
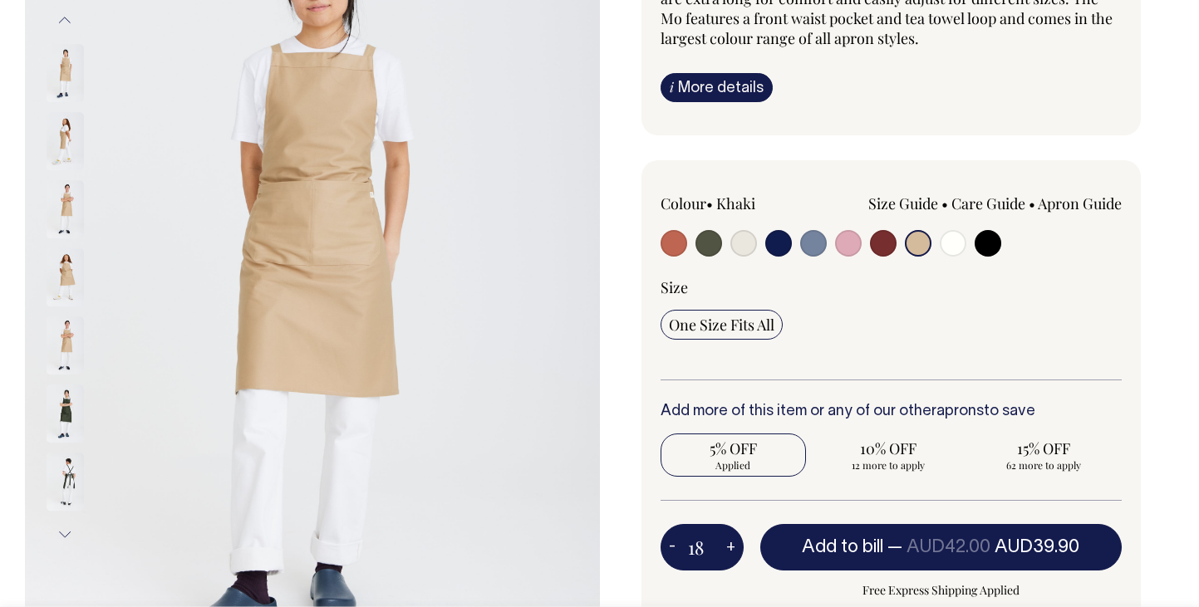
click at [730, 546] on button "+" at bounding box center [731, 547] width 26 height 33
type input "19"
radio input "true"
type input "19"
click at [730, 546] on button "+" at bounding box center [731, 547] width 26 height 33
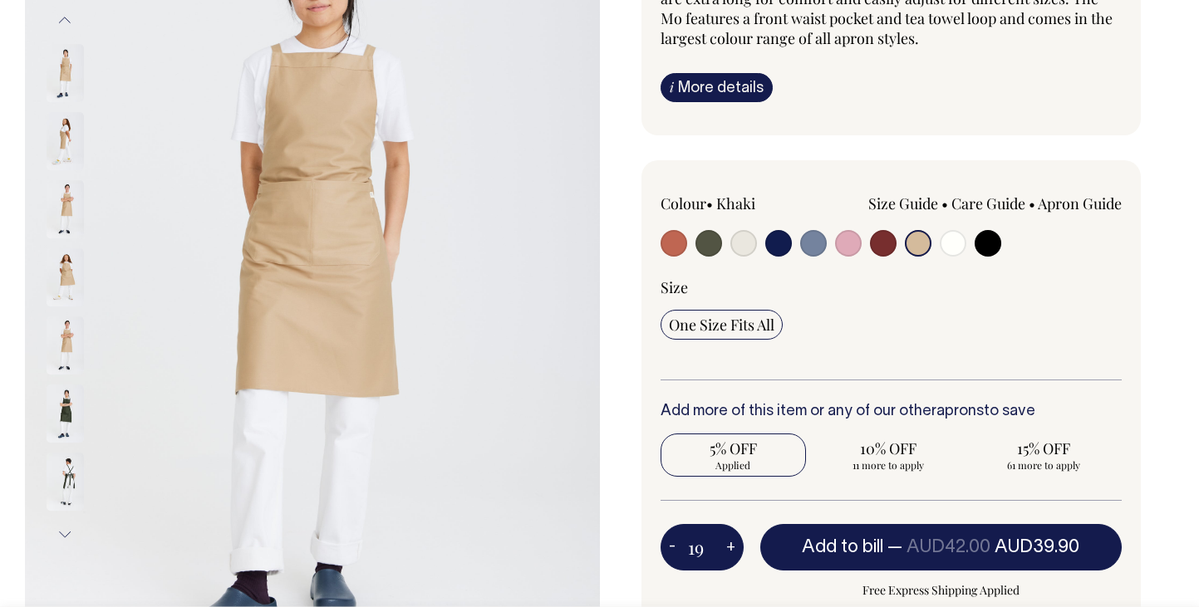
type input "20"
radio input "true"
type input "20"
click at [730, 546] on button "+" at bounding box center [731, 547] width 26 height 33
type input "21"
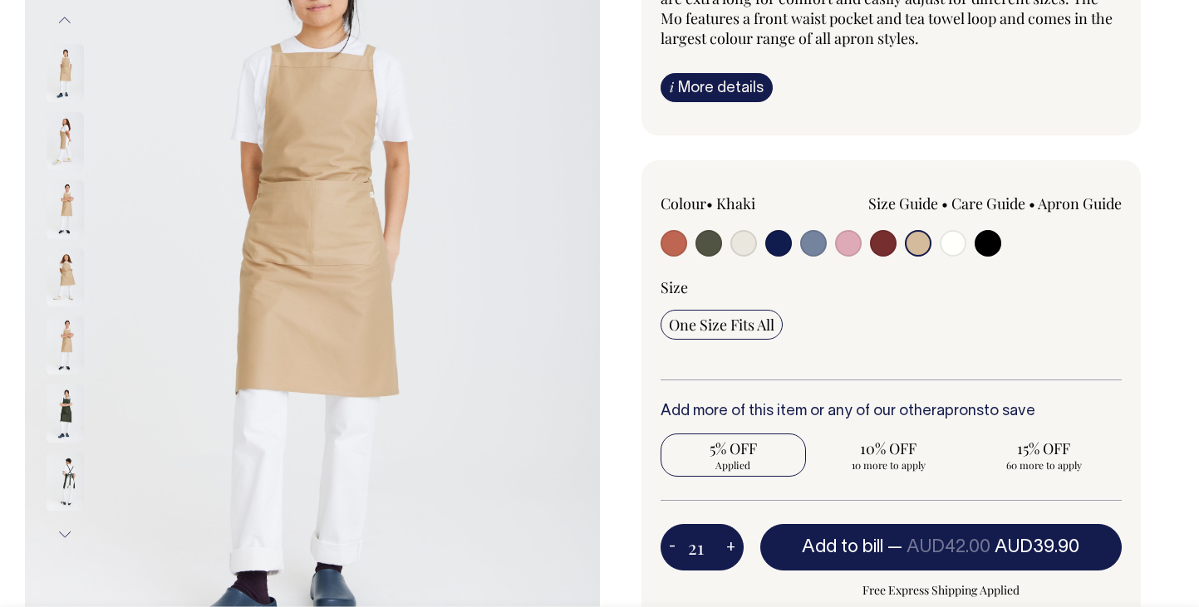
radio input "true"
type input "21"
click at [730, 546] on button "+" at bounding box center [731, 547] width 26 height 33
type input "22"
radio input "true"
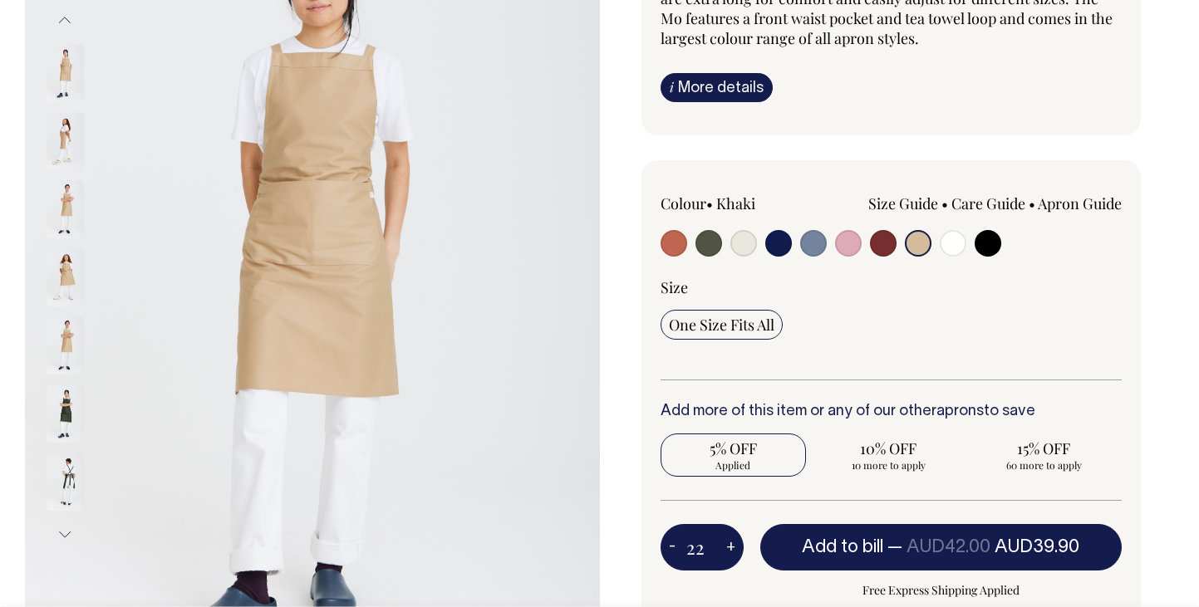
type input "22"
click at [730, 546] on button "+" at bounding box center [731, 547] width 26 height 33
type input "23"
radio input "true"
type input "23"
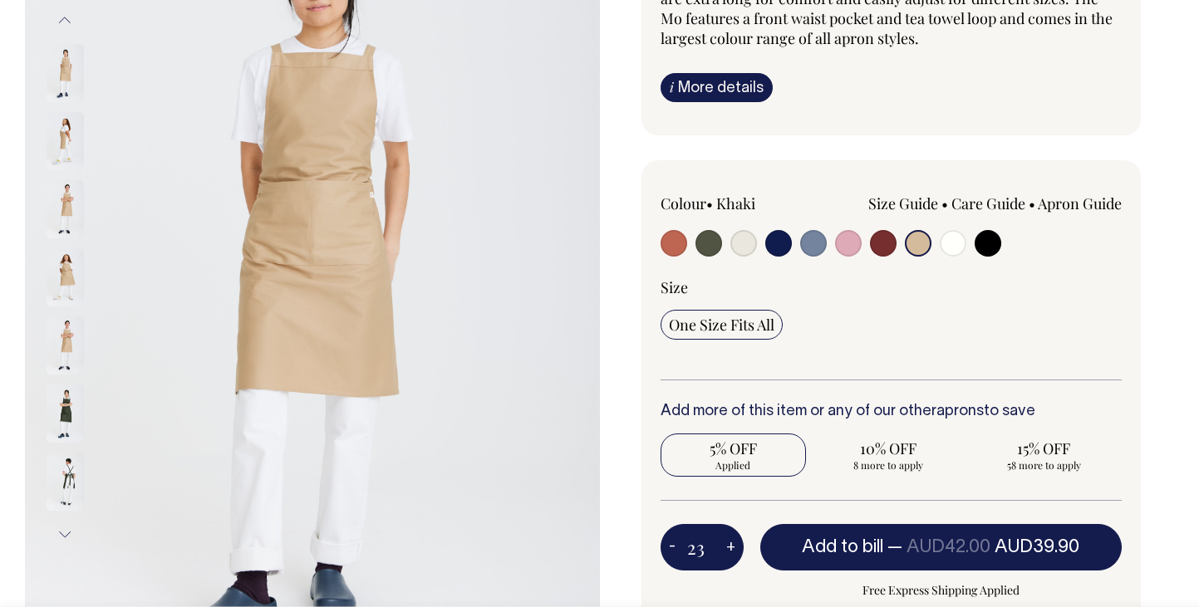
click at [730, 546] on button "+" at bounding box center [731, 547] width 26 height 33
type input "24"
radio input "true"
type input "24"
click at [730, 546] on button "+" at bounding box center [731, 547] width 26 height 33
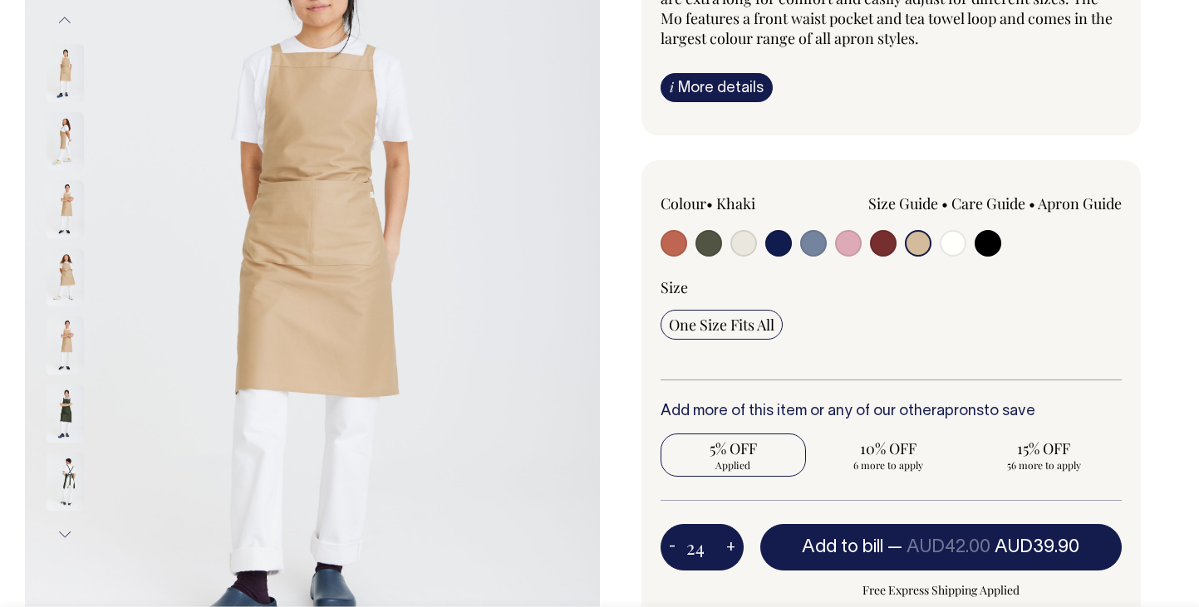
type input "25"
radio input "true"
type input "25"
click at [730, 546] on button "+" at bounding box center [731, 547] width 26 height 33
type input "26"
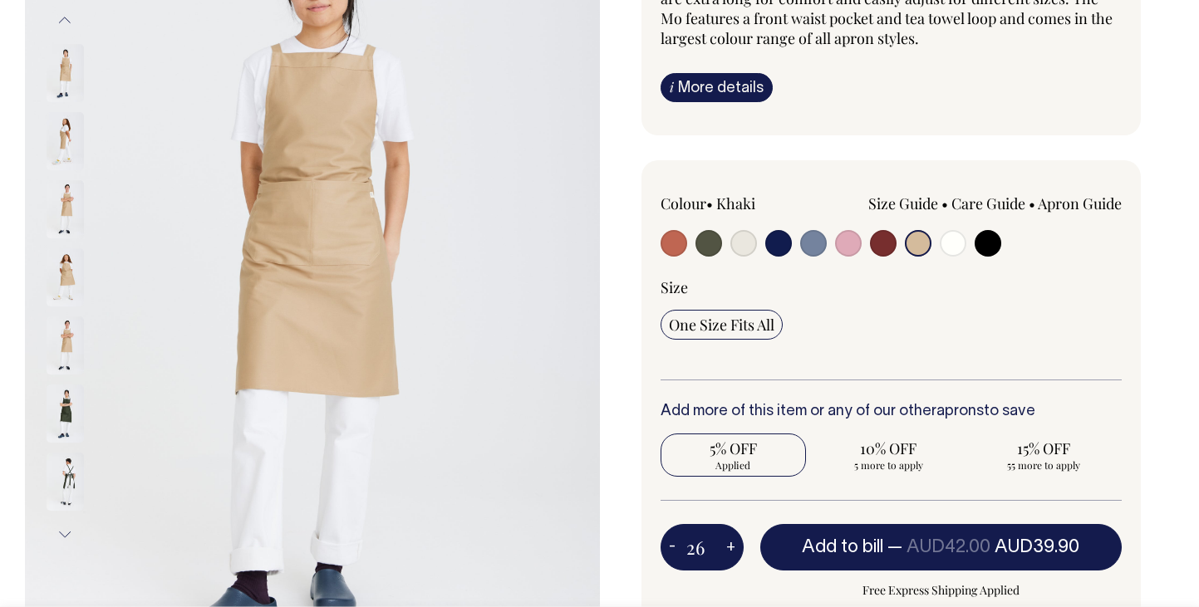
radio input "true"
type input "26"
click at [730, 546] on button "+" at bounding box center [731, 547] width 26 height 33
type input "27"
radio input "true"
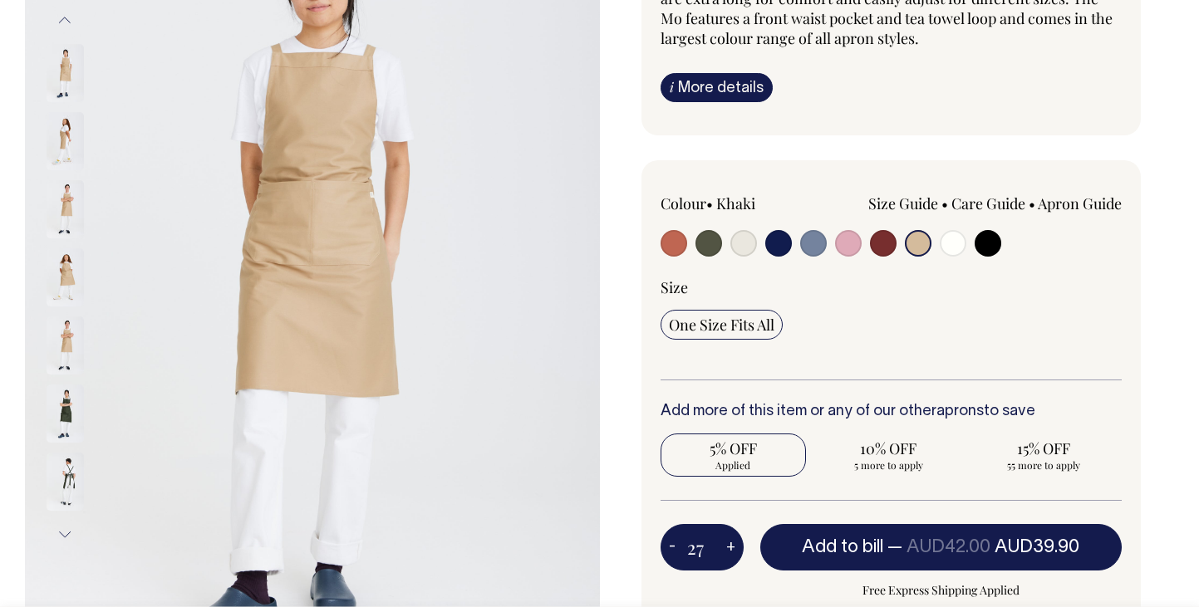
type input "27"
click at [730, 546] on button "+" at bounding box center [731, 547] width 26 height 33
type input "28"
radio input "true"
type input "28"
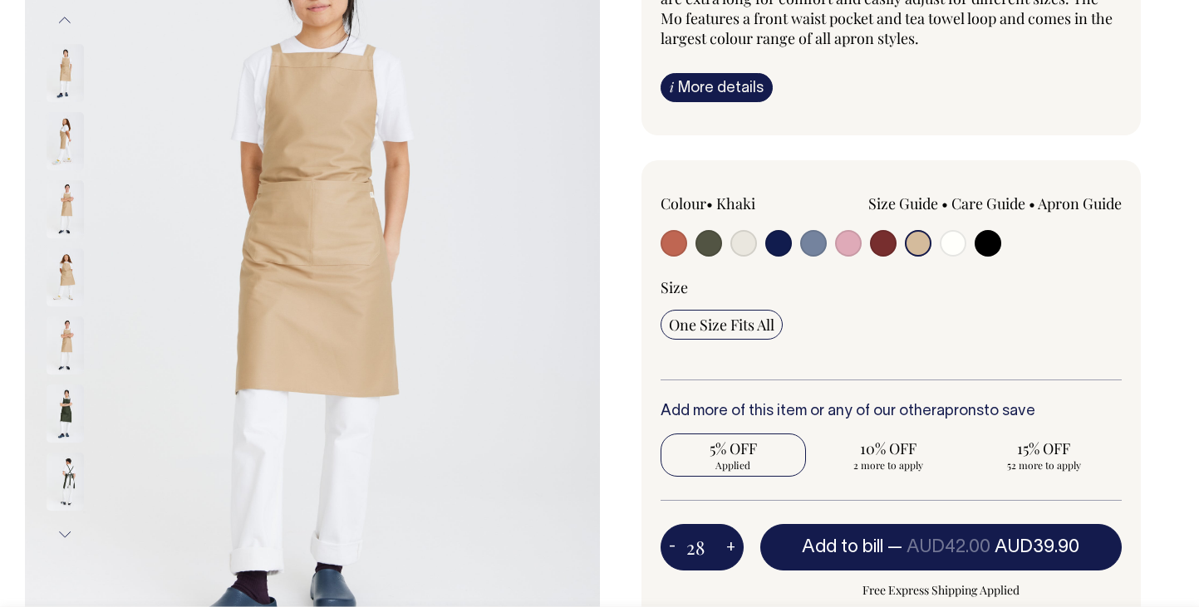
click at [730, 546] on button "+" at bounding box center [731, 547] width 26 height 33
type input "29"
radio input "true"
type input "29"
click at [730, 546] on button "+" at bounding box center [731, 547] width 26 height 33
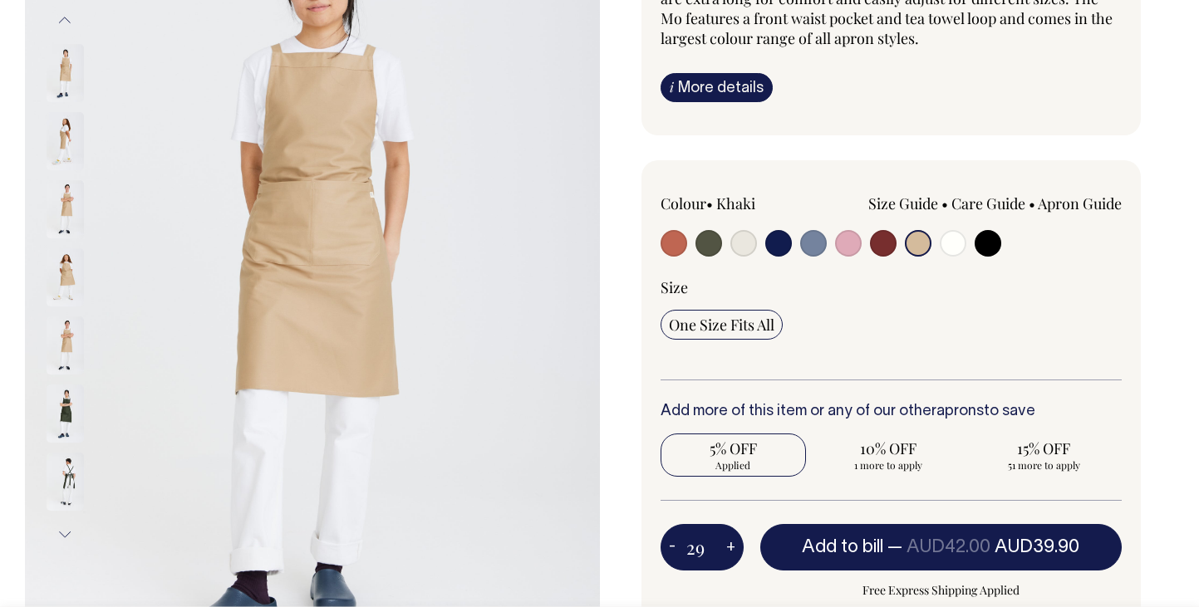
type input "30"
radio input "false"
radio input "true"
type input "30"
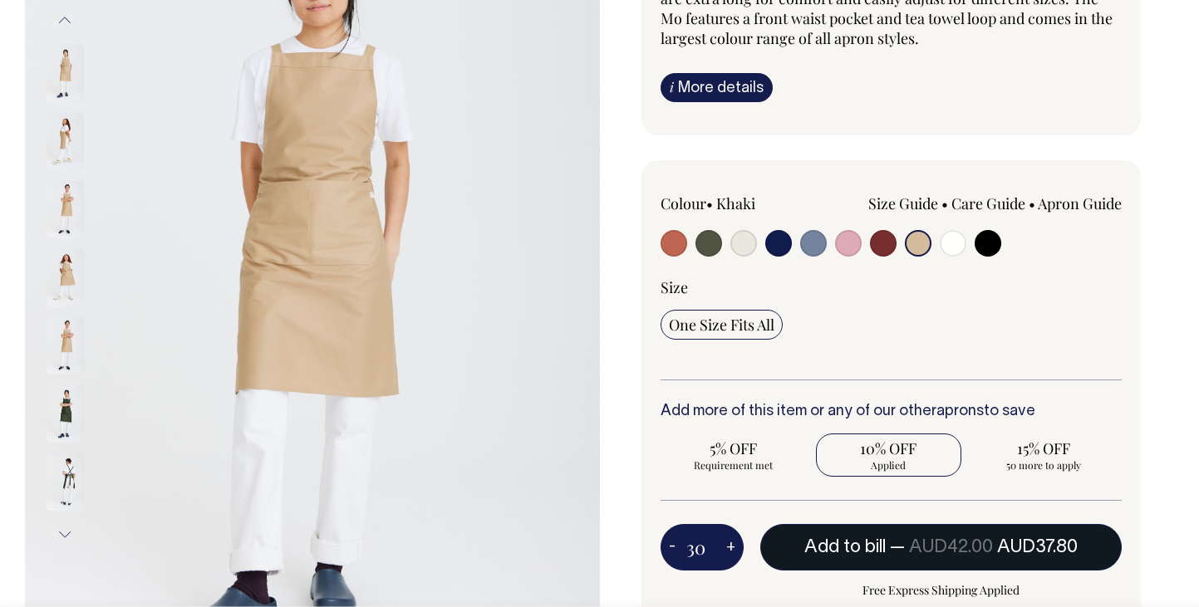
click at [1033, 544] on span "AUD37.80" at bounding box center [1037, 547] width 81 height 17
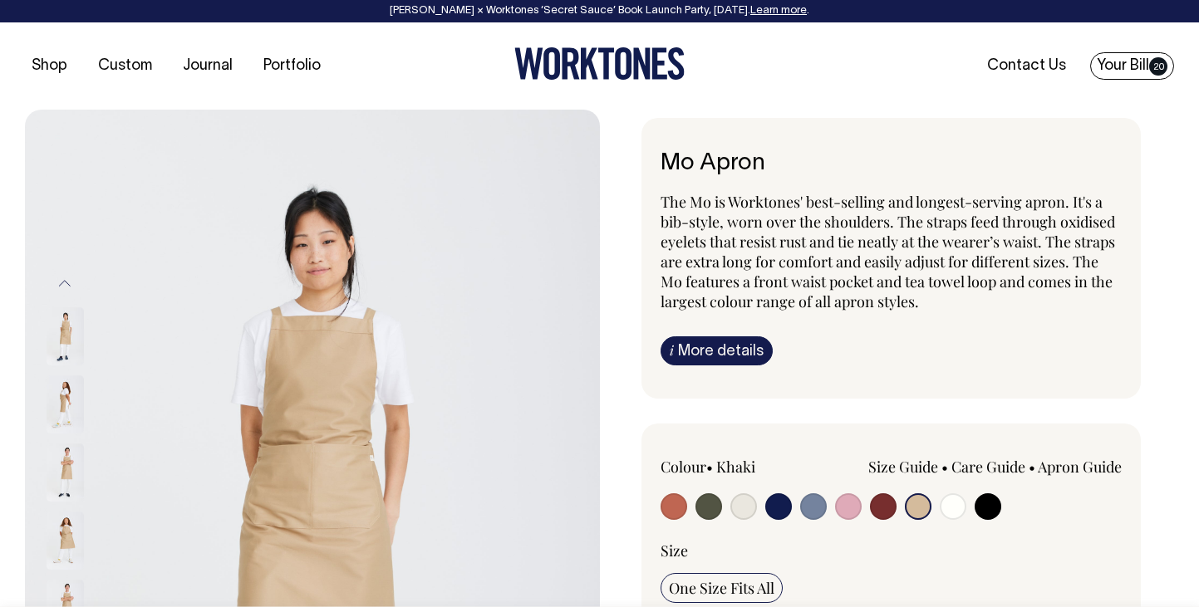
scroll to position [0, 0]
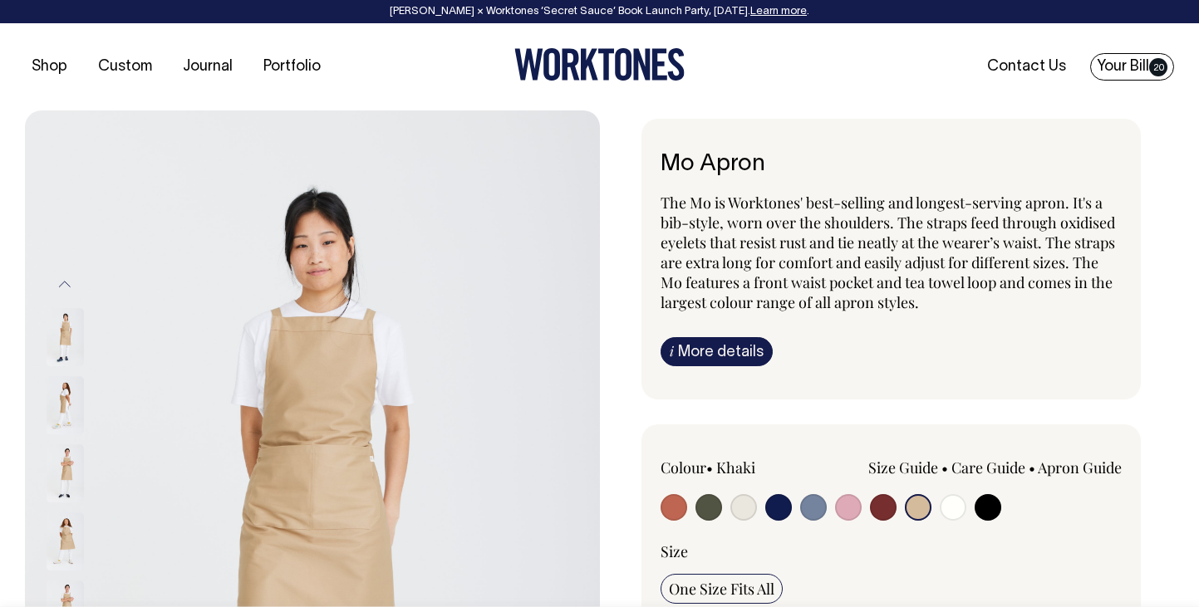
click at [1119, 64] on link "Your Bill 20" at bounding box center [1132, 66] width 84 height 27
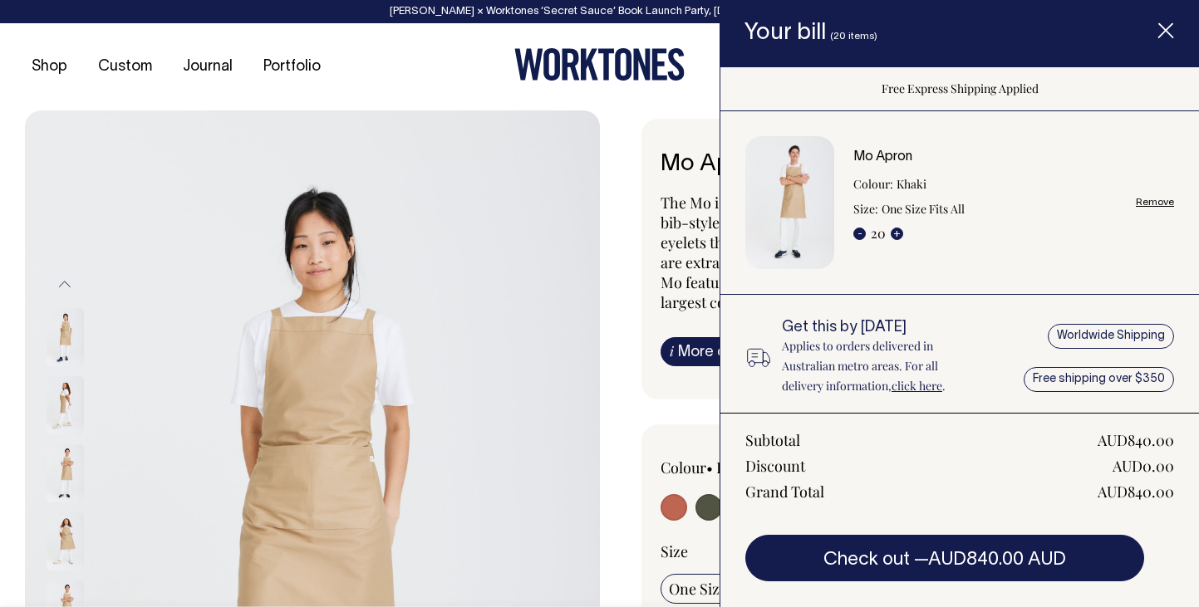
click at [1151, 199] on link "Remove" at bounding box center [1155, 202] width 38 height 11
click at [1151, 200] on link "Remove" at bounding box center [1155, 202] width 38 height 11
click at [1154, 214] on div "Mo Apron Colour: Khaki Size: One Size Fits All - 20 + Remove" at bounding box center [1013, 203] width 321 height 106
click at [1151, 205] on link "Remove" at bounding box center [1155, 202] width 38 height 11
click at [1174, 37] on span "Item added to your cart" at bounding box center [1165, 33] width 66 height 71
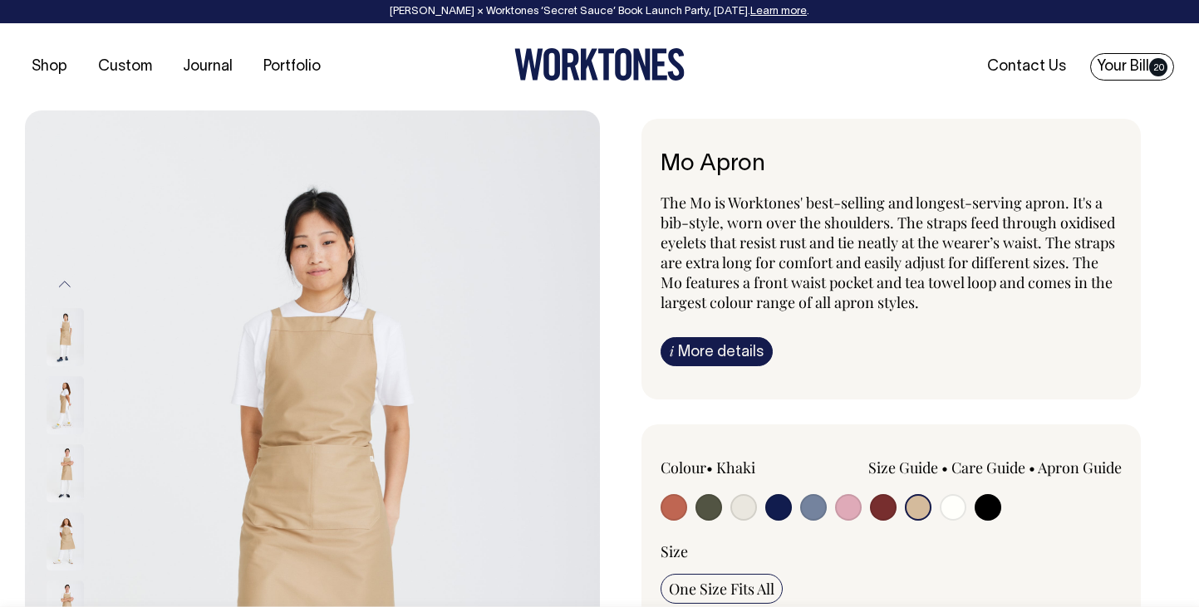
click at [1122, 67] on link "Your Bill 20" at bounding box center [1132, 66] width 84 height 27
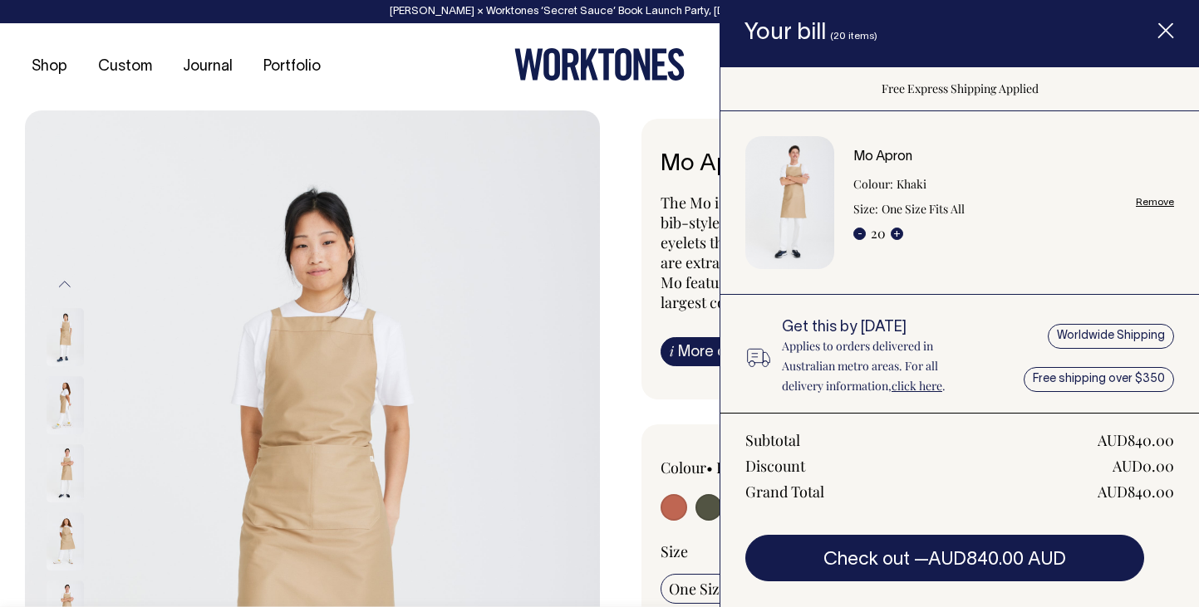
click at [1146, 198] on link "Remove" at bounding box center [1155, 202] width 38 height 11
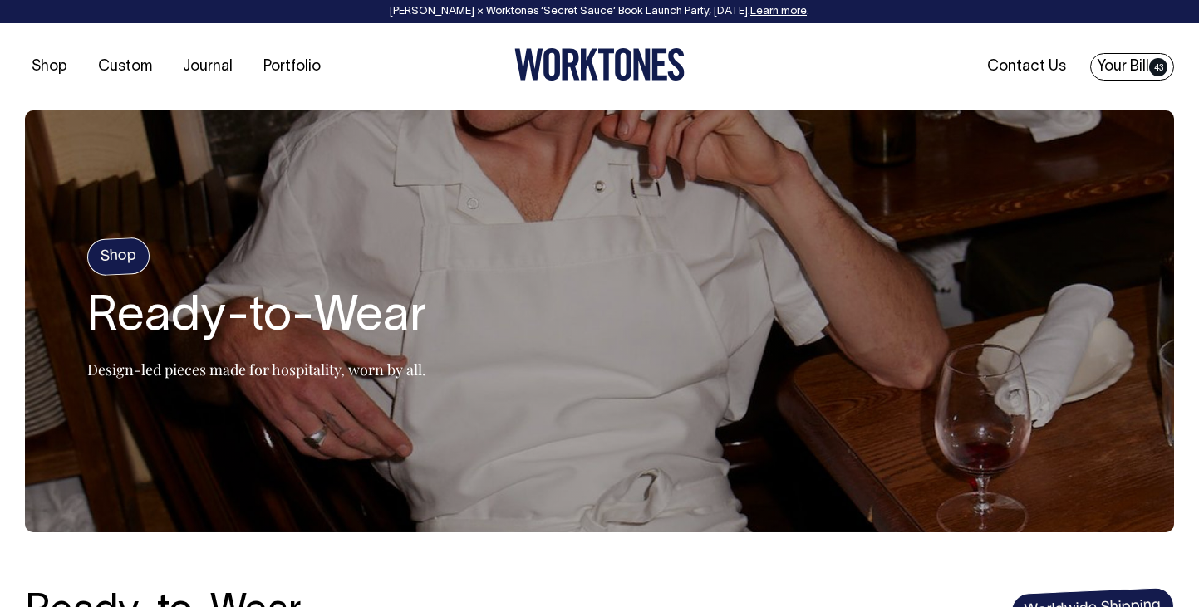
click at [1118, 65] on link "Your Bill 43" at bounding box center [1132, 66] width 84 height 27
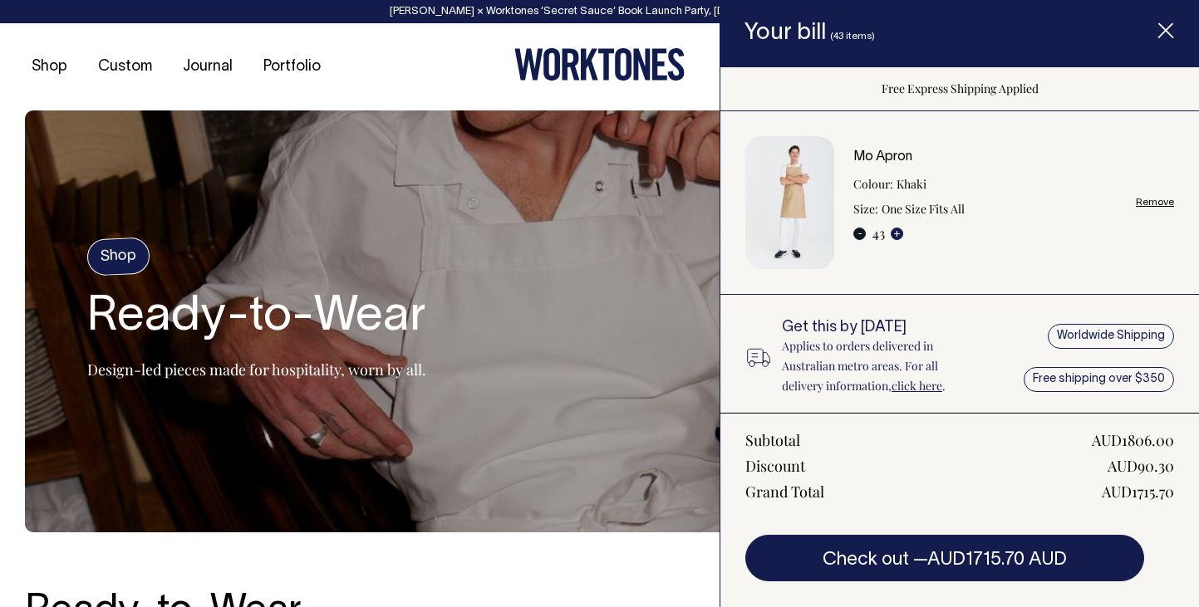
click at [857, 238] on button "-" at bounding box center [859, 234] width 12 height 12
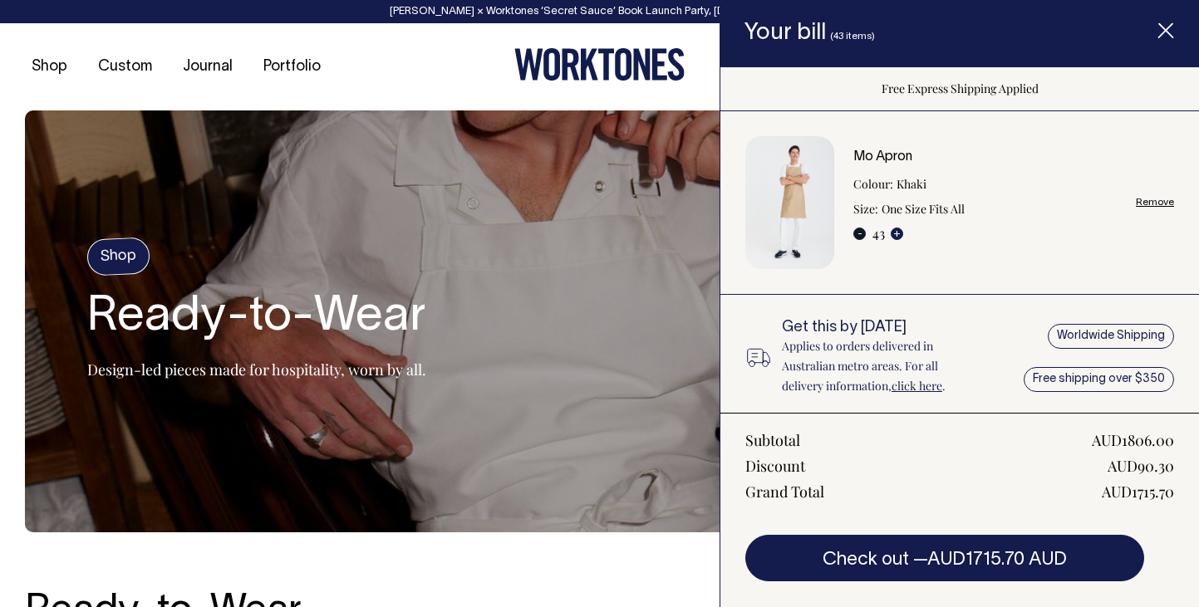
click at [857, 238] on button "-" at bounding box center [859, 234] width 12 height 12
type input "42"
type input "41"
click at [857, 231] on button "-" at bounding box center [859, 234] width 12 height 12
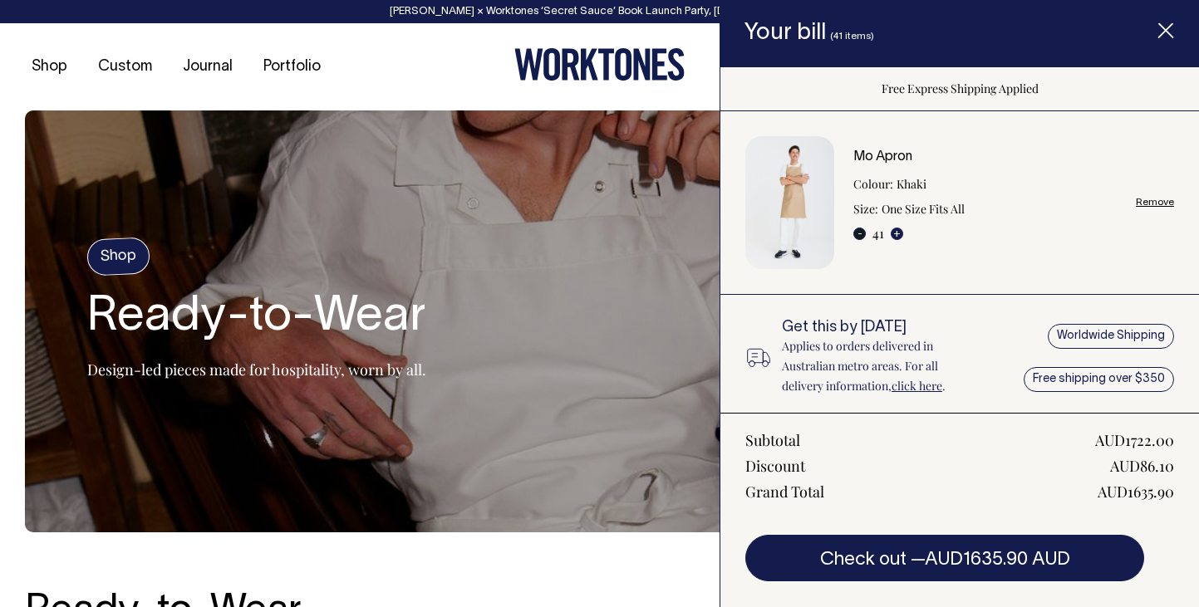
type input "40"
click at [860, 235] on button "-" at bounding box center [859, 234] width 12 height 12
click at [847, 233] on div "Mo Apron Colour: Khaki Size: One Size Fits All - 40 + Remove" at bounding box center [959, 202] width 429 height 133
type input "39"
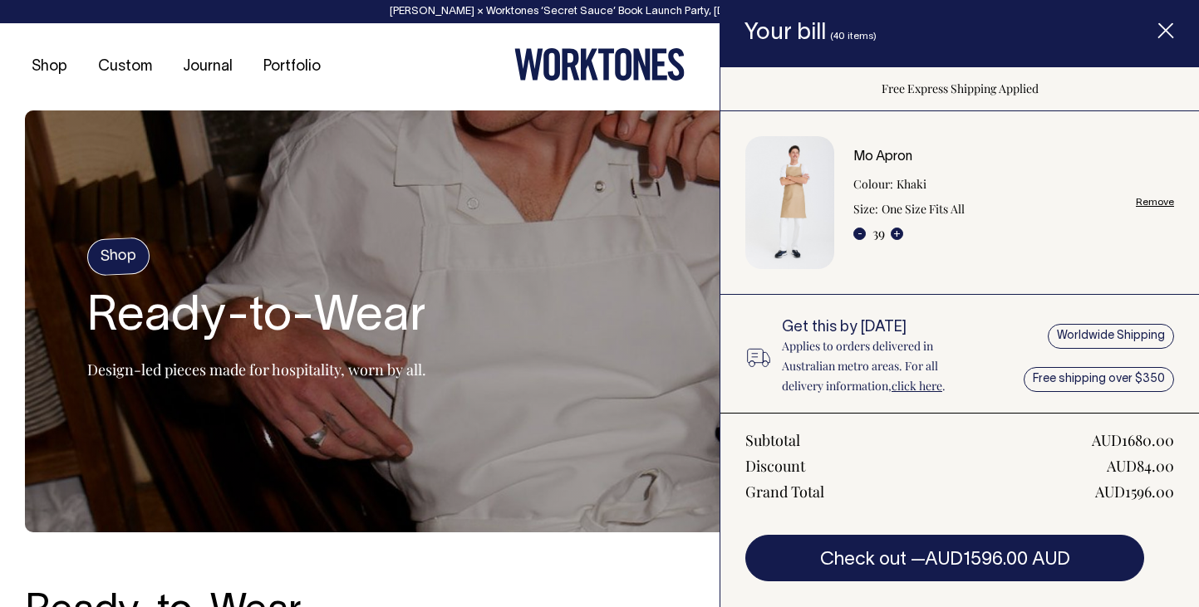
click at [847, 233] on div "Mo Apron Colour: Khaki Size: One Size Fits All - 39 + Remove" at bounding box center [959, 202] width 429 height 133
click at [856, 233] on button "-" at bounding box center [859, 234] width 12 height 12
type input "38"
click at [856, 233] on button "-" at bounding box center [859, 234] width 12 height 12
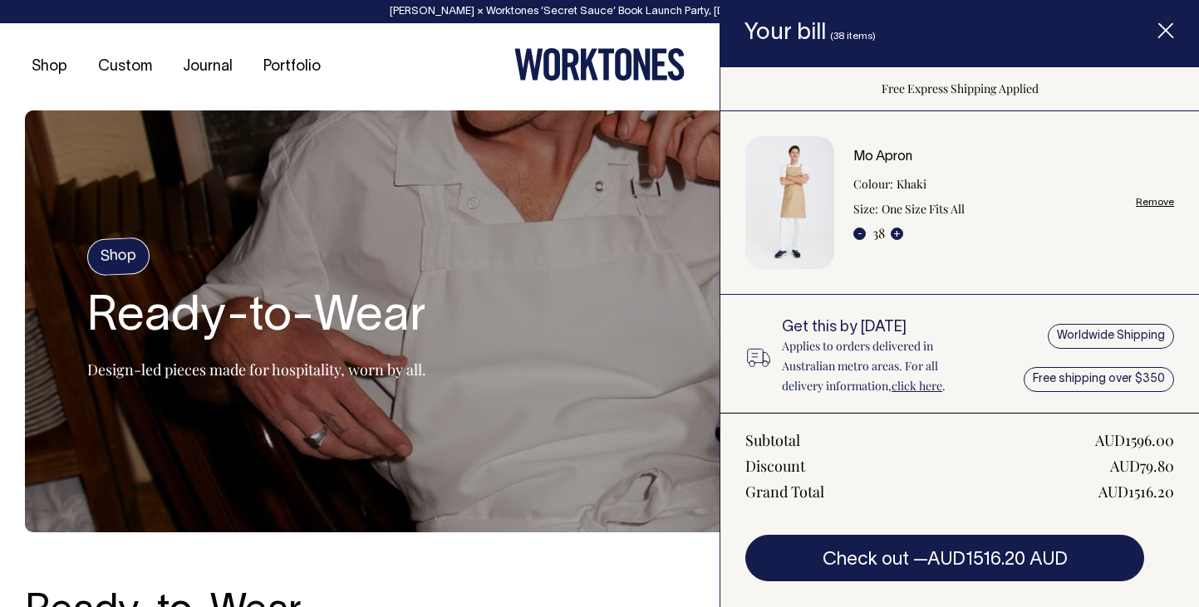
click at [856, 233] on button "-" at bounding box center [859, 234] width 12 height 12
type input "35"
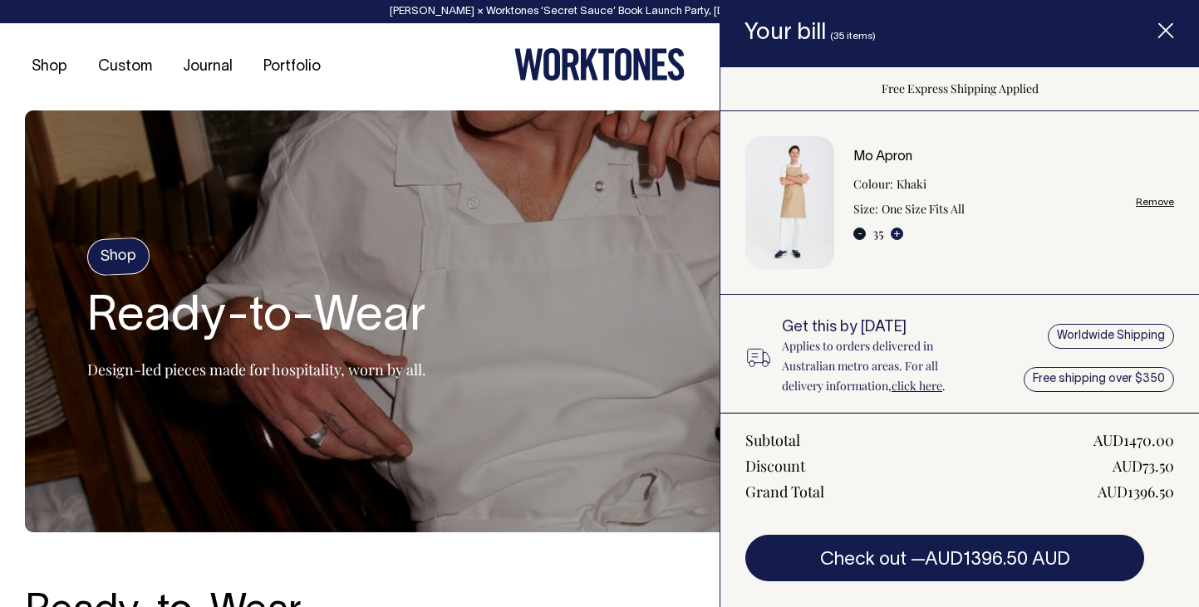
click at [857, 234] on button "-" at bounding box center [859, 234] width 12 height 12
type input "34"
click at [857, 233] on button "-" at bounding box center [859, 234] width 12 height 12
type input "33"
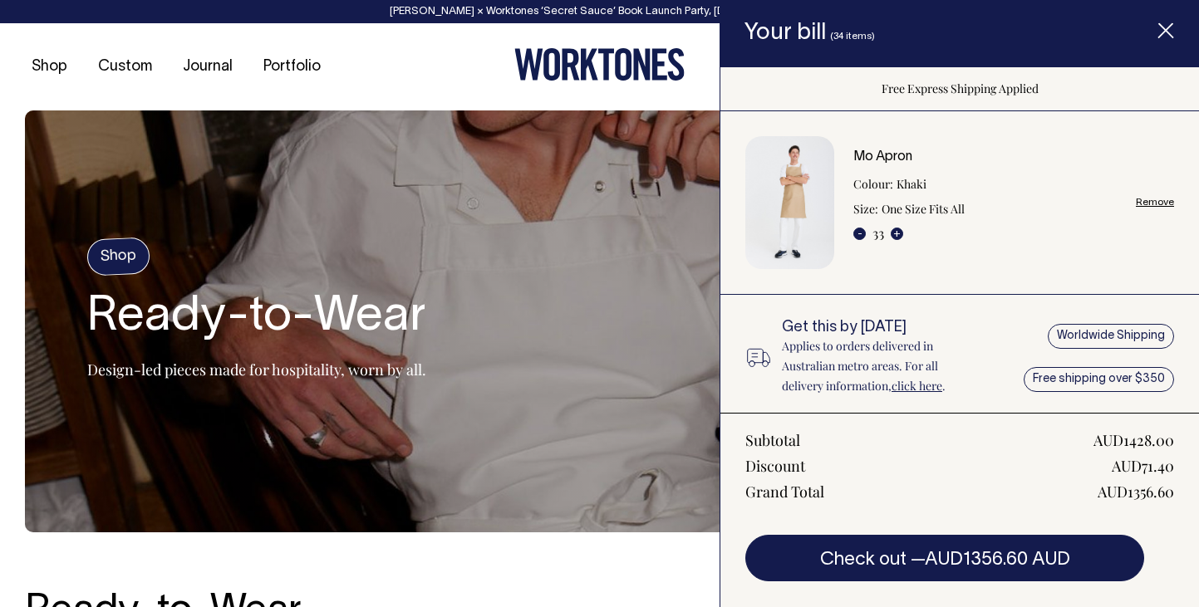
click at [1150, 200] on link "Remove" at bounding box center [1155, 202] width 38 height 11
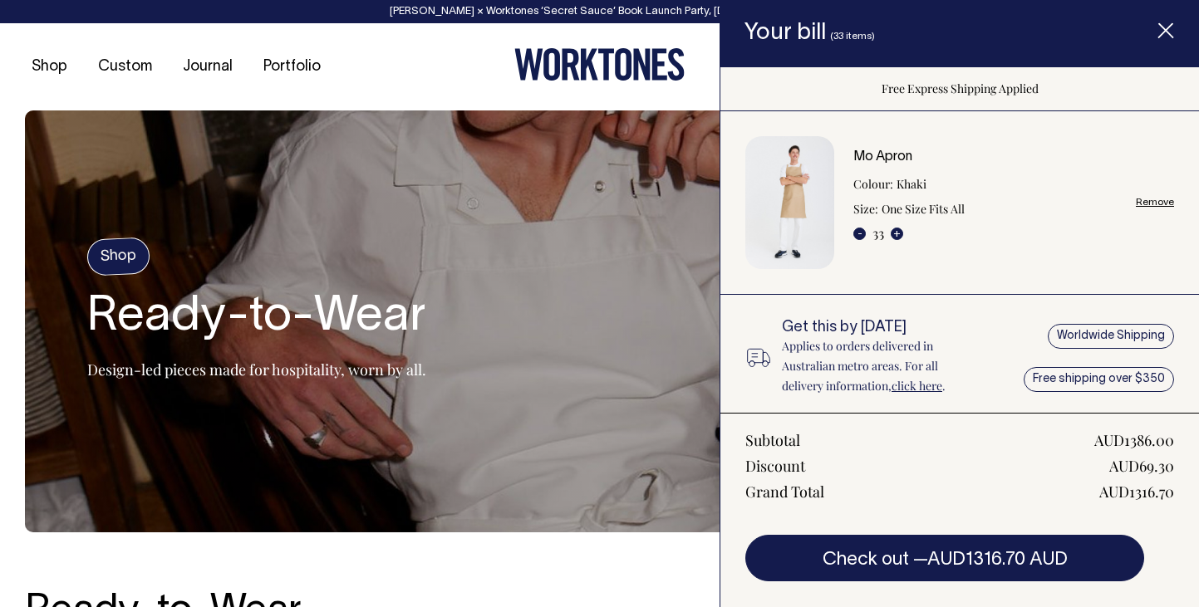
click at [1150, 200] on link "Remove" at bounding box center [1155, 202] width 38 height 11
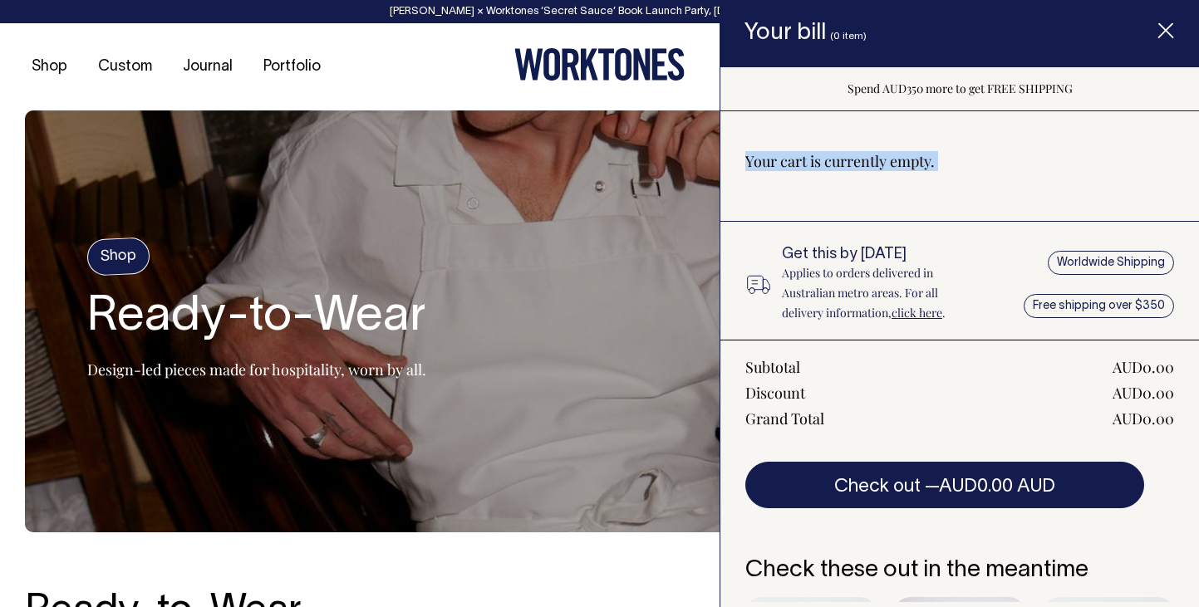
click at [1150, 200] on div "Your cart is currently empty." at bounding box center [959, 179] width 479 height 86
click at [1170, 36] on line "Item added to your cart" at bounding box center [1165, 30] width 13 height 13
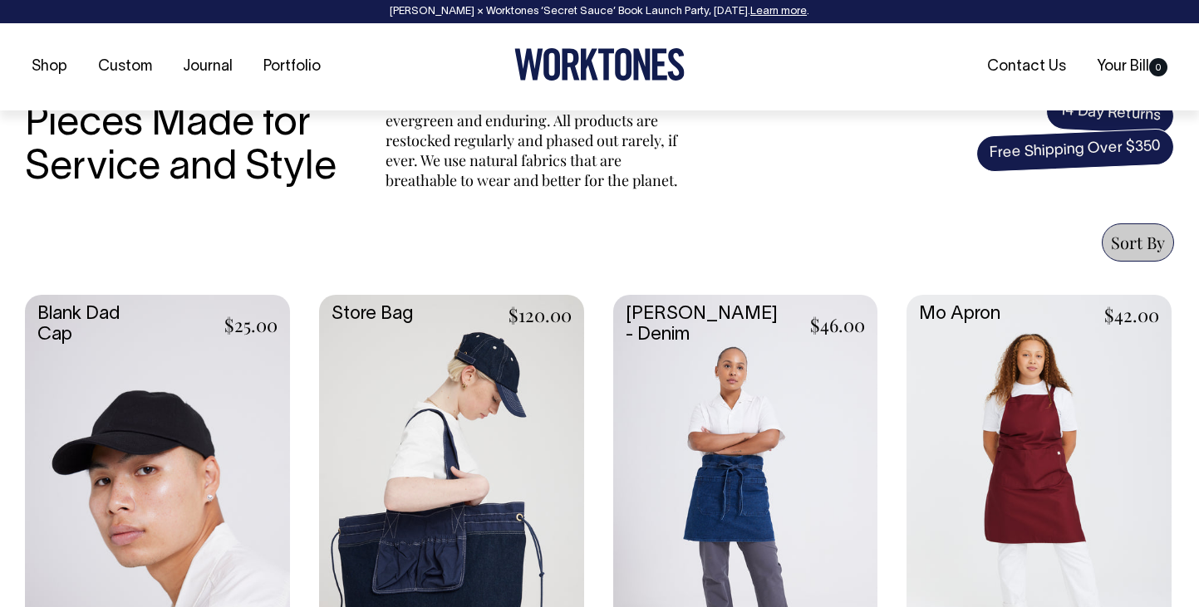
scroll to position [533, 0]
click at [1010, 446] on link at bounding box center [1038, 491] width 265 height 394
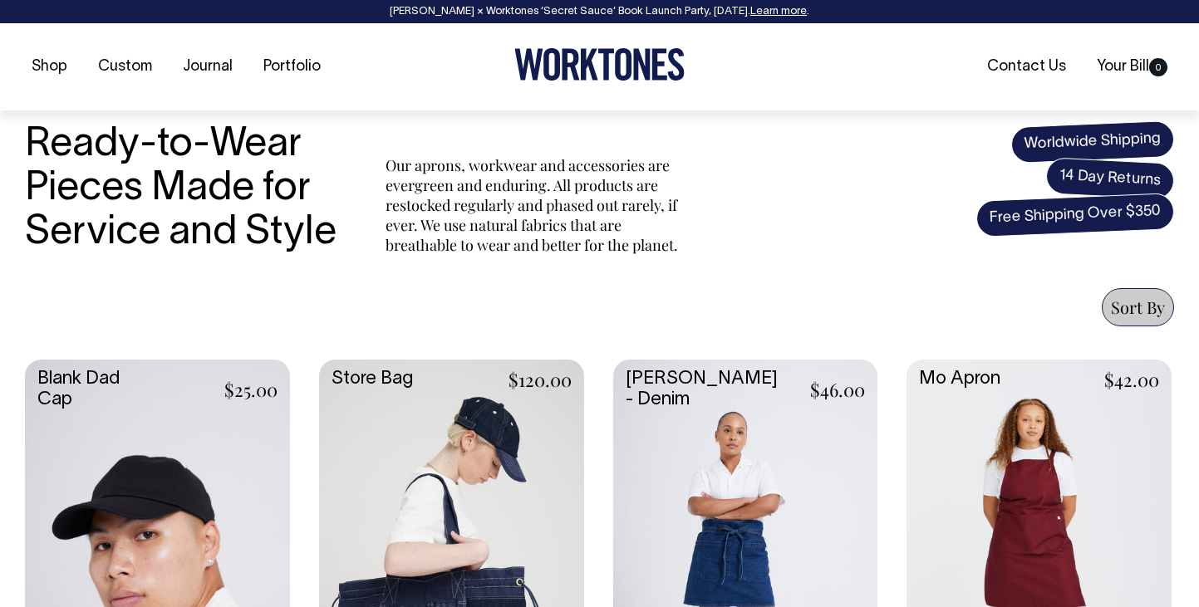
click at [1010, 441] on link at bounding box center [1038, 557] width 265 height 394
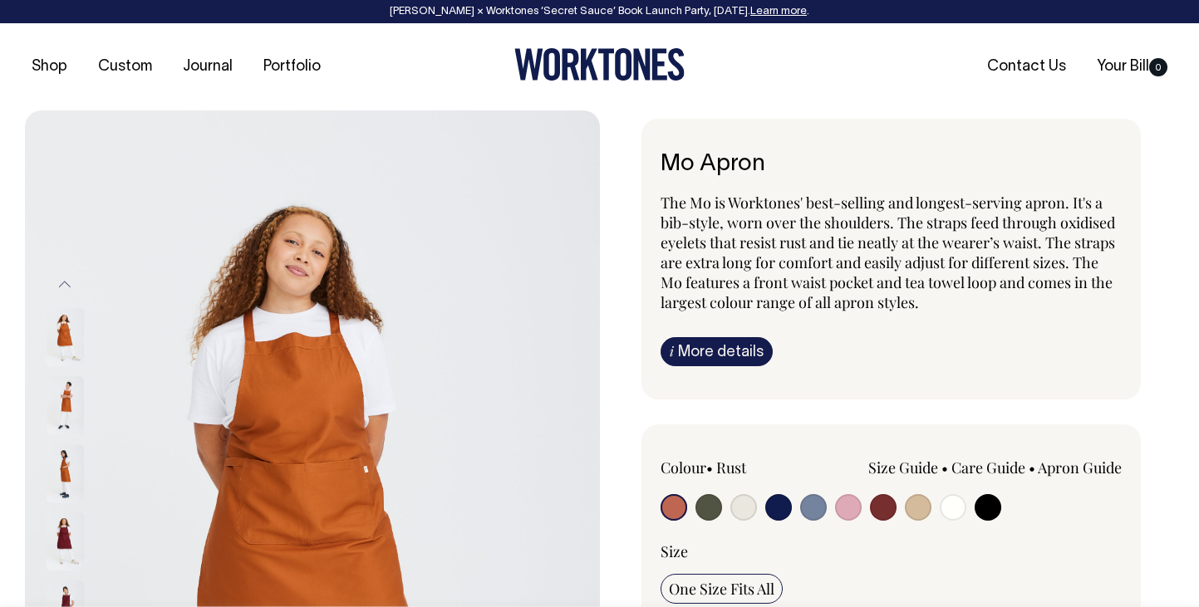
click at [921, 508] on input "radio" at bounding box center [918, 507] width 27 height 27
radio input "true"
select select "Khaki"
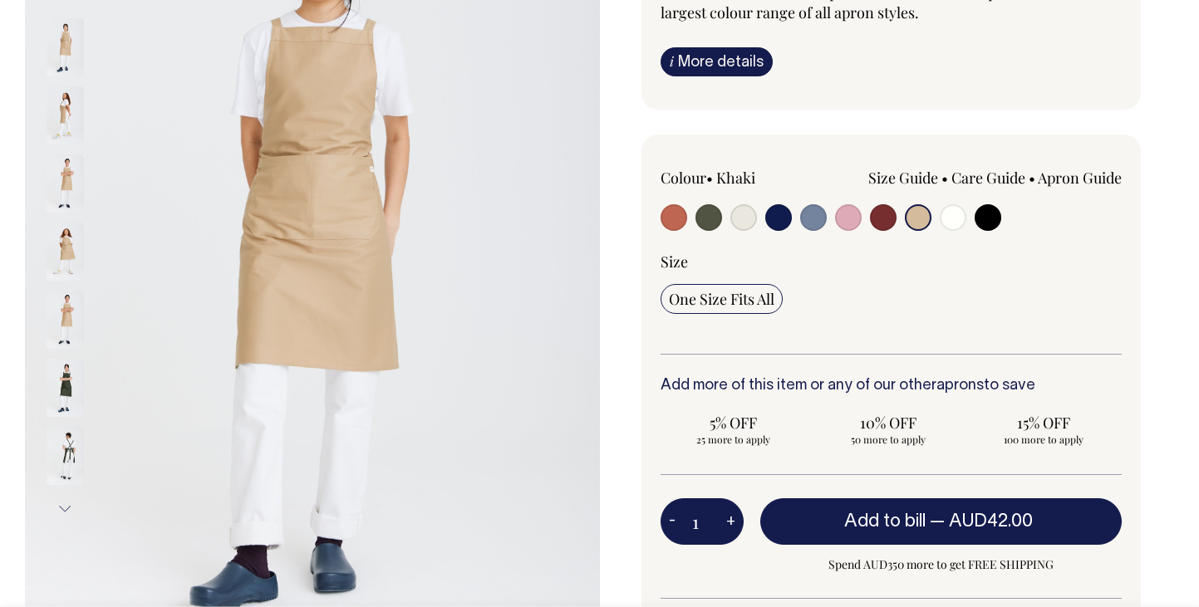
scroll to position [291, 0]
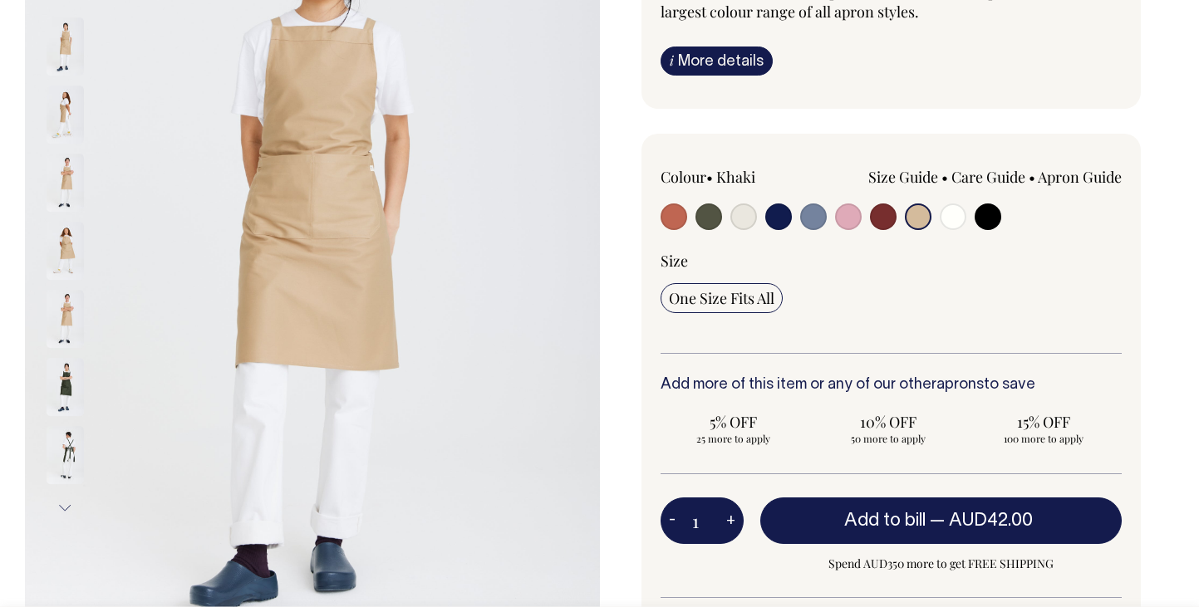
click at [723, 512] on button "+" at bounding box center [731, 520] width 26 height 33
type input "2"
click at [723, 512] on button "+" at bounding box center [731, 520] width 26 height 33
type input "3"
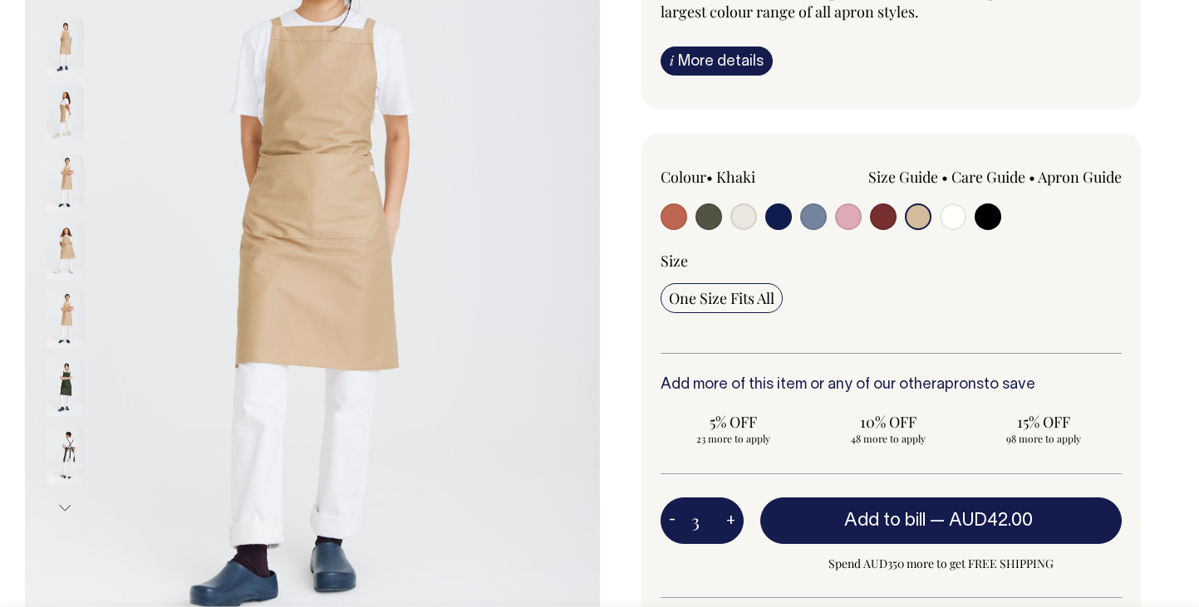
type input "3"
click at [723, 512] on button "+" at bounding box center [731, 520] width 26 height 33
type input "4"
click at [723, 512] on button "+" at bounding box center [731, 520] width 26 height 33
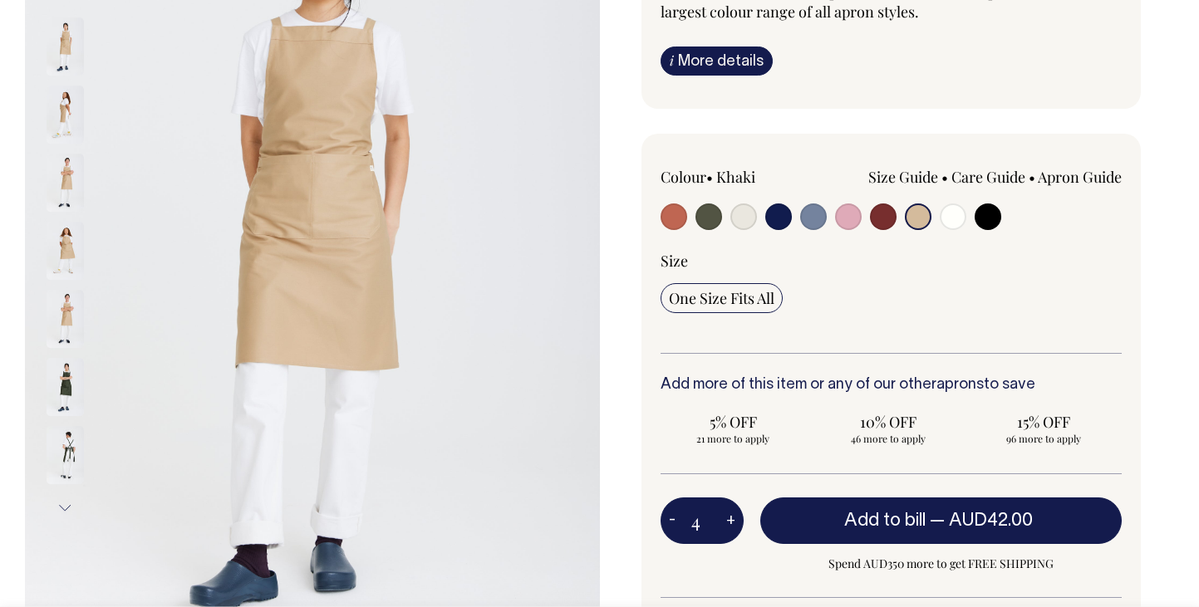
type input "5"
click at [723, 512] on button "+" at bounding box center [731, 520] width 26 height 33
type input "6"
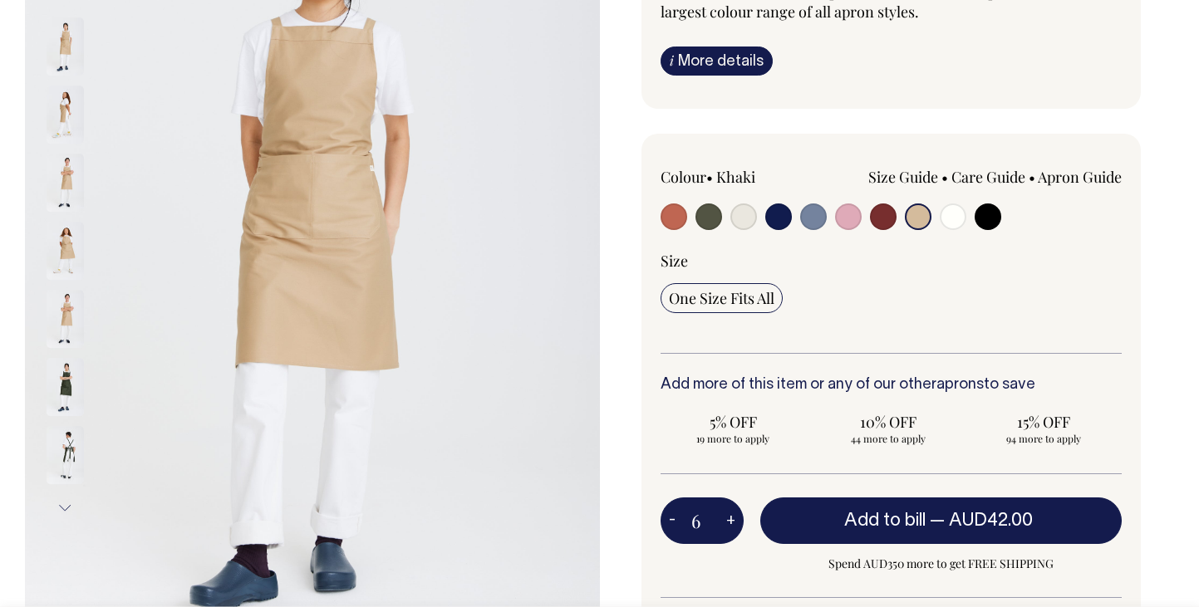
click at [723, 512] on button "+" at bounding box center [731, 520] width 26 height 33
type input "7"
click at [723, 512] on button "+" at bounding box center [731, 520] width 26 height 33
type input "8"
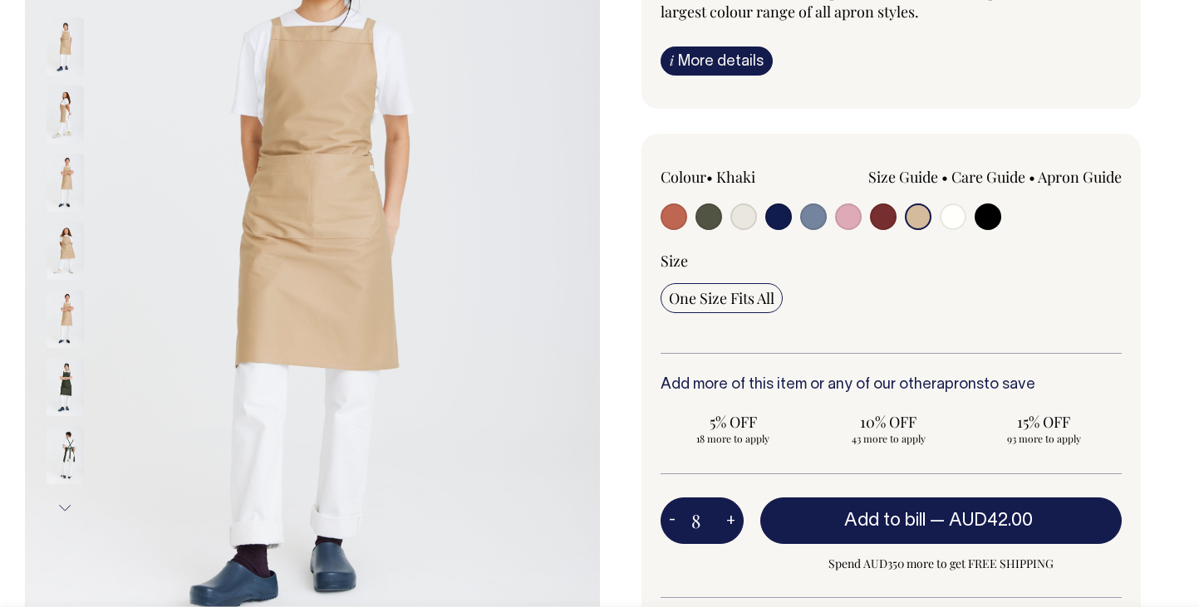
type input "8"
click at [723, 512] on button "+" at bounding box center [731, 520] width 26 height 33
type input "9"
click at [723, 512] on button "+" at bounding box center [731, 520] width 26 height 33
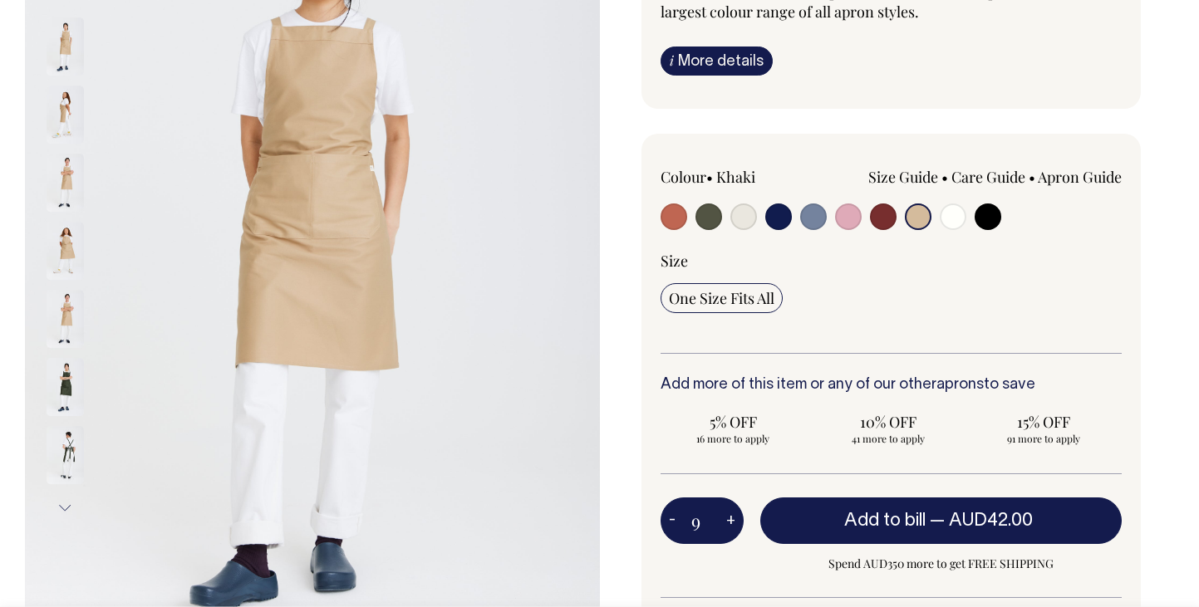
type input "10"
click at [723, 512] on button "+" at bounding box center [731, 520] width 26 height 33
type input "11"
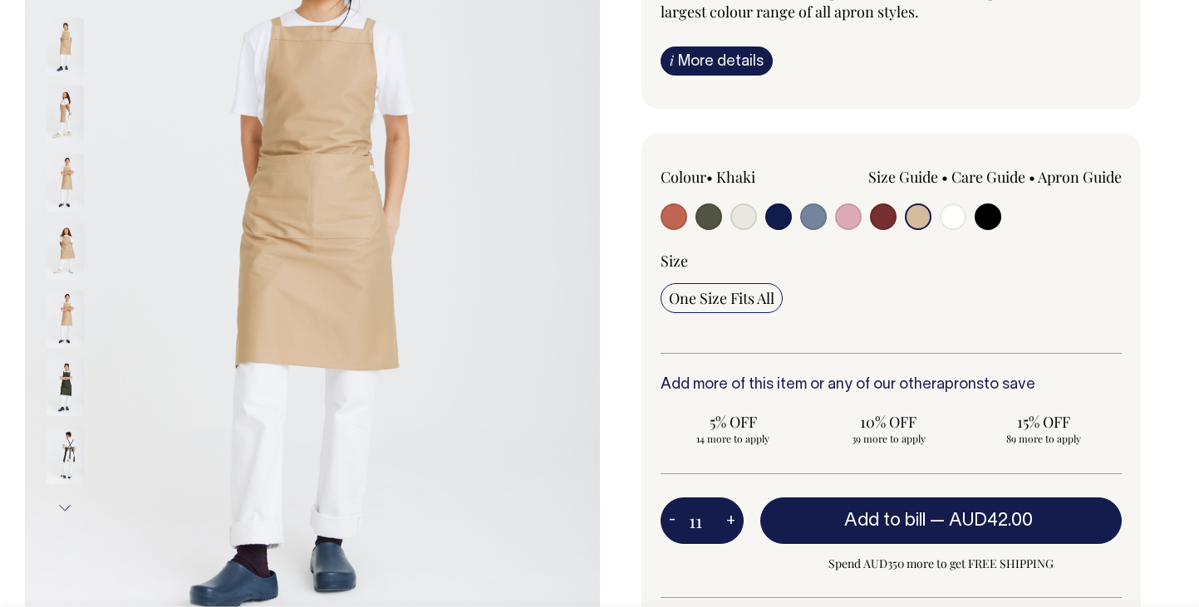
click at [723, 512] on button "+" at bounding box center [731, 520] width 26 height 33
type input "12"
click at [723, 512] on button "+" at bounding box center [731, 520] width 26 height 33
type input "13"
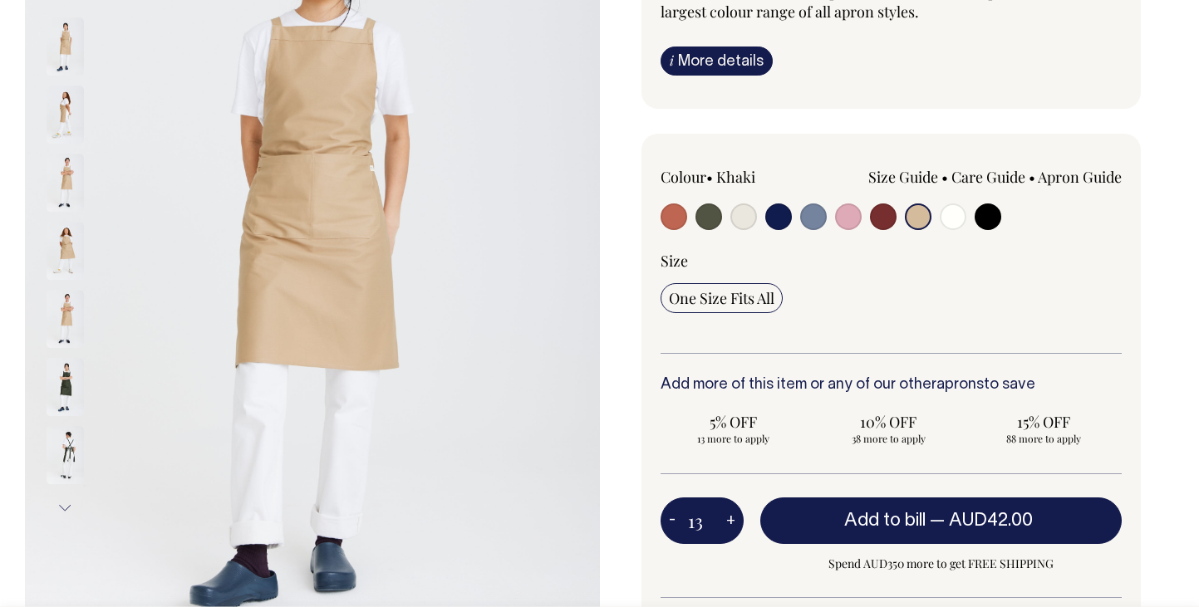
type input "13"
click at [723, 512] on button "+" at bounding box center [731, 520] width 26 height 33
type input "14"
click at [723, 512] on button "+" at bounding box center [731, 520] width 26 height 33
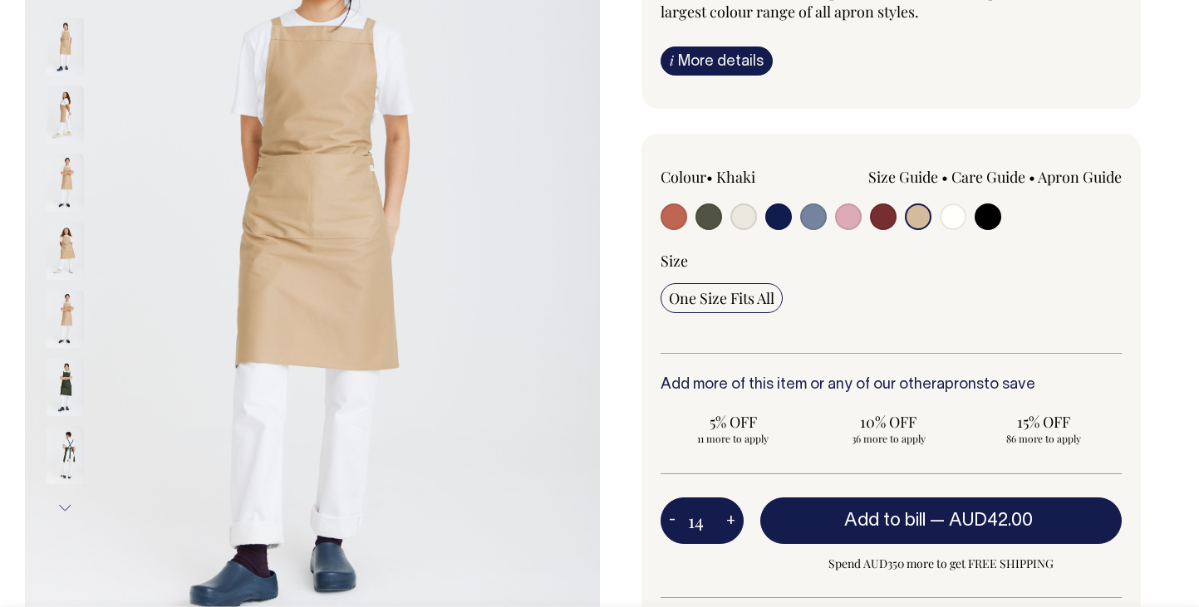
type input "15"
click at [723, 512] on button "+" at bounding box center [731, 520] width 26 height 33
type input "16"
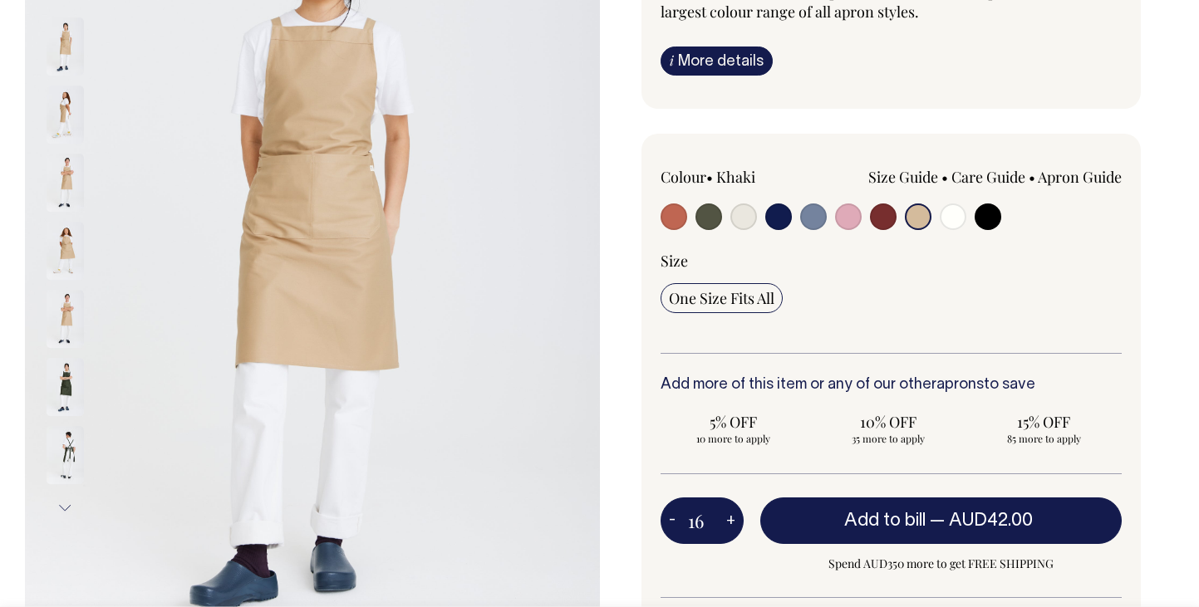
click at [723, 512] on button "+" at bounding box center [731, 520] width 26 height 33
type input "17"
click at [723, 512] on button "+" at bounding box center [731, 520] width 26 height 33
type input "18"
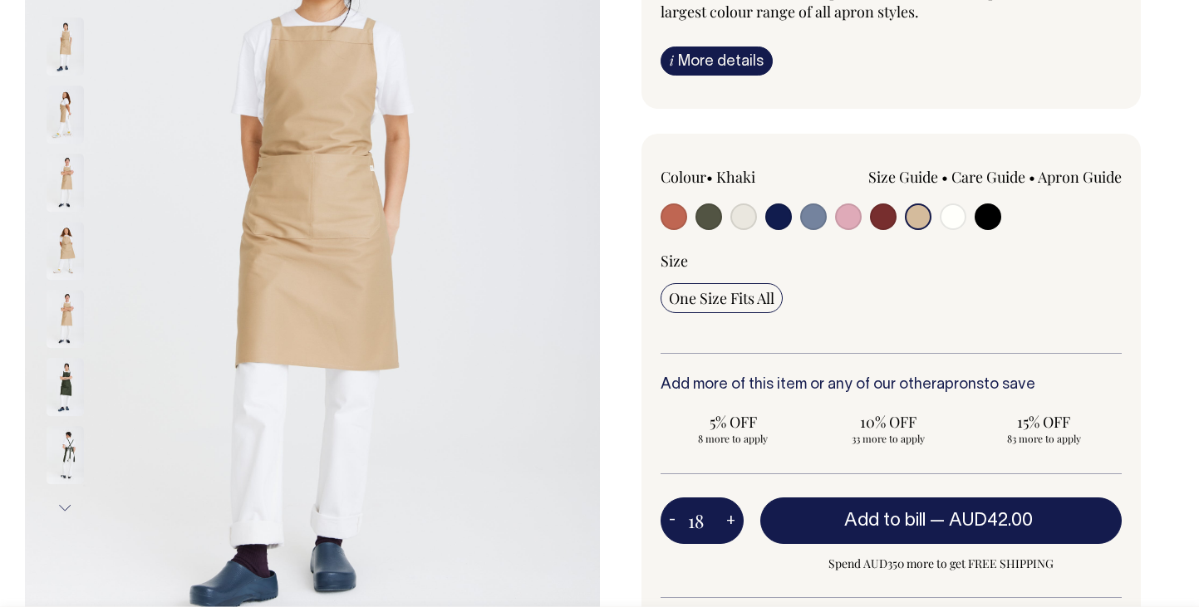
type input "18"
click at [723, 512] on button "+" at bounding box center [731, 520] width 26 height 33
type input "19"
click at [723, 512] on button "+" at bounding box center [731, 520] width 26 height 33
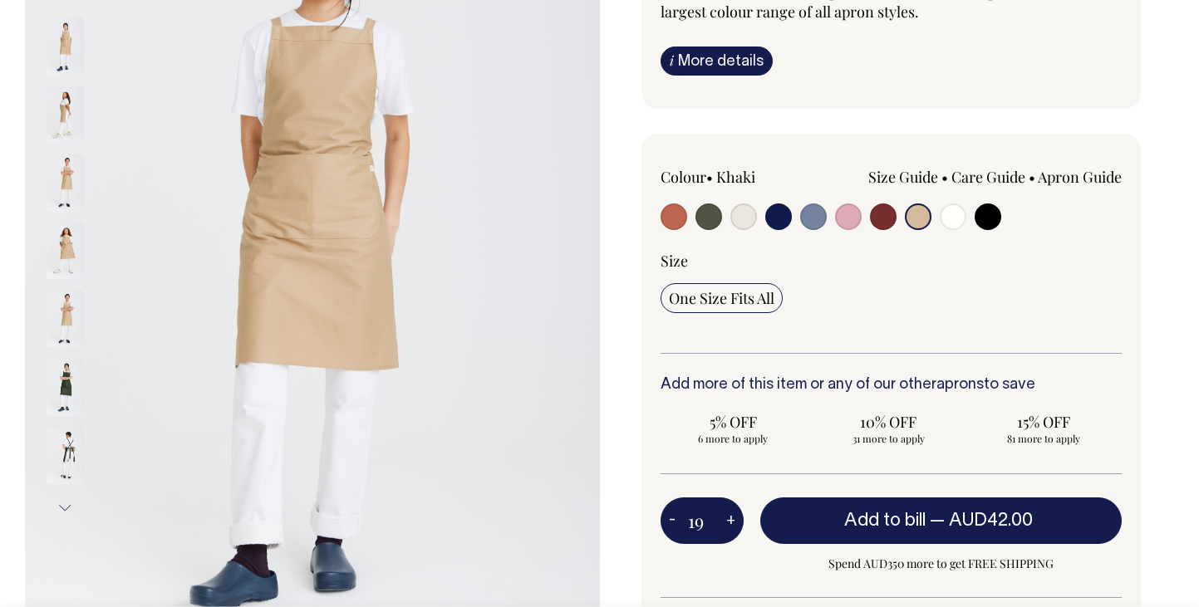
type input "20"
click at [723, 512] on button "+" at bounding box center [731, 520] width 26 height 33
type input "21"
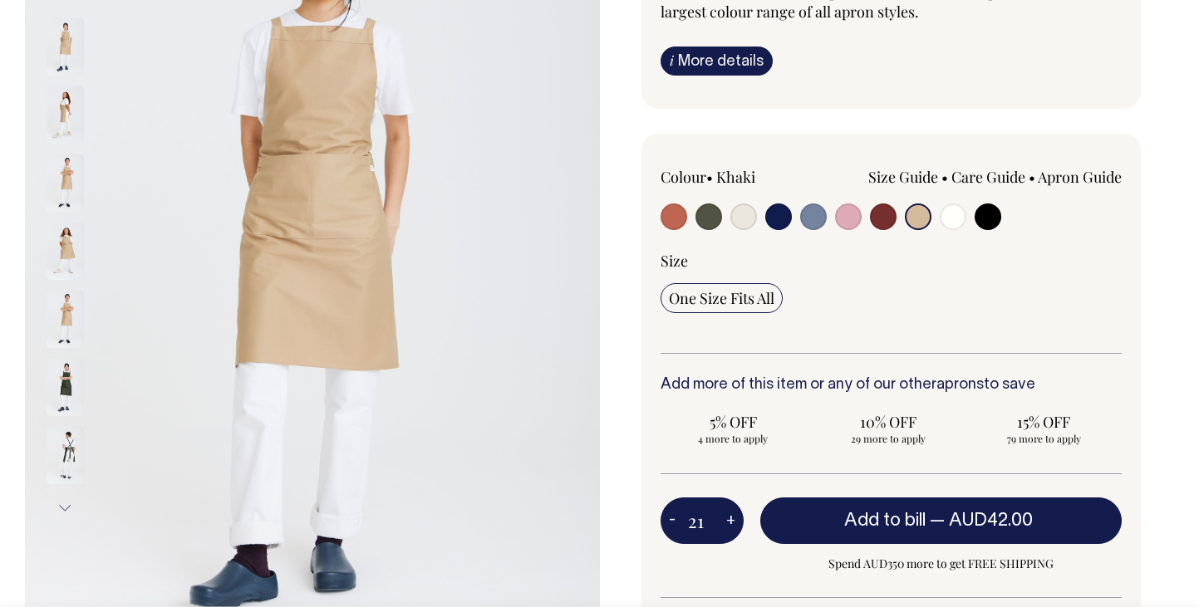
click at [728, 518] on button "+" at bounding box center [731, 520] width 26 height 33
type input "22"
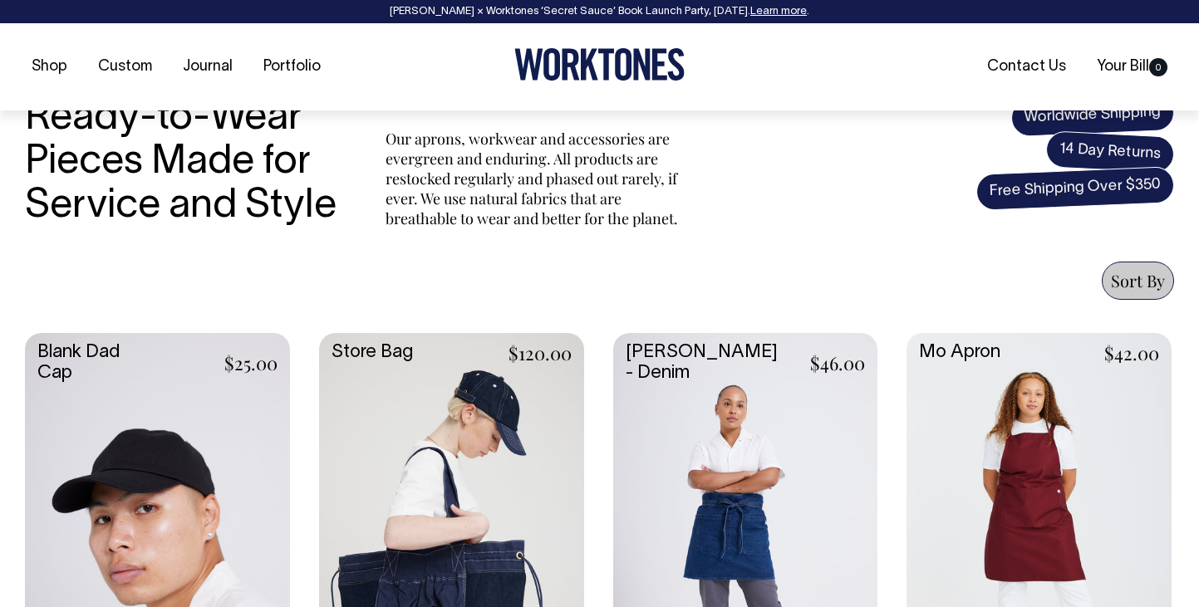
click at [1024, 492] on link at bounding box center [1038, 530] width 265 height 394
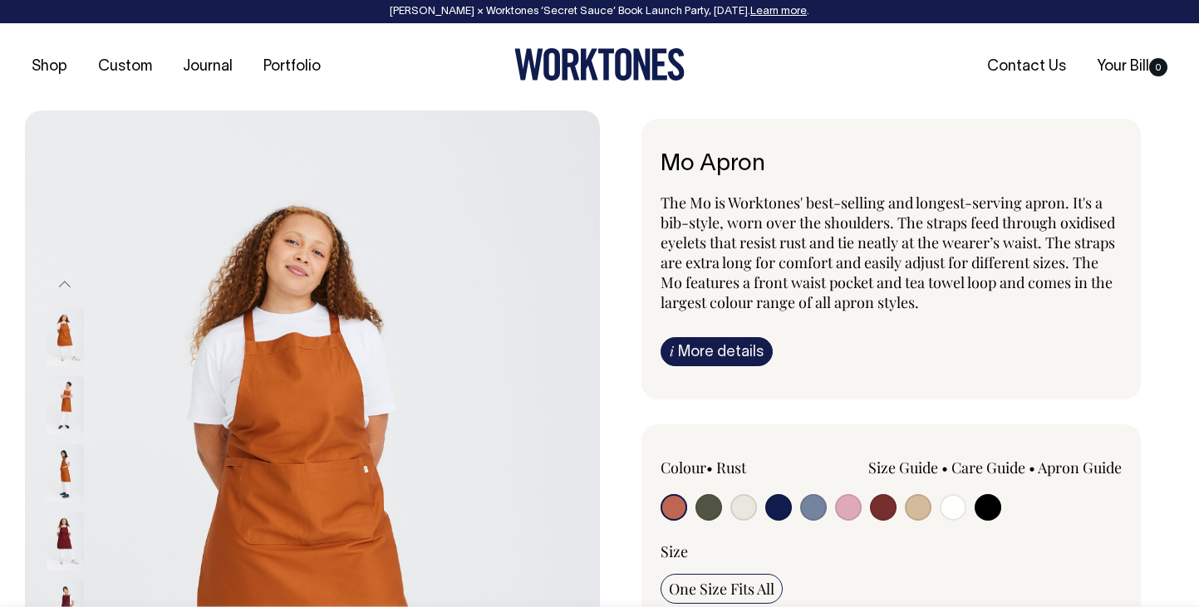
click at [912, 510] on input "radio" at bounding box center [918, 507] width 27 height 27
radio input "true"
select select "Khaki"
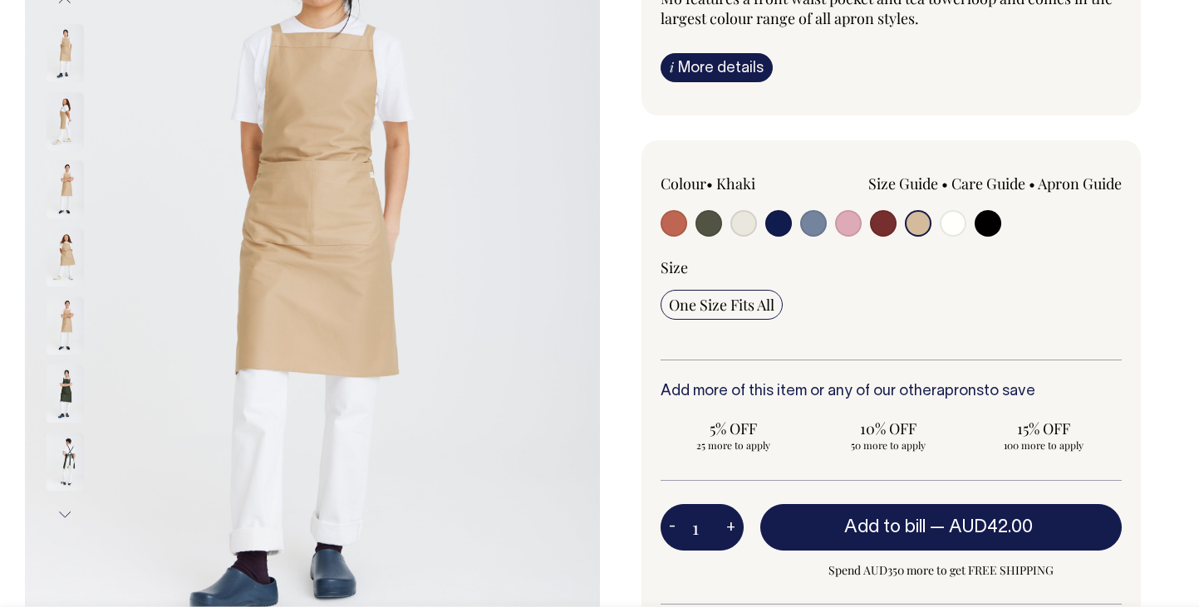
scroll to position [285, 0]
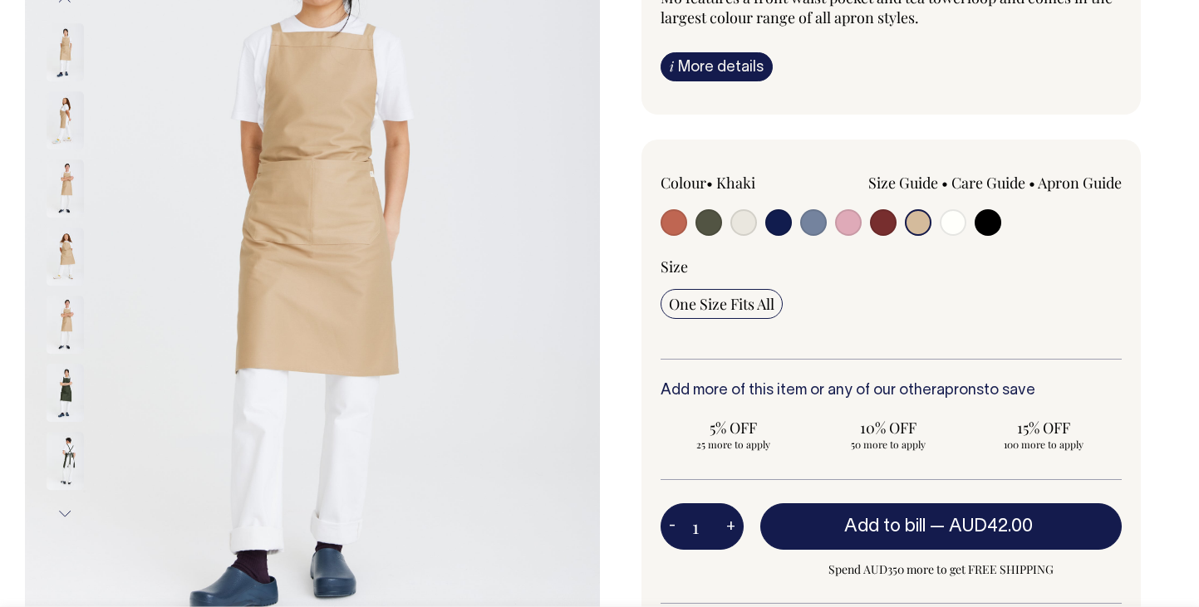
click at [725, 529] on button "+" at bounding box center [731, 526] width 26 height 33
type input "2"
click at [725, 529] on button "+" at bounding box center [731, 526] width 26 height 33
type input "3"
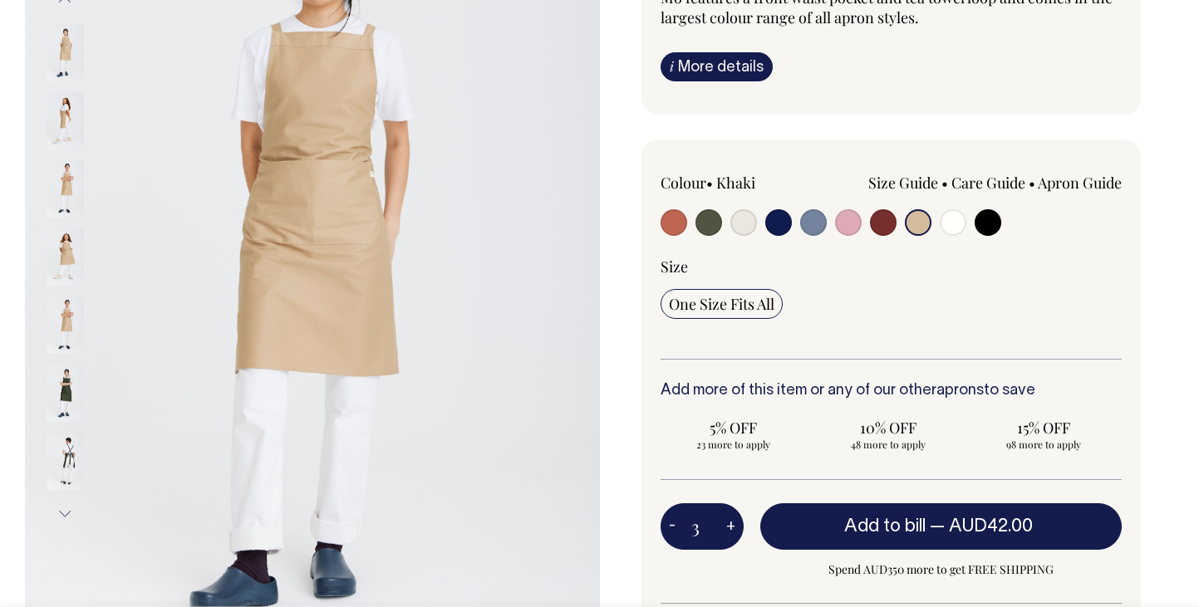
type input "3"
click at [725, 529] on button "+" at bounding box center [731, 526] width 26 height 33
type input "4"
click at [725, 529] on button "+" at bounding box center [731, 526] width 26 height 33
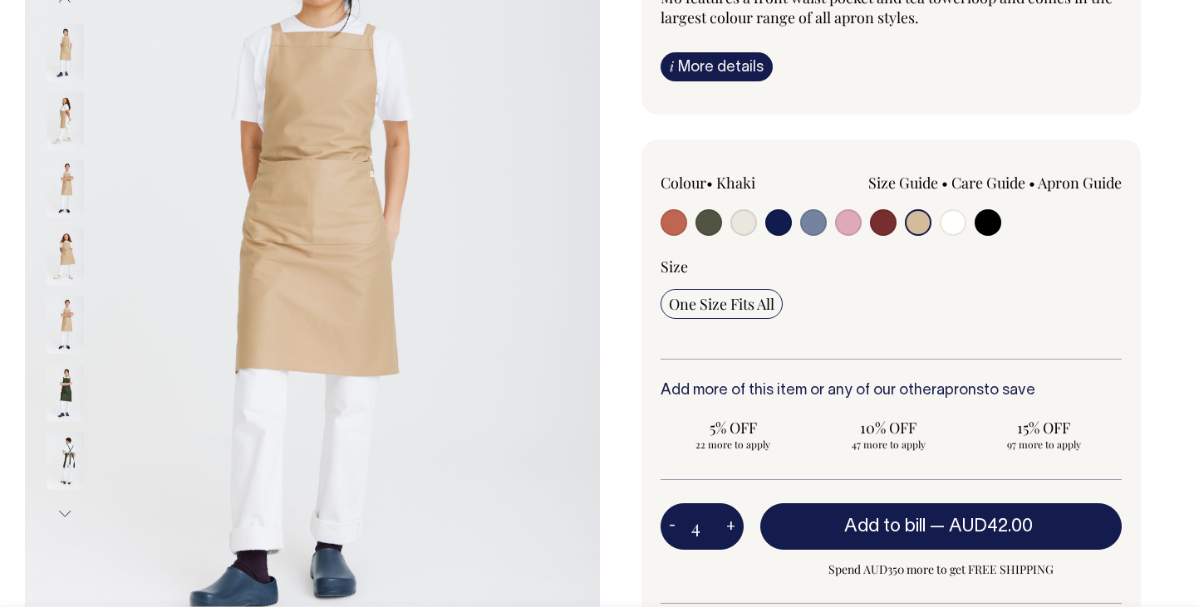
type input "5"
click at [725, 529] on button "+" at bounding box center [731, 526] width 26 height 33
type input "6"
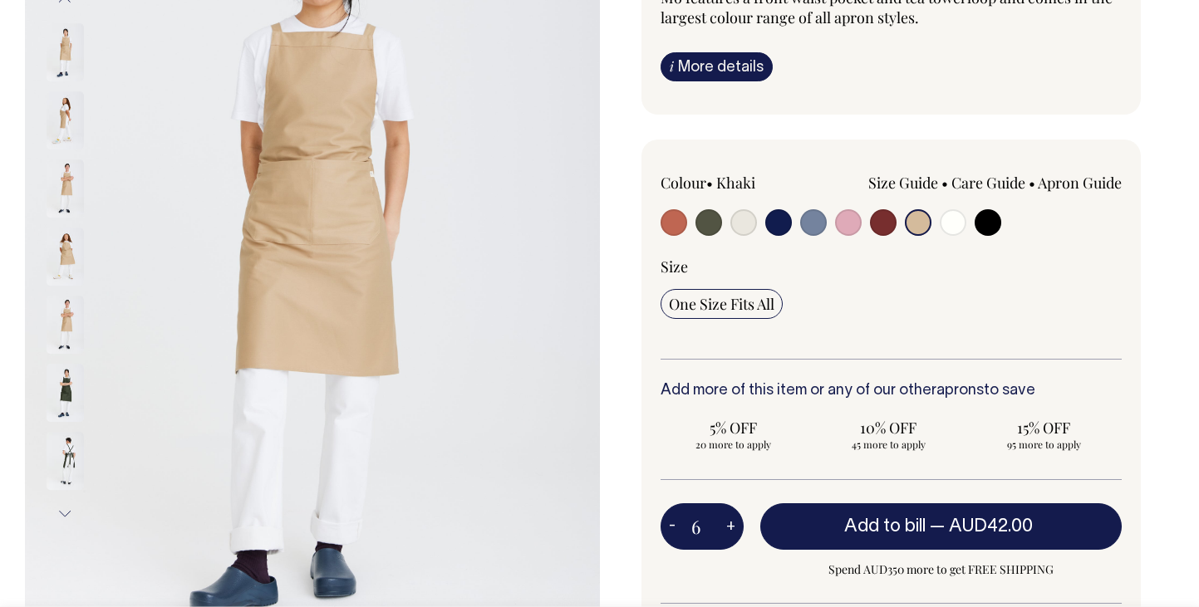
click at [725, 529] on button "+" at bounding box center [731, 526] width 26 height 33
type input "7"
click at [725, 529] on button "+" at bounding box center [731, 526] width 26 height 33
type input "8"
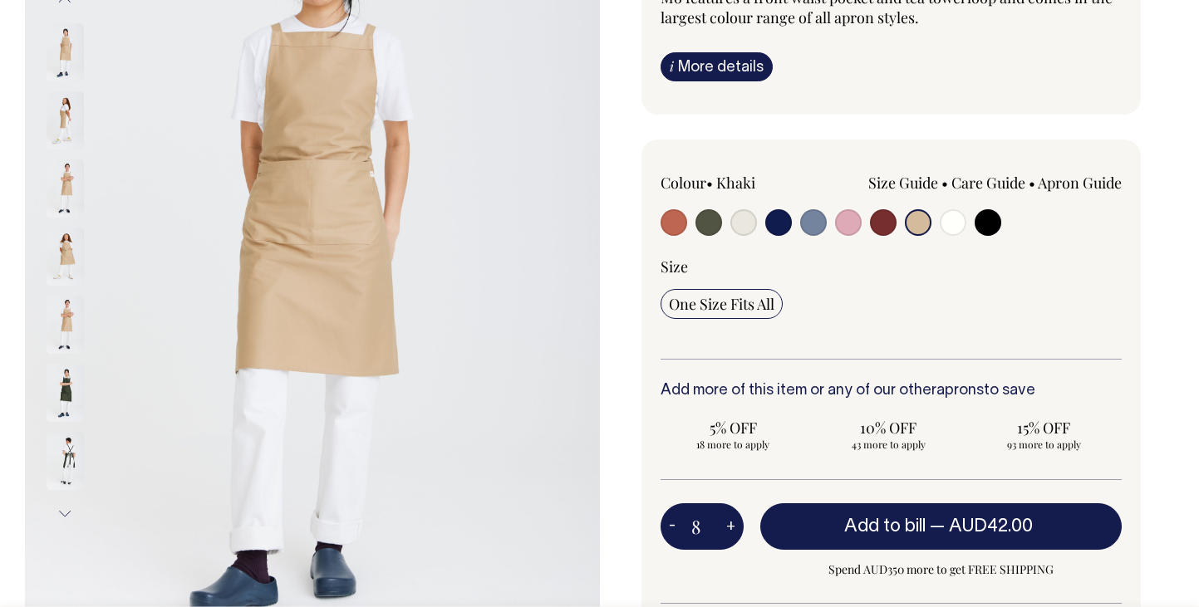
type input "8"
click at [725, 529] on button "+" at bounding box center [731, 526] width 26 height 33
type input "9"
click at [725, 529] on button "+" at bounding box center [731, 526] width 26 height 33
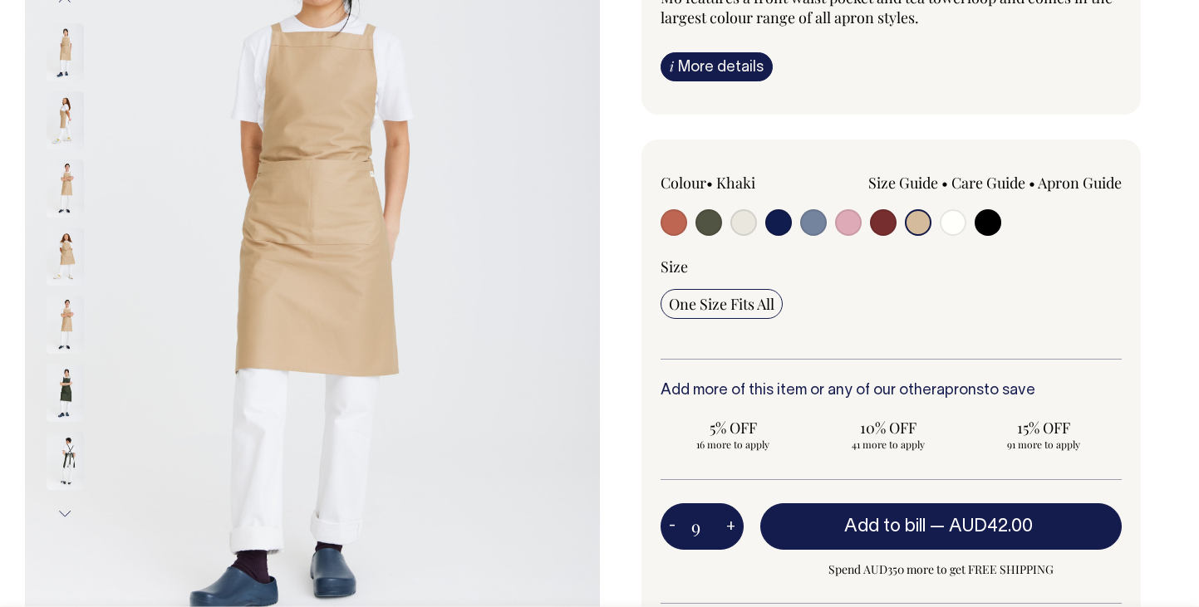
type input "10"
click at [725, 529] on button "+" at bounding box center [731, 526] width 26 height 33
type input "11"
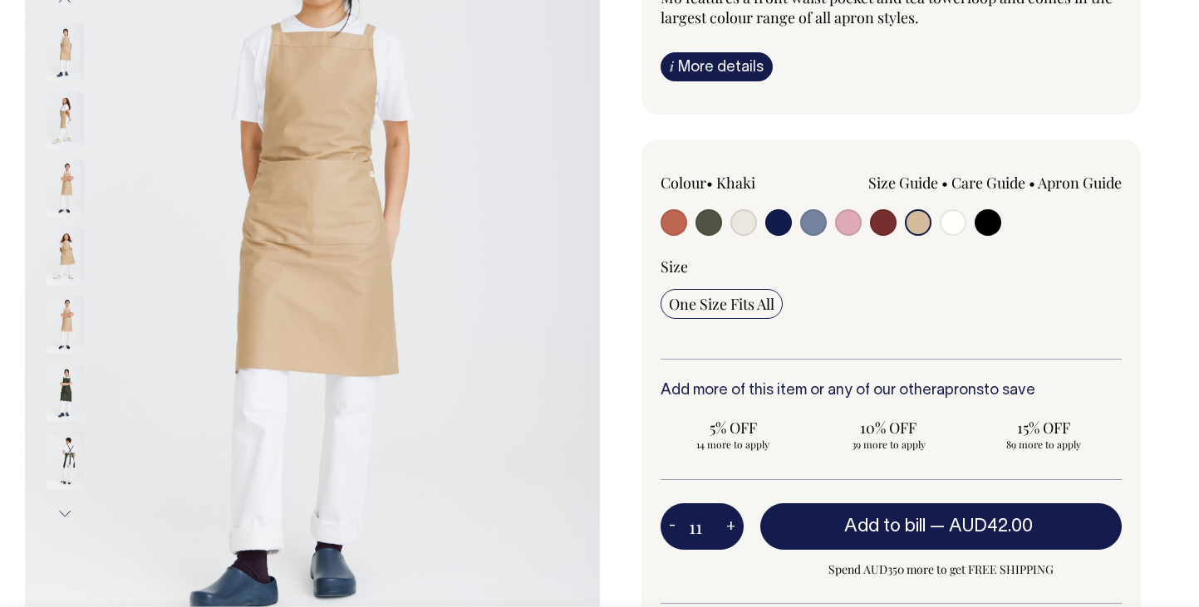
click at [725, 529] on button "+" at bounding box center [731, 526] width 26 height 33
type input "12"
click at [725, 529] on button "+" at bounding box center [731, 526] width 26 height 33
type input "13"
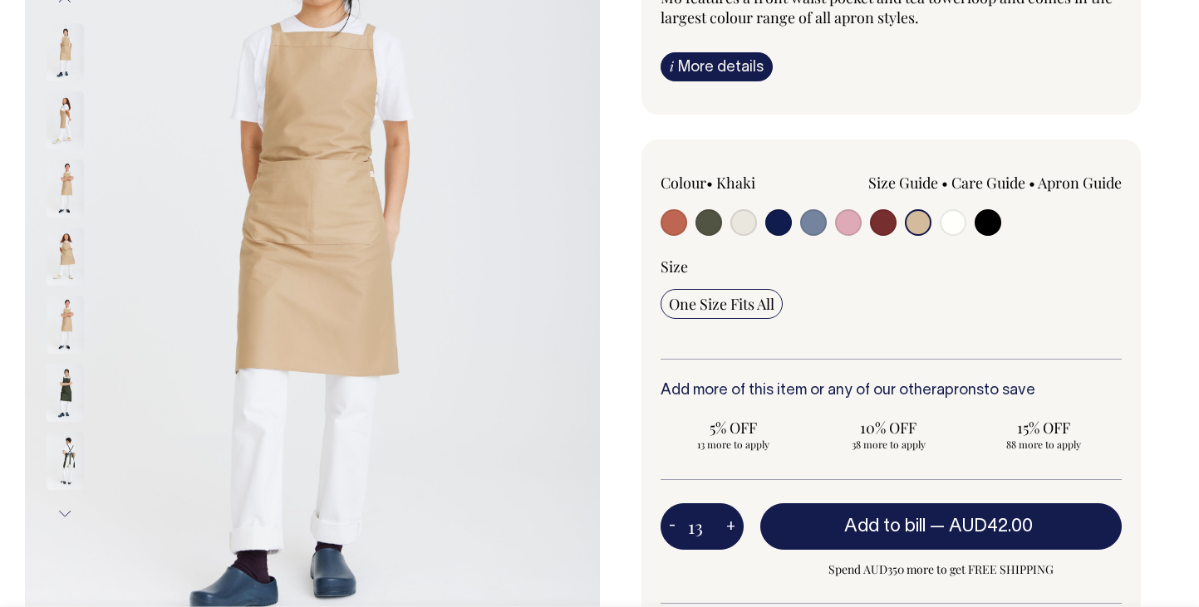
type input "13"
click at [725, 529] on button "+" at bounding box center [731, 526] width 26 height 33
type input "14"
click at [725, 529] on button "+" at bounding box center [731, 526] width 26 height 33
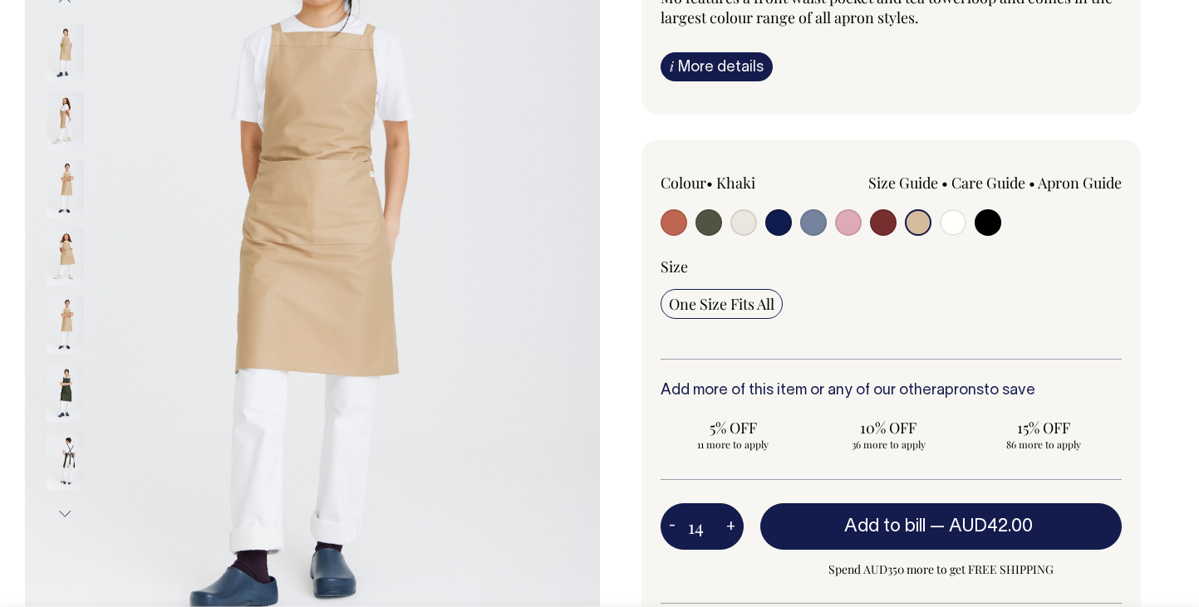
type input "15"
click at [725, 529] on button "+" at bounding box center [731, 526] width 26 height 33
type input "16"
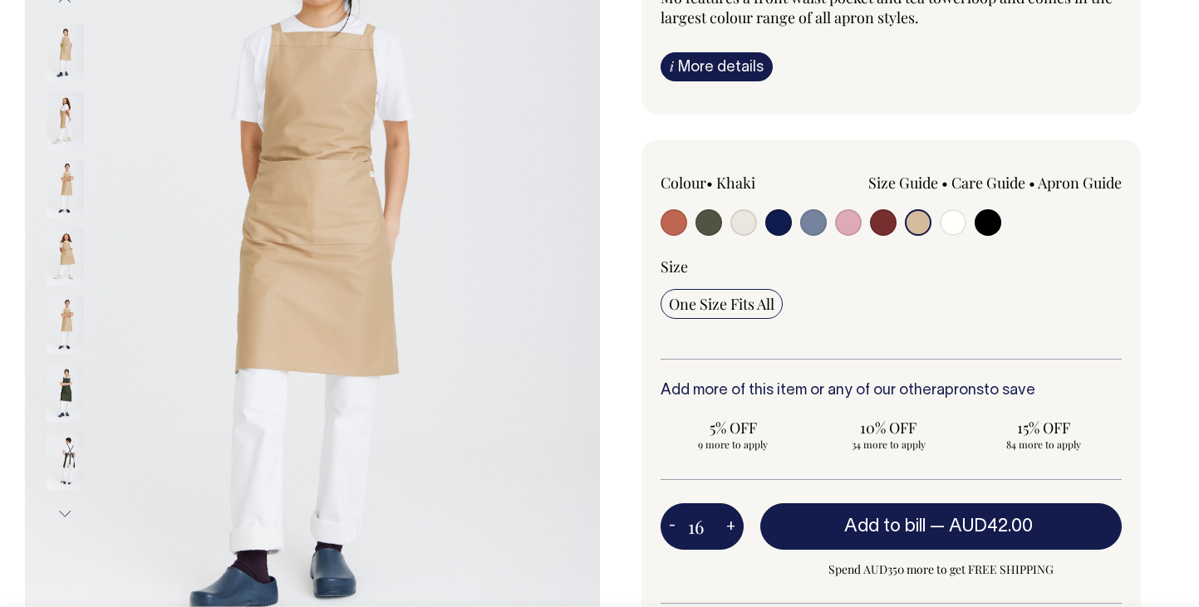
click at [725, 529] on button "+" at bounding box center [731, 526] width 26 height 33
type input "17"
click at [725, 529] on button "+" at bounding box center [731, 526] width 26 height 33
type input "18"
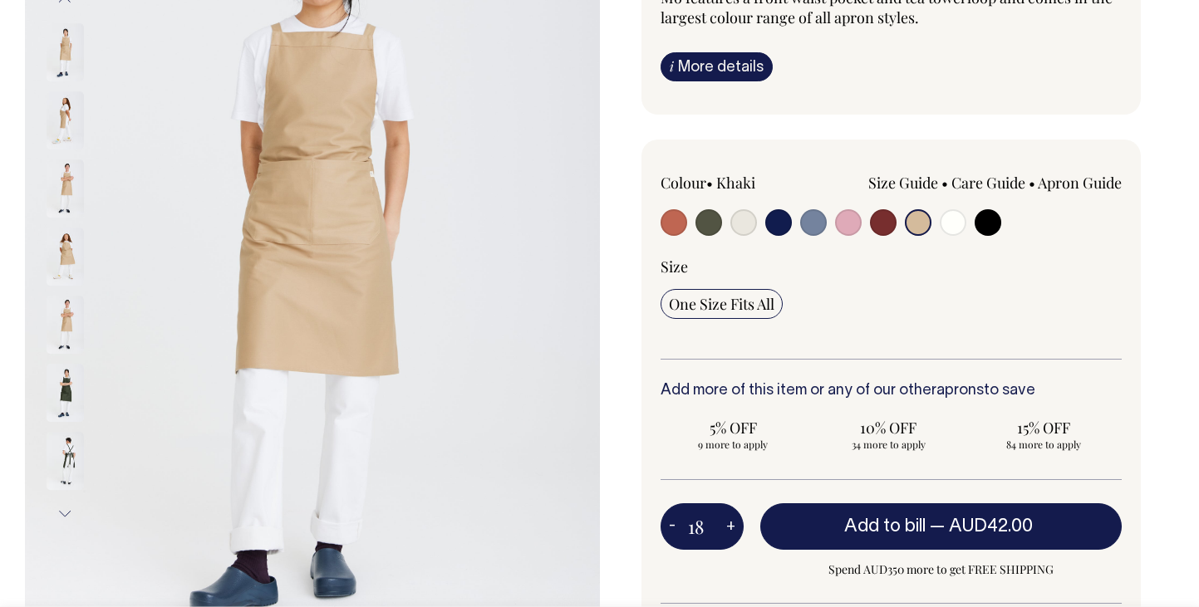
type input "18"
click at [725, 529] on button "+" at bounding box center [731, 526] width 26 height 33
type input "19"
click at [725, 529] on button "+" at bounding box center [731, 526] width 26 height 33
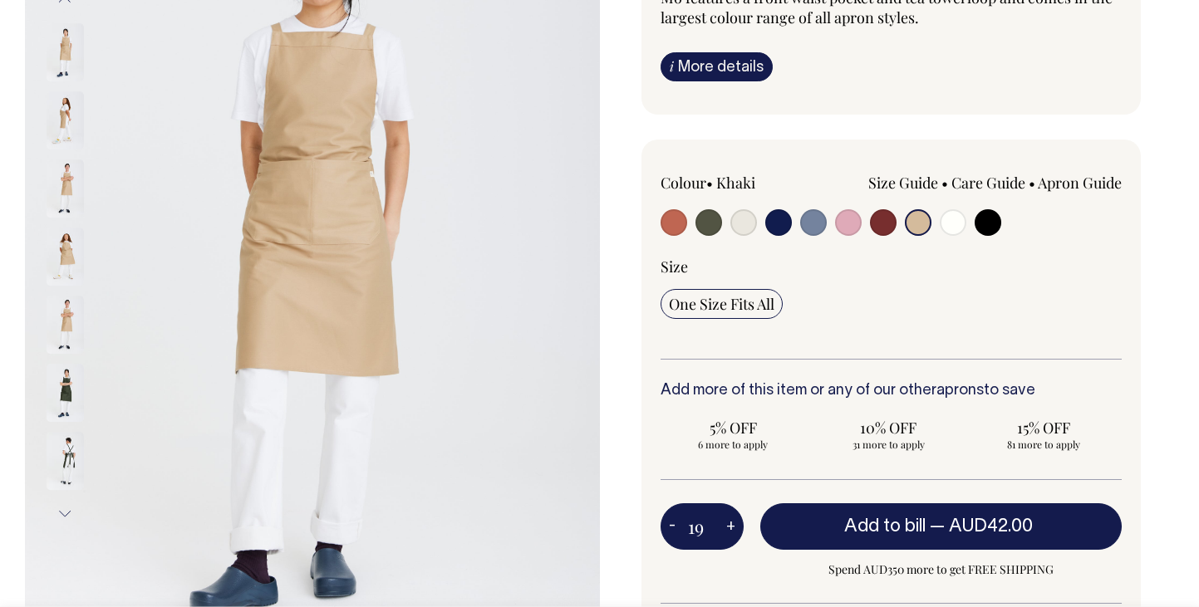
type input "20"
click at [728, 523] on button "+" at bounding box center [731, 526] width 26 height 33
type input "21"
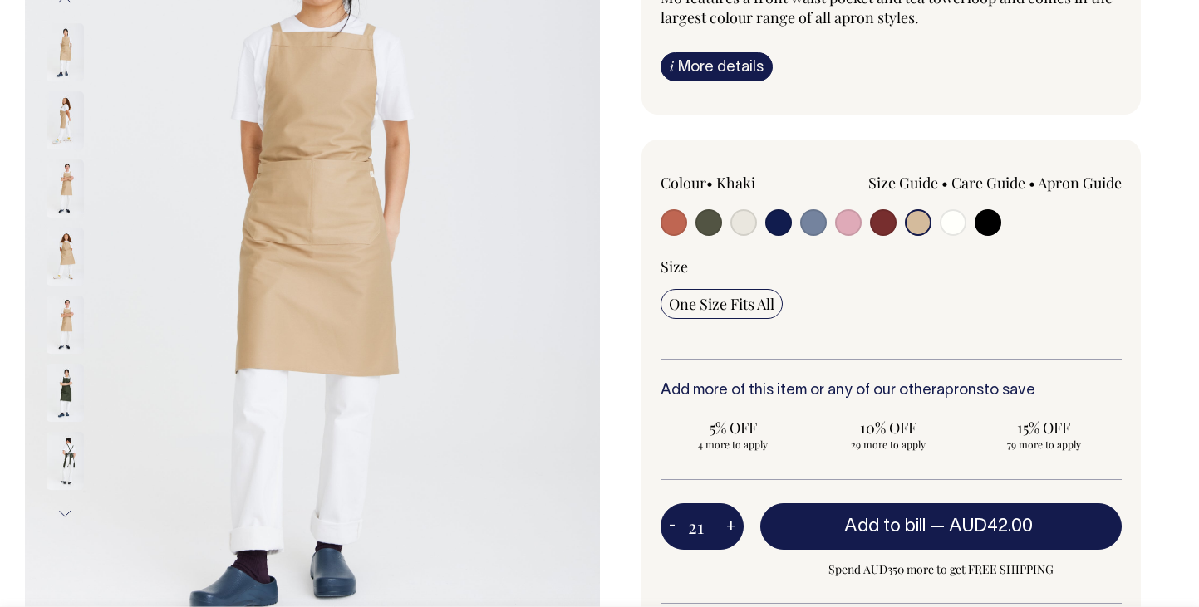
click at [728, 523] on button "+" at bounding box center [731, 526] width 26 height 33
type input "22"
click at [728, 523] on button "+" at bounding box center [731, 526] width 26 height 33
type input "23"
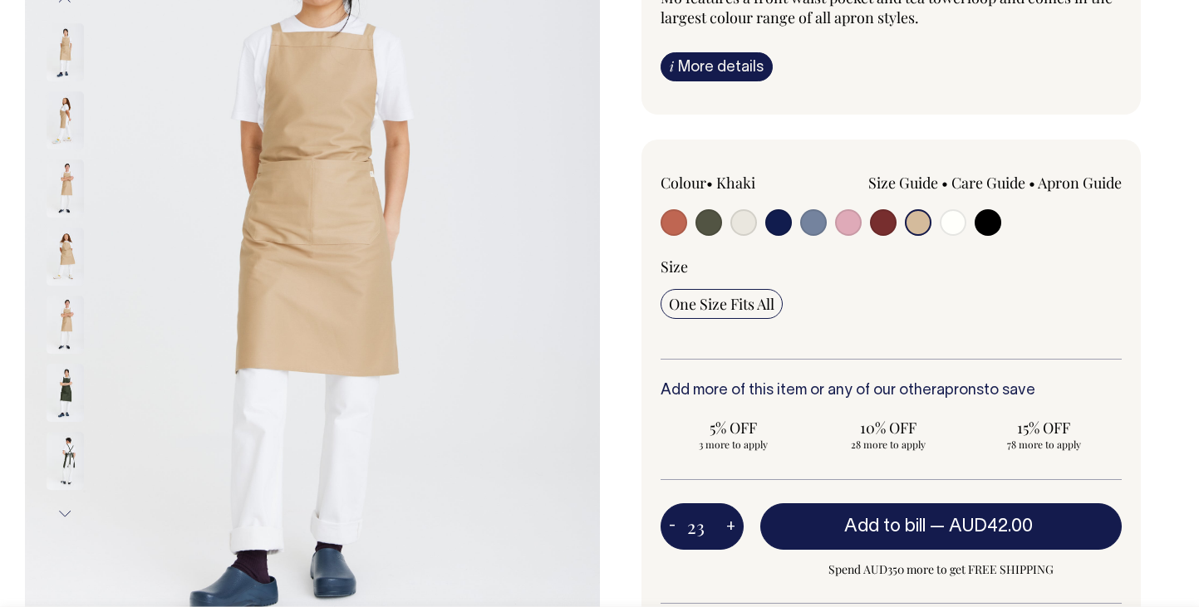
type input "23"
click at [728, 523] on button "+" at bounding box center [731, 526] width 26 height 33
type input "24"
click at [728, 523] on button "+" at bounding box center [731, 526] width 26 height 33
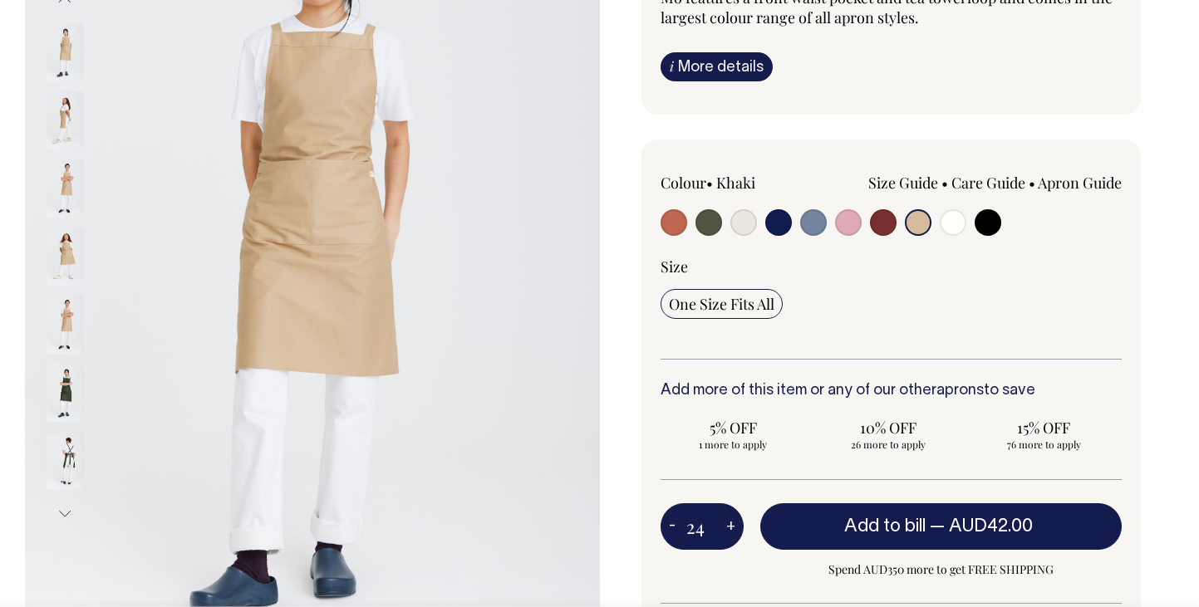
type input "25"
radio input "true"
type input "25"
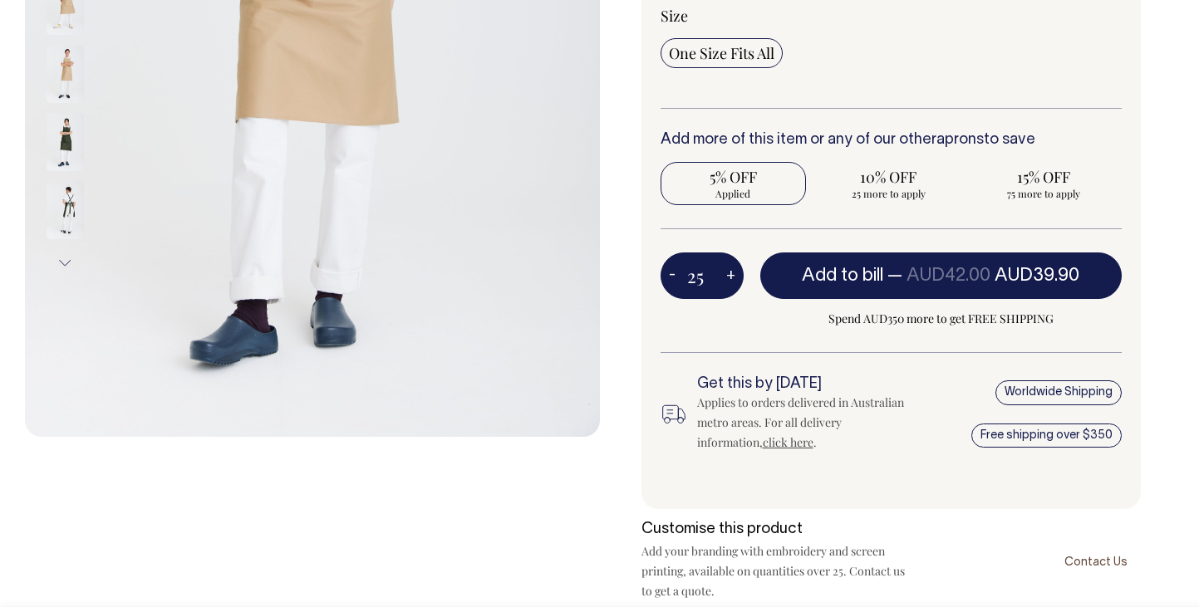
scroll to position [536, 0]
click at [729, 274] on button "+" at bounding box center [731, 275] width 26 height 33
type input "26"
radio input "true"
type input "26"
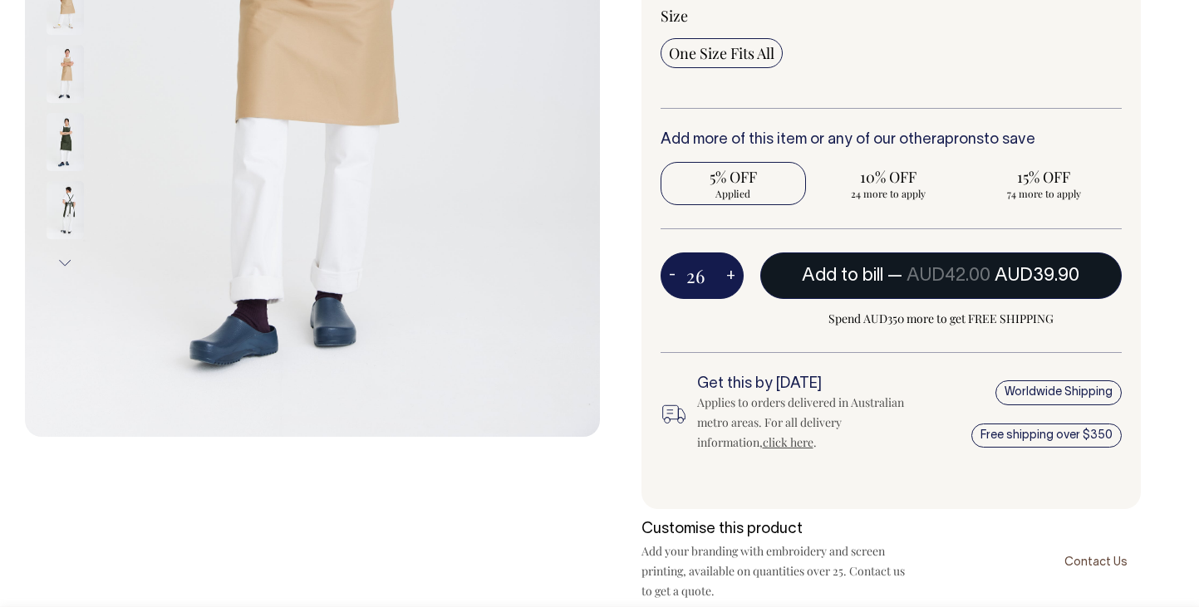
click at [902, 280] on span "— AUD42.00 AUD39.90" at bounding box center [983, 276] width 192 height 17
type input "1"
radio input "false"
type input "1"
radio input "true"
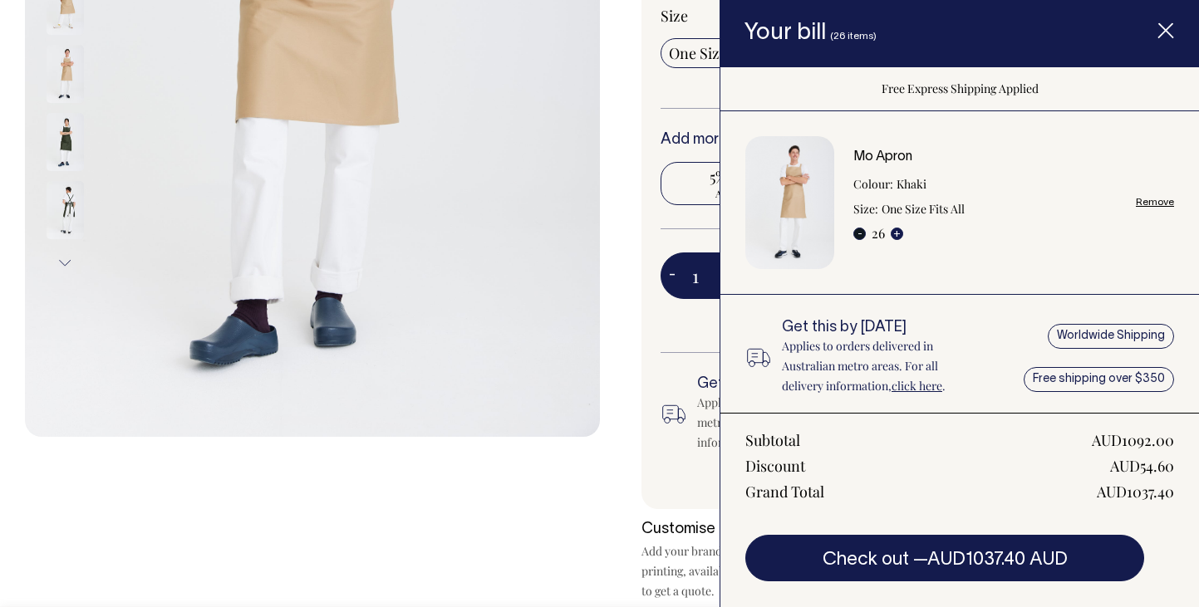
click at [856, 237] on button "-" at bounding box center [859, 234] width 12 height 12
type input "25"
radio input "true"
click at [856, 237] on button "-" at bounding box center [859, 234] width 12 height 12
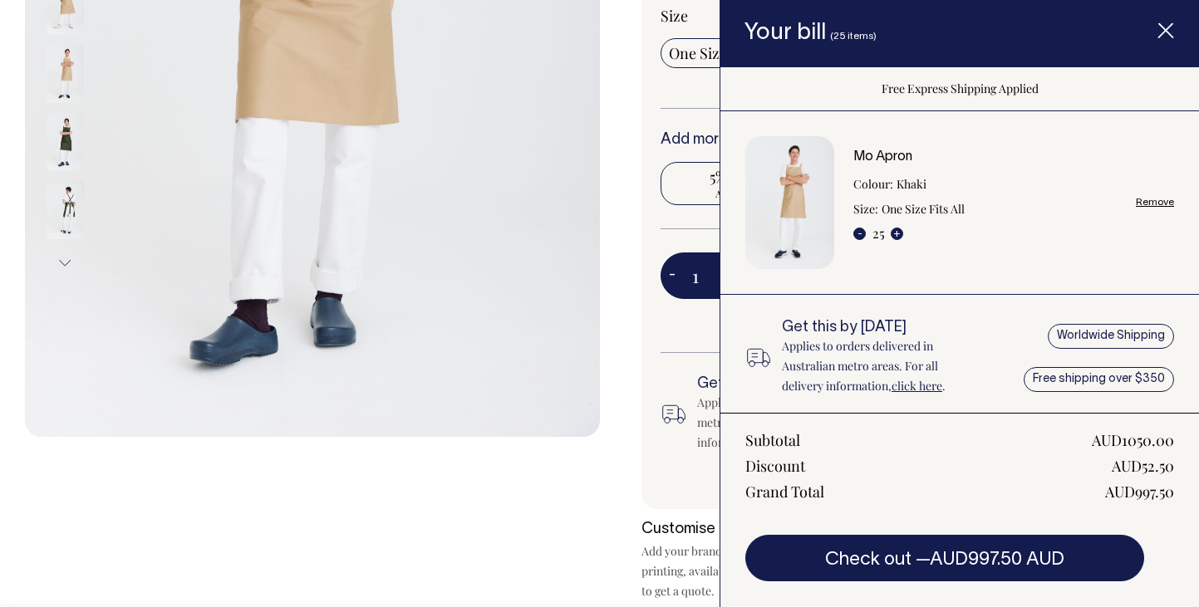
type input "24"
radio input "false"
click at [856, 237] on button "-" at bounding box center [859, 234] width 12 height 12
type input "23"
click at [856, 237] on button "-" at bounding box center [859, 234] width 12 height 12
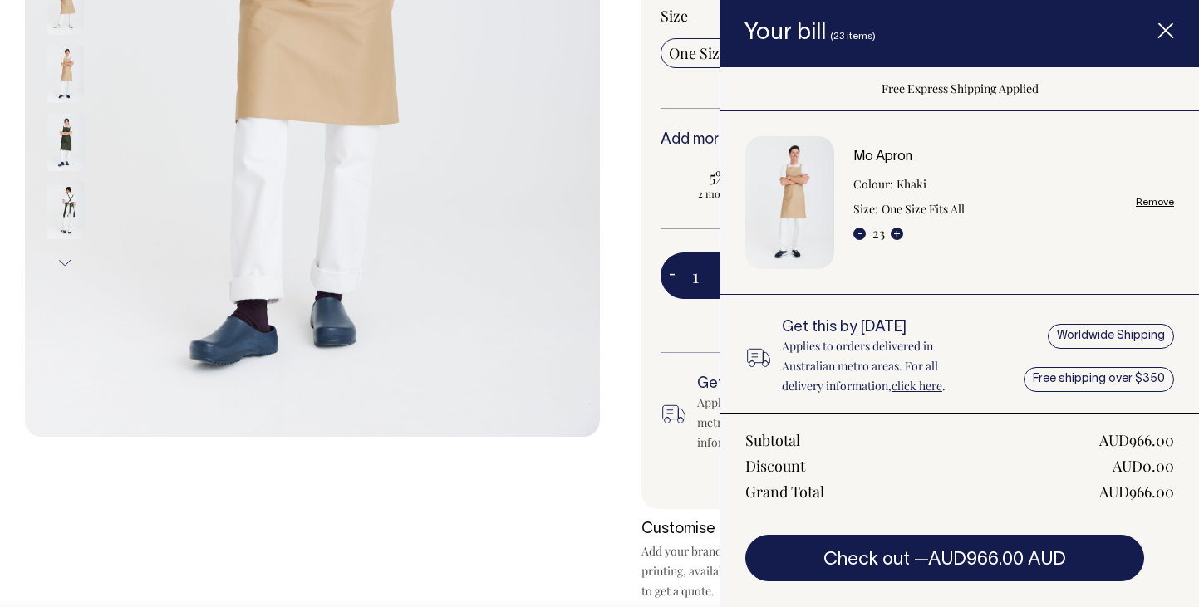
type input "22"
click at [856, 237] on button "-" at bounding box center [859, 234] width 12 height 12
type input "21"
click at [858, 236] on button "-" at bounding box center [859, 234] width 12 height 12
type input "20"
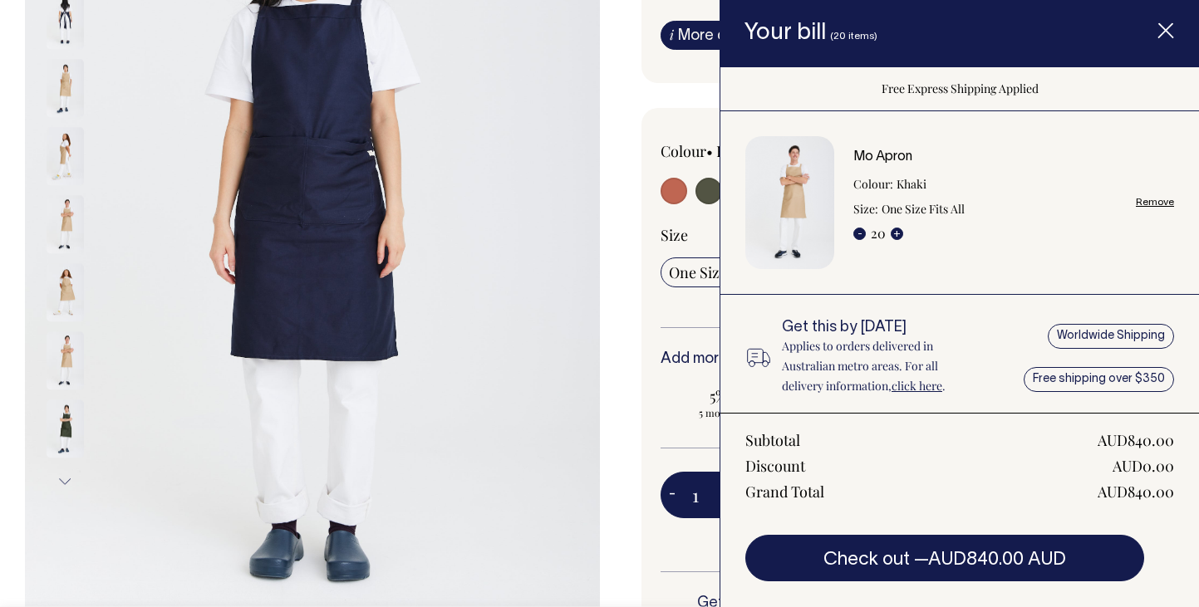
scroll to position [317, 0]
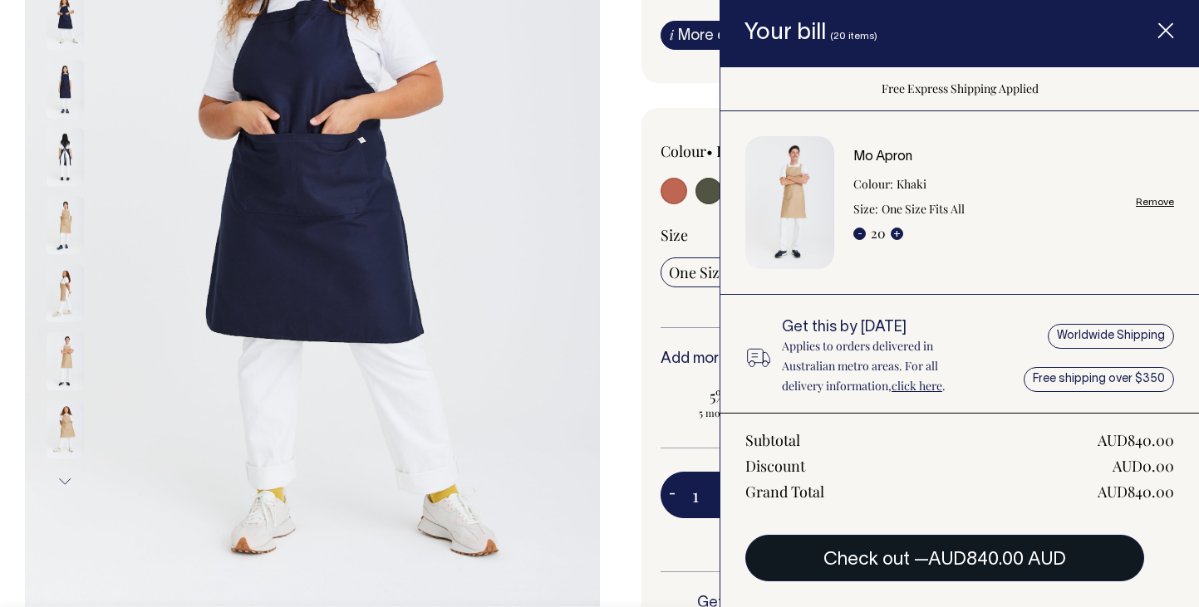
click at [986, 557] on span "AUD840.00 AUD" at bounding box center [997, 560] width 138 height 17
